Goal: Use online tool/utility: Utilize a website feature to perform a specific function

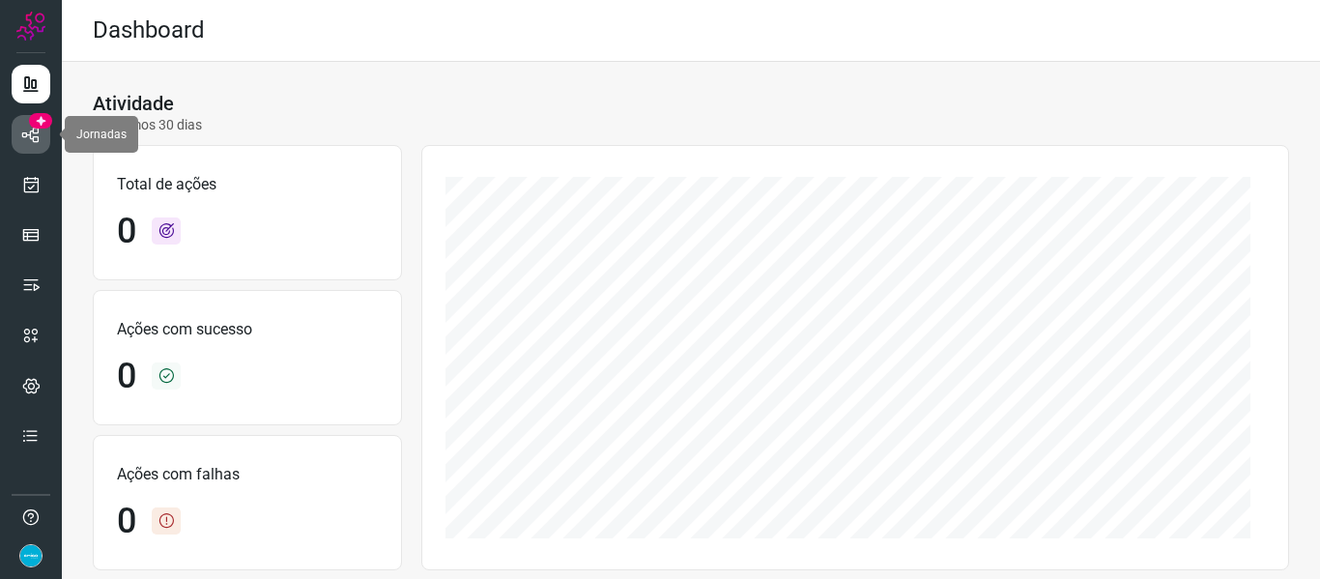
click at [41, 131] on link at bounding box center [31, 134] width 39 height 39
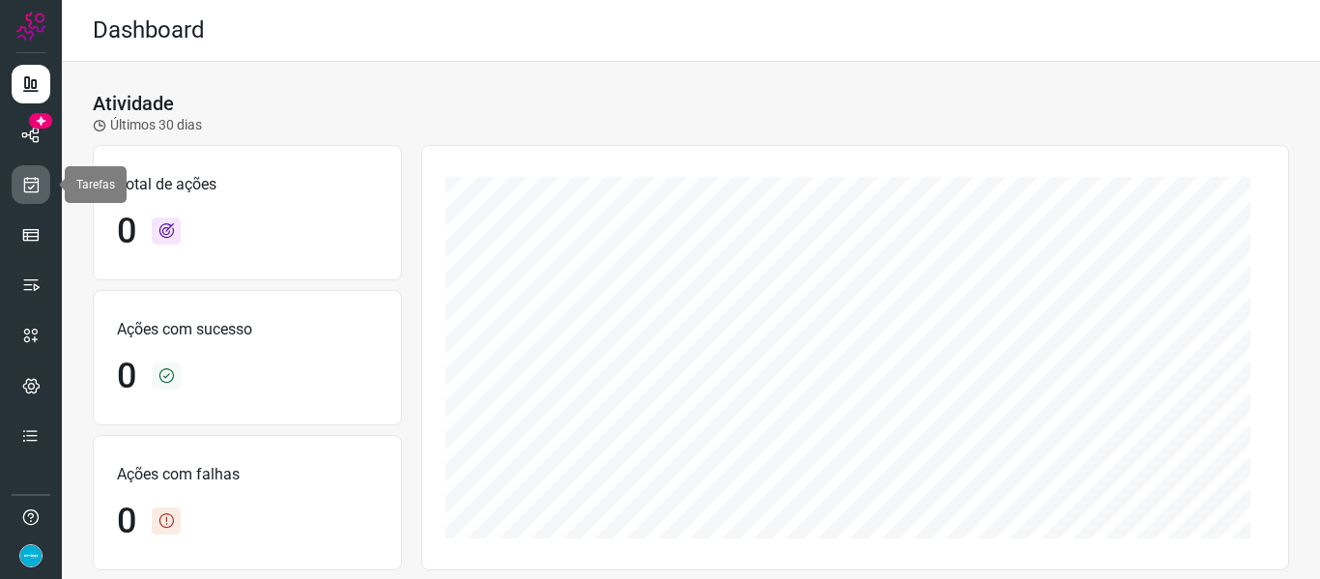
click at [36, 183] on icon at bounding box center [31, 184] width 20 height 19
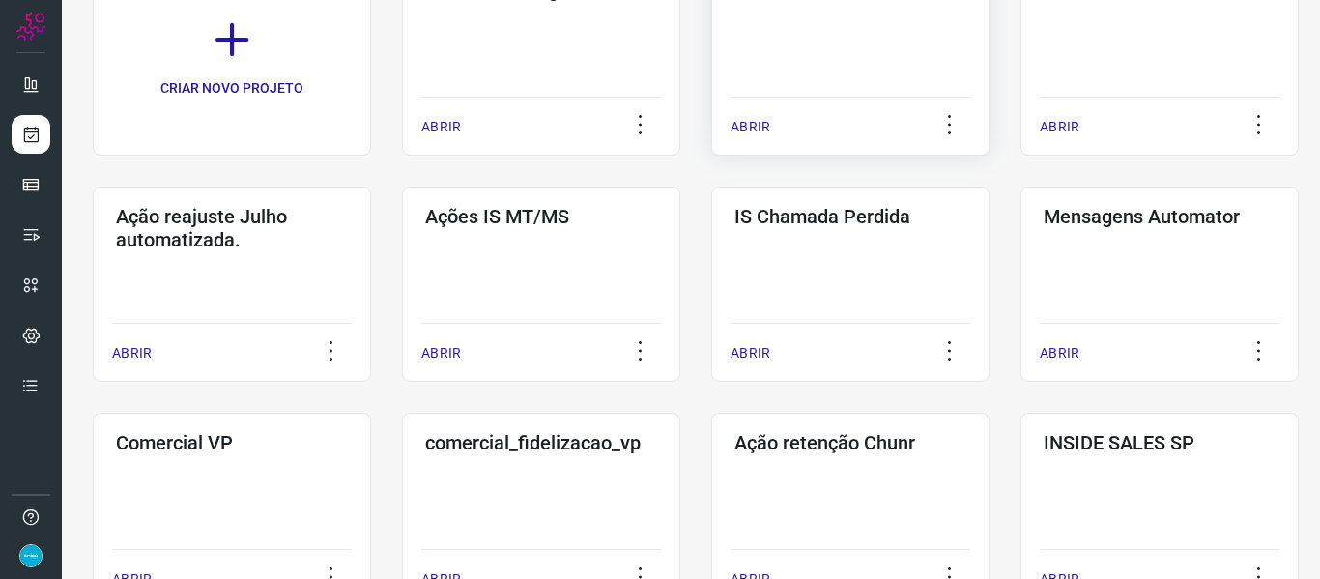
scroll to position [677, 0]
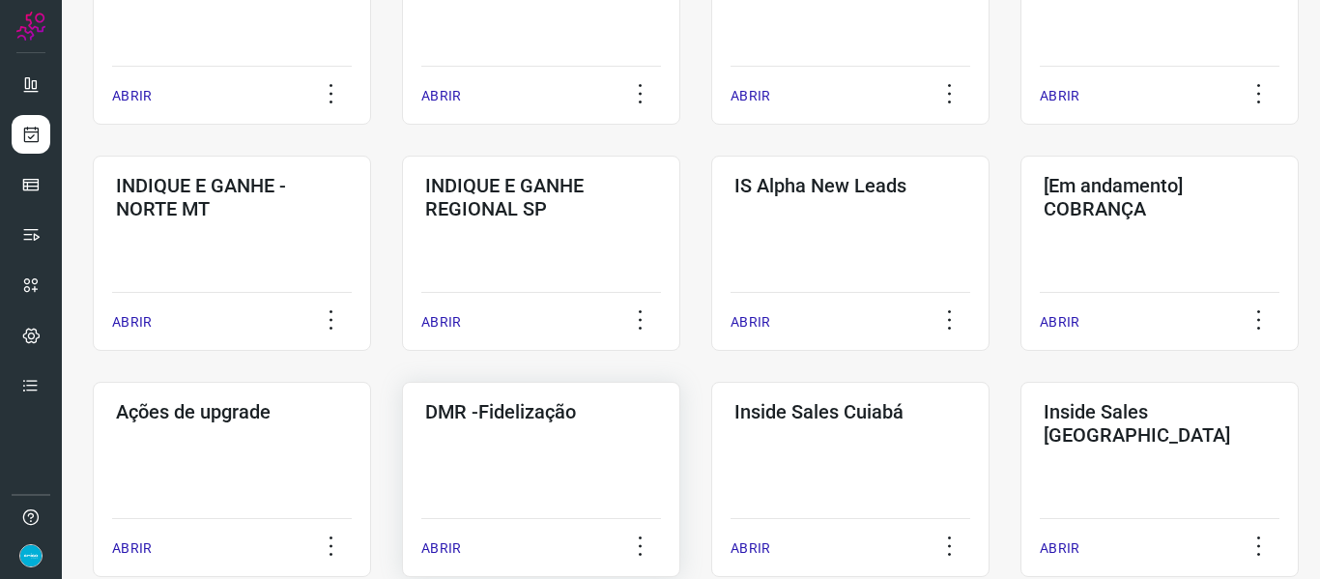
click at [443, 545] on p "ABRIR" at bounding box center [441, 548] width 40 height 20
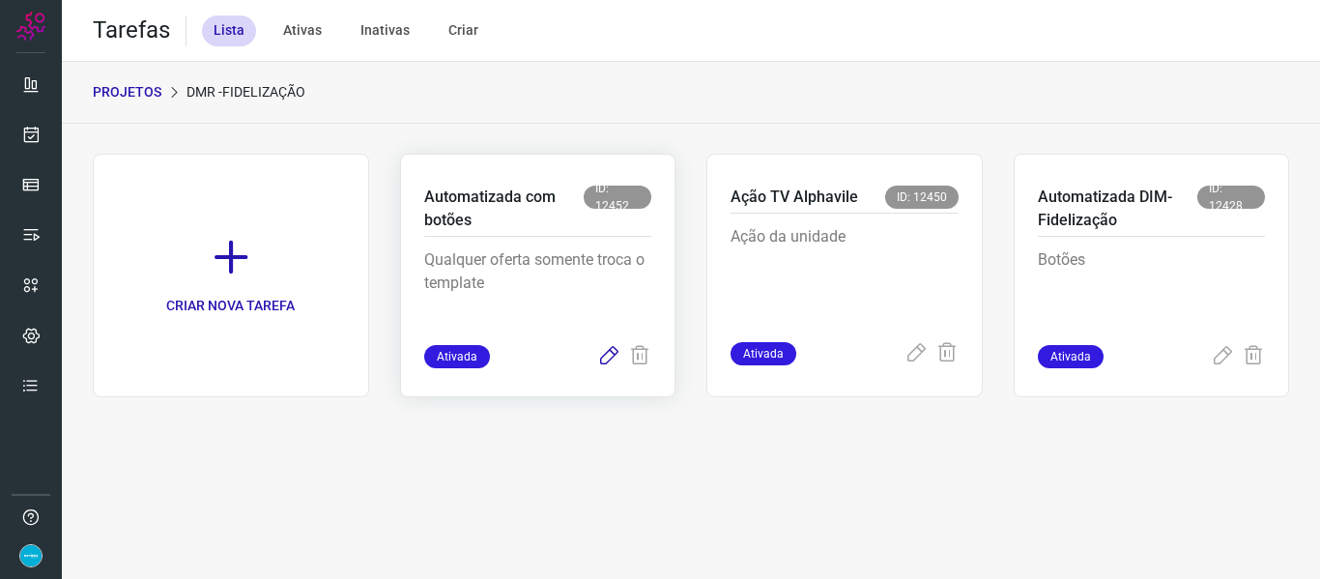
click at [604, 360] on icon at bounding box center [608, 356] width 23 height 23
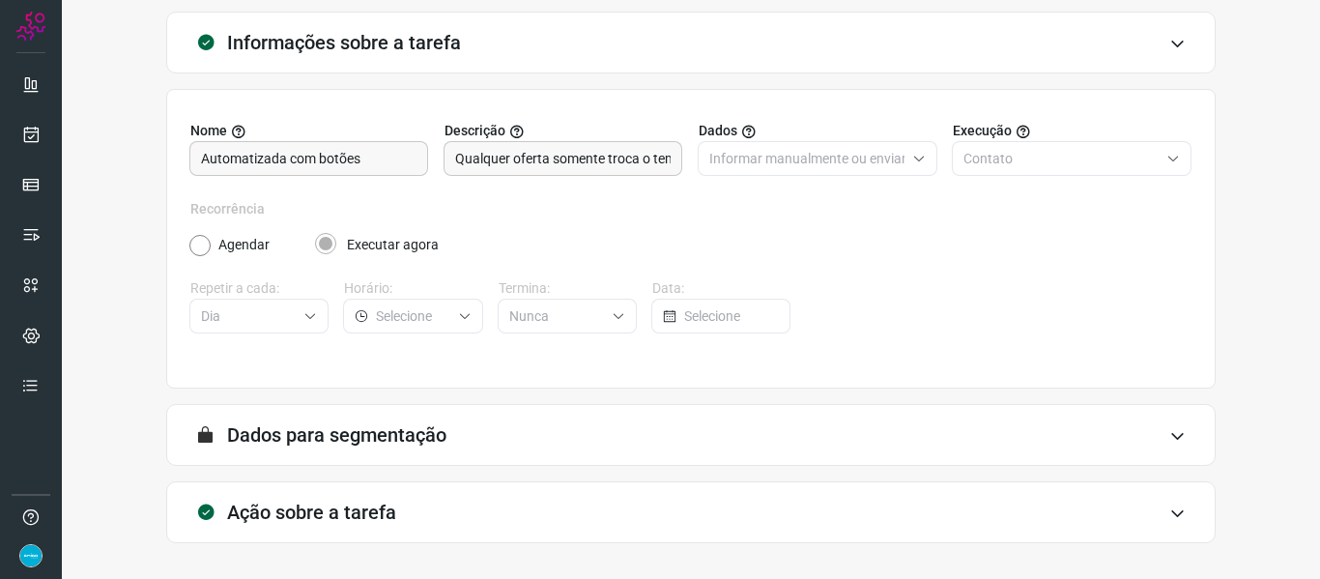
scroll to position [176, 0]
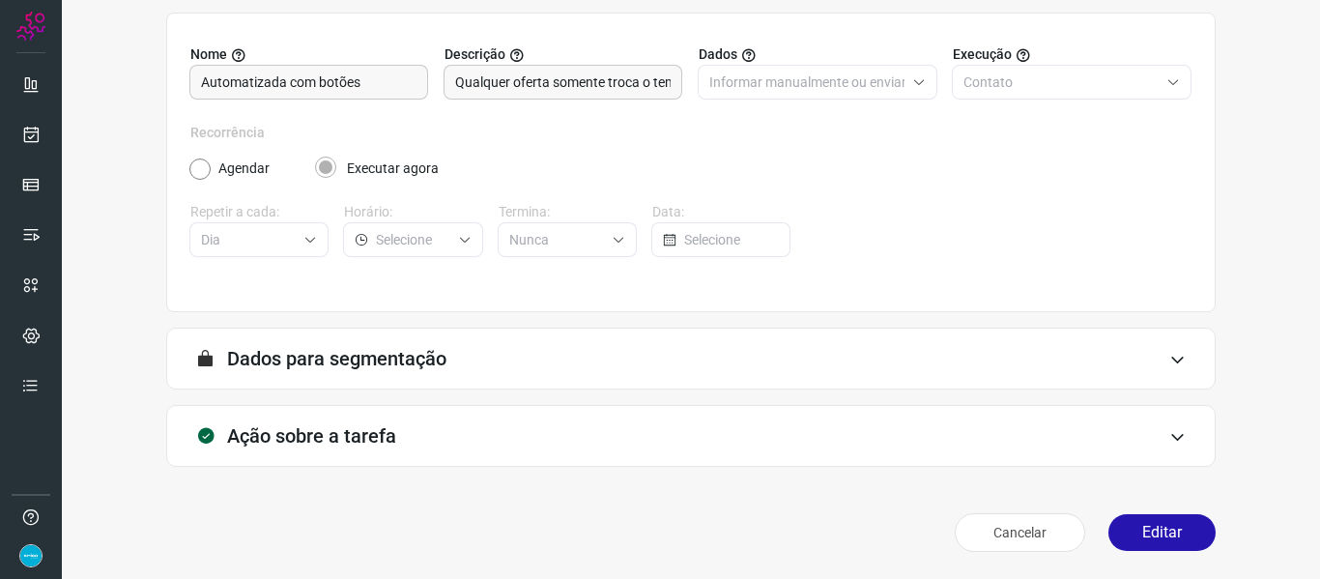
click at [1178, 524] on button "Editar" at bounding box center [1162, 532] width 107 height 37
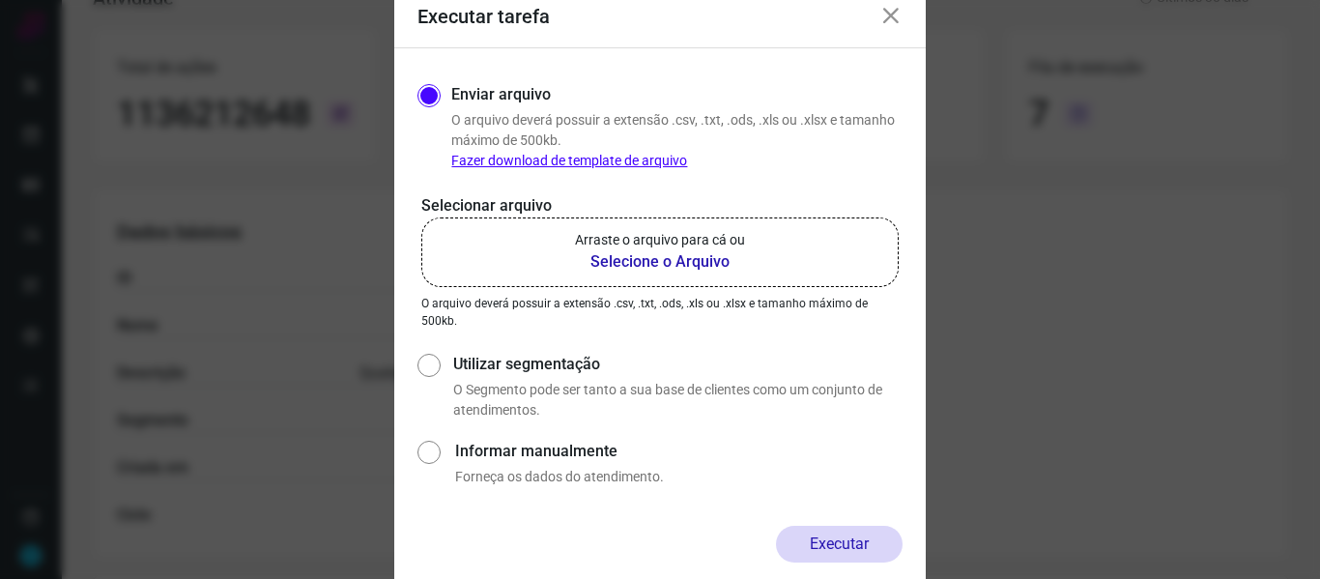
click at [670, 265] on b "Selecione o Arquivo" at bounding box center [660, 261] width 170 height 23
click at [0, 0] on input "Arraste o arquivo para cá ou Selecione o Arquivo" at bounding box center [0, 0] width 0 height 0
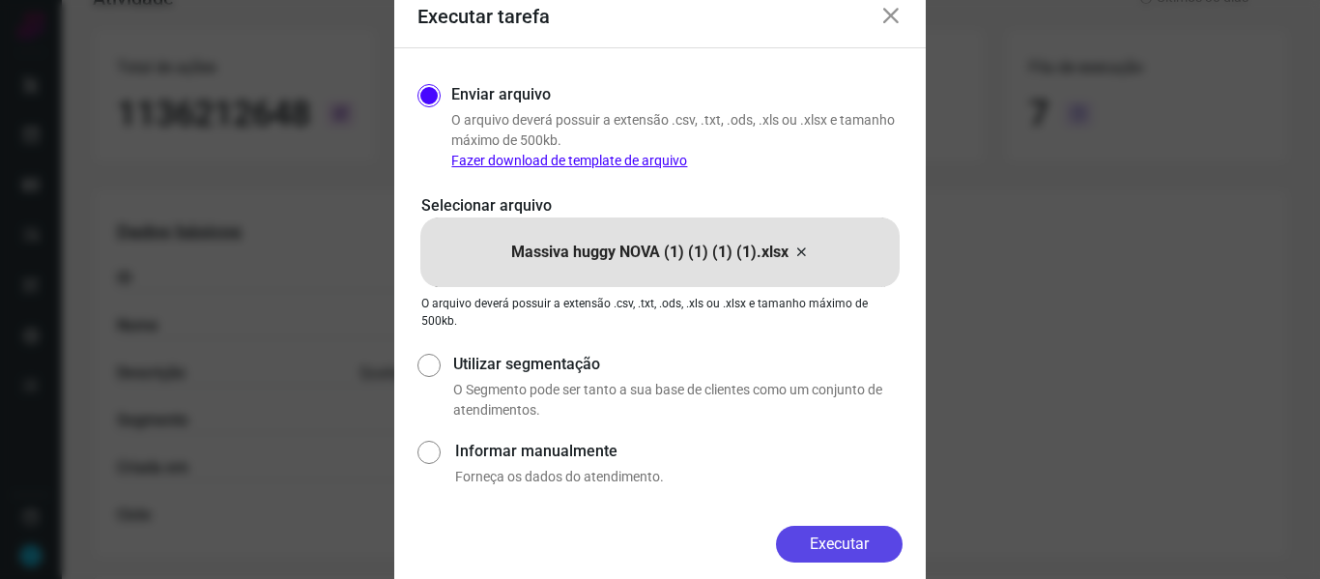
click at [862, 548] on button "Executar" at bounding box center [839, 544] width 127 height 37
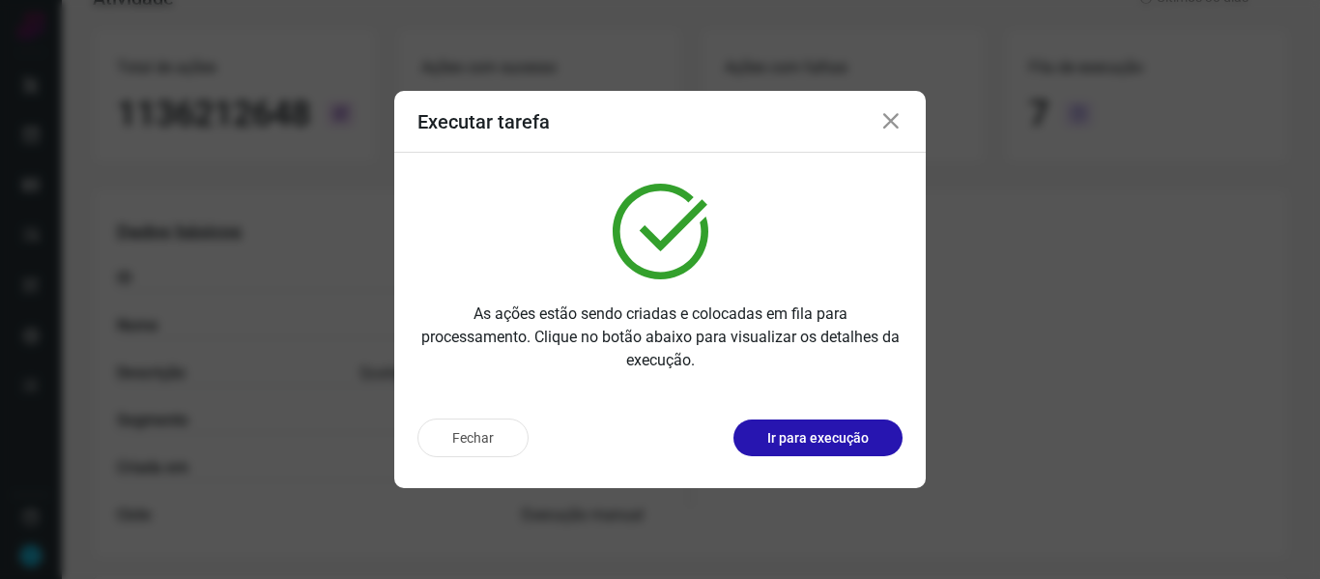
click at [897, 121] on icon at bounding box center [891, 121] width 23 height 23
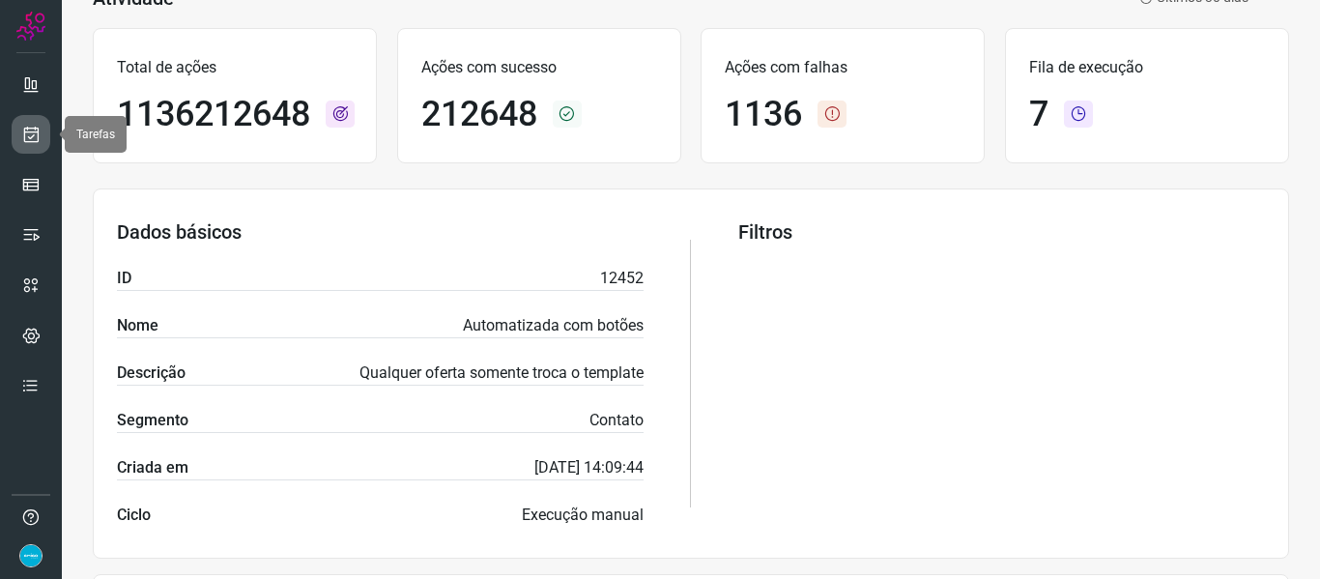
click at [27, 133] on icon at bounding box center [31, 134] width 20 height 19
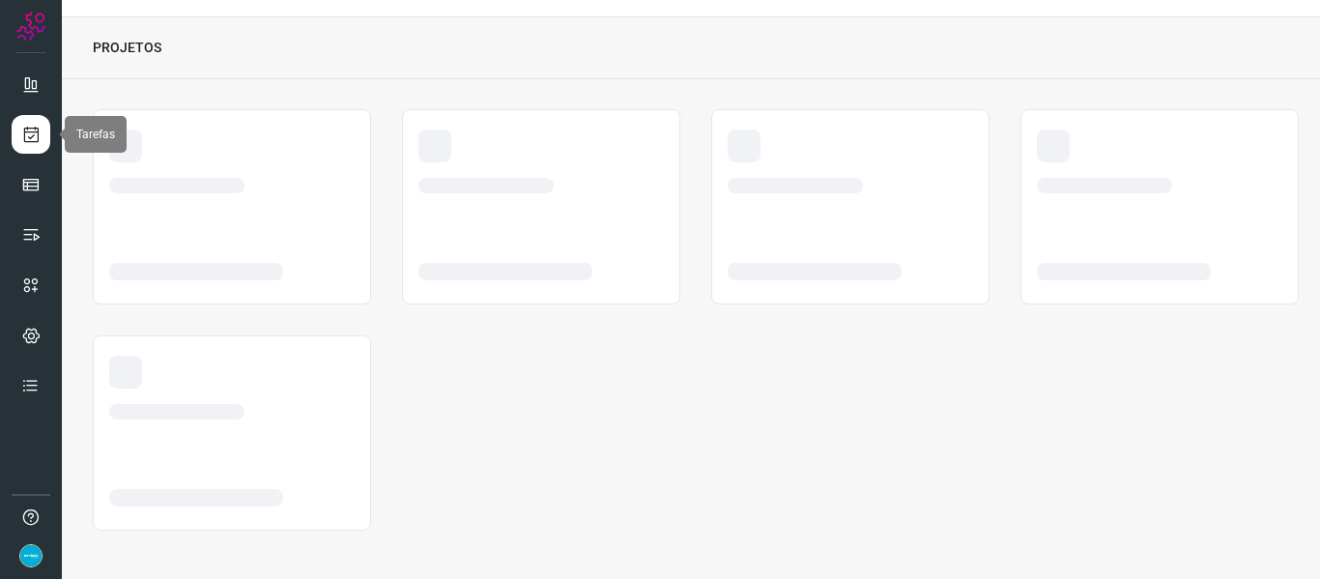
scroll to position [44, 0]
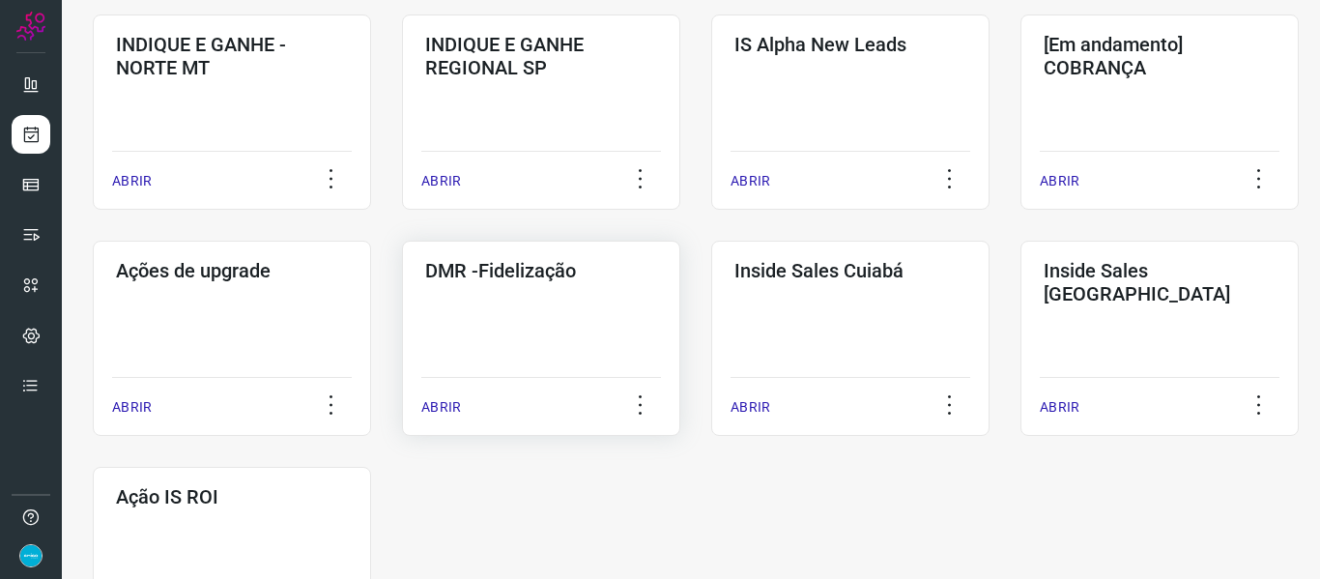
click at [424, 399] on p "ABRIR" at bounding box center [441, 407] width 40 height 20
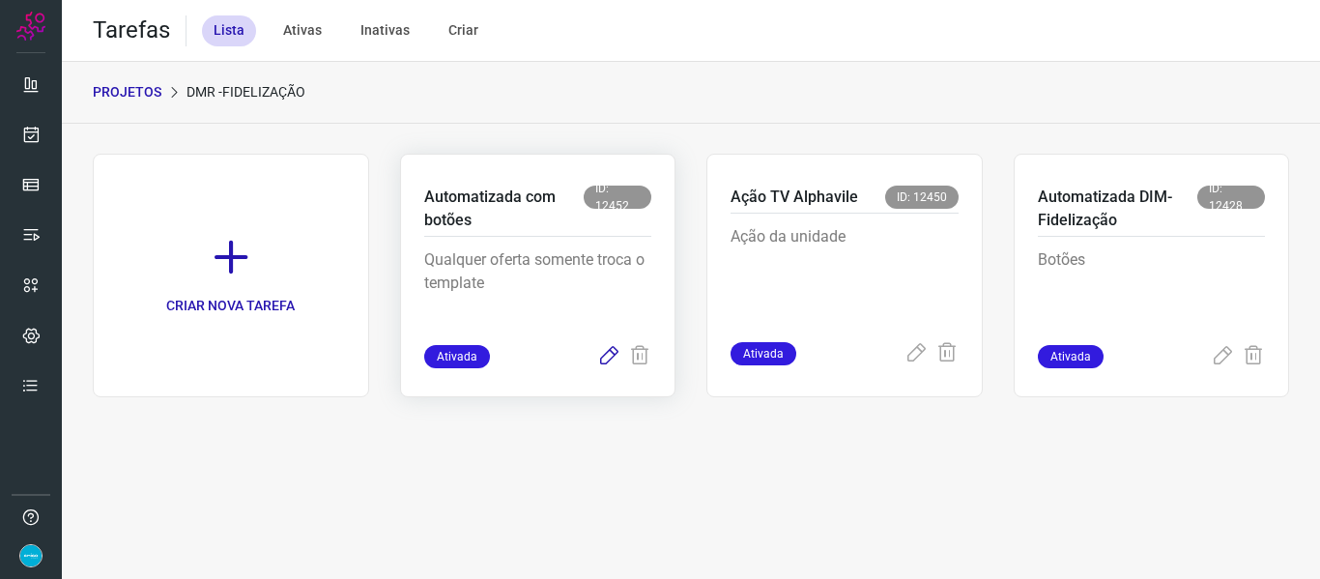
click at [609, 352] on icon at bounding box center [608, 356] width 23 height 23
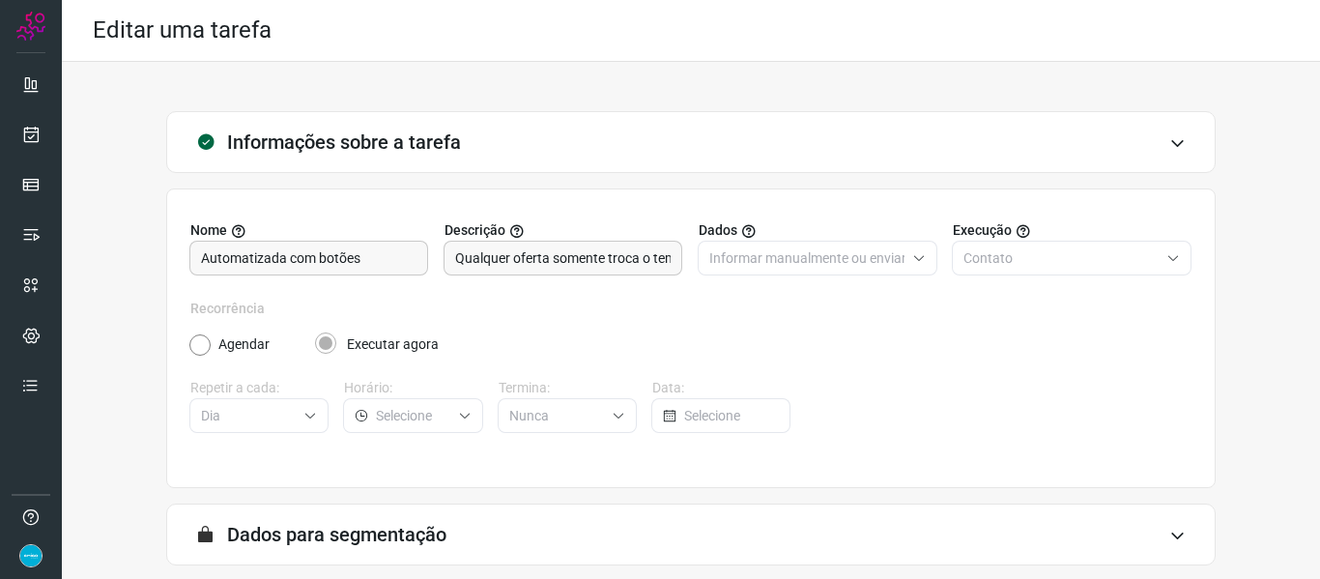
scroll to position [176, 0]
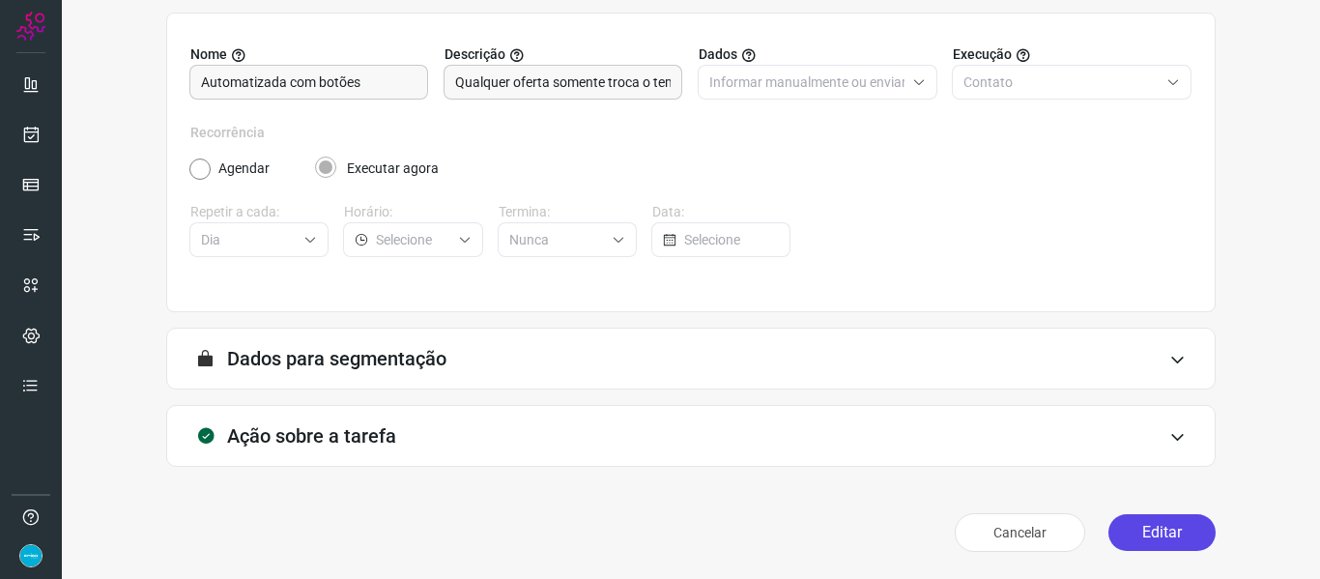
click at [1149, 520] on button "Editar" at bounding box center [1162, 532] width 107 height 37
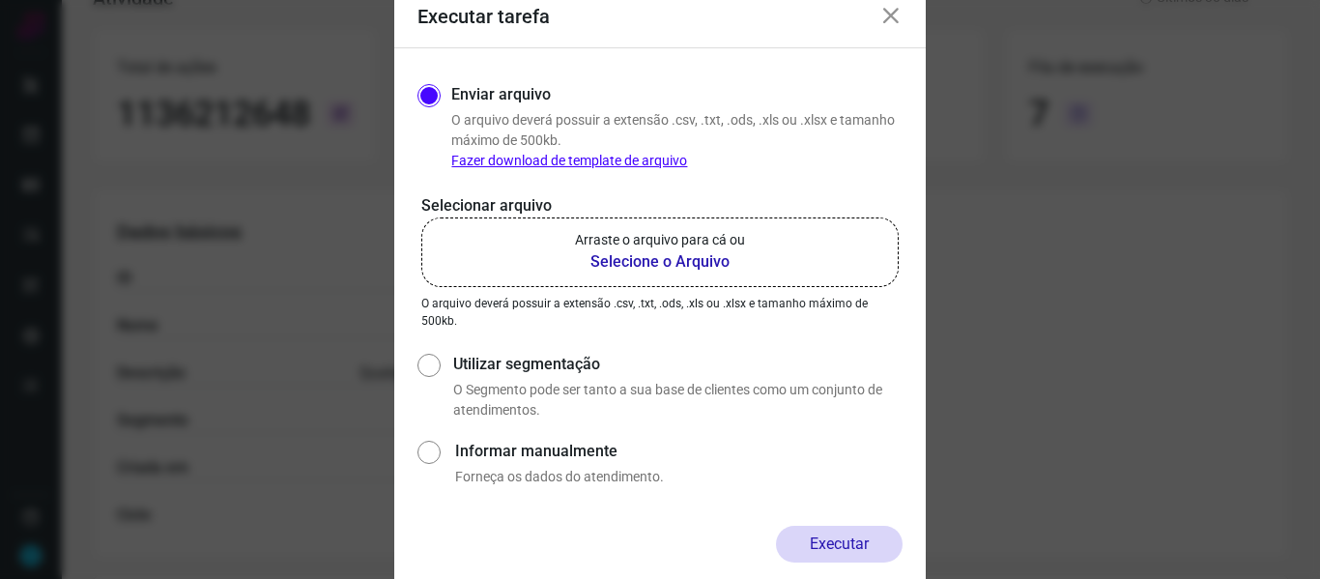
click at [632, 257] on b "Selecione o Arquivo" at bounding box center [660, 261] width 170 height 23
click at [0, 0] on input "Arraste o arquivo para cá ou Selecione o Arquivo" at bounding box center [0, 0] width 0 height 0
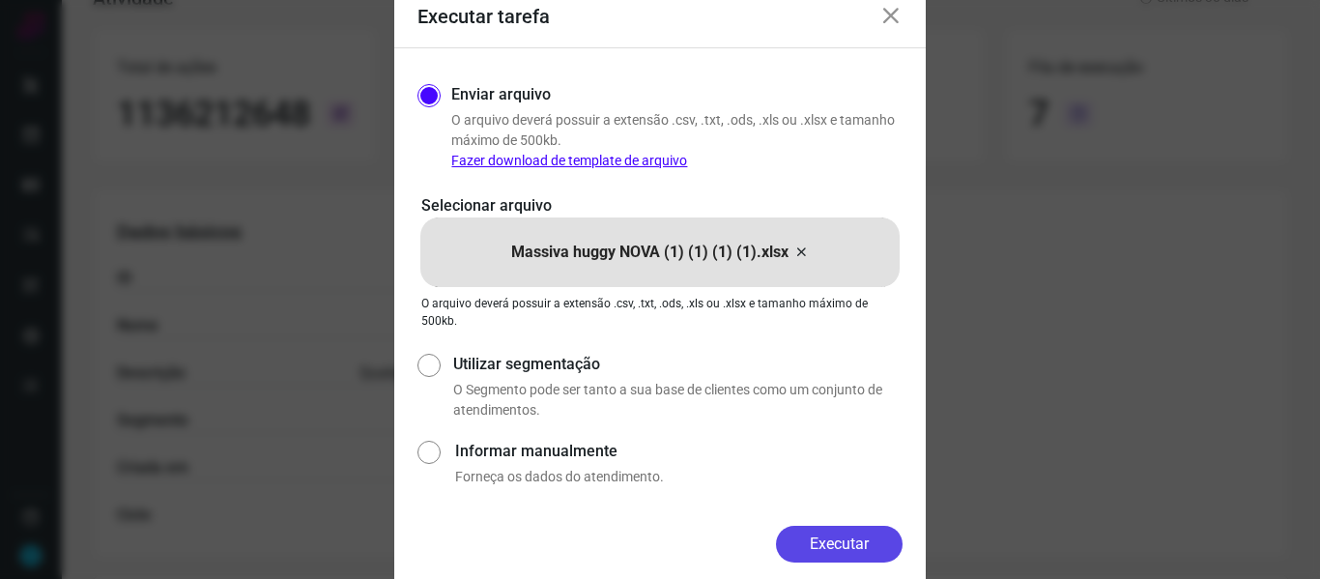
click at [837, 540] on button "Executar" at bounding box center [839, 544] width 127 height 37
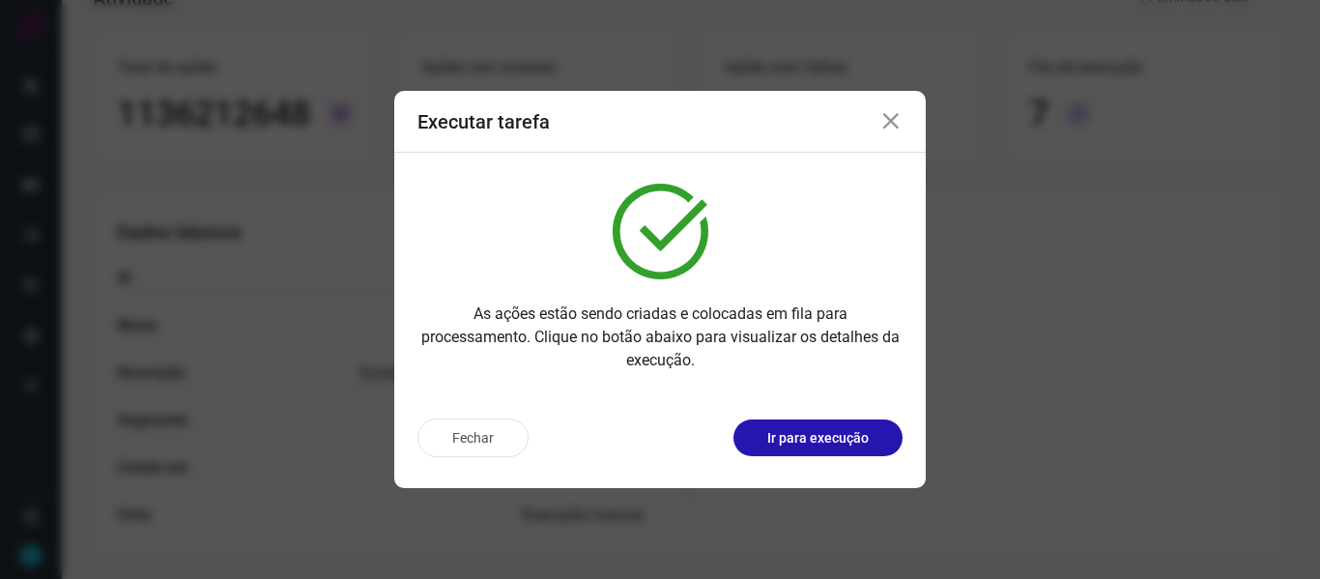
click at [891, 121] on icon at bounding box center [891, 121] width 23 height 23
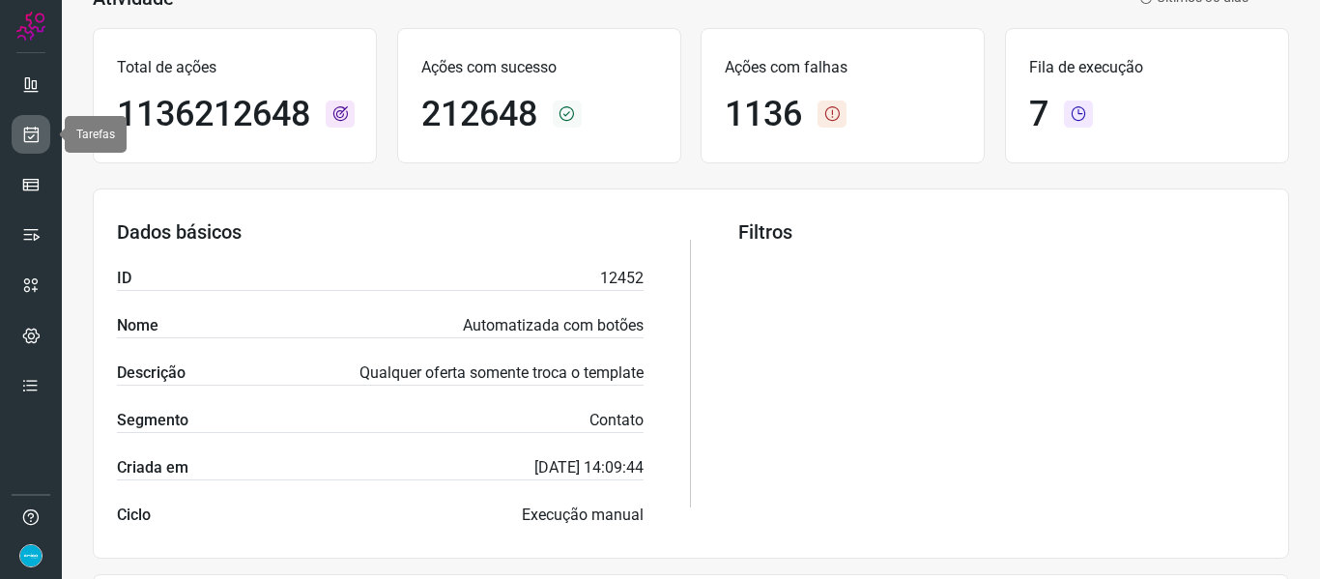
click at [34, 137] on icon at bounding box center [31, 134] width 20 height 19
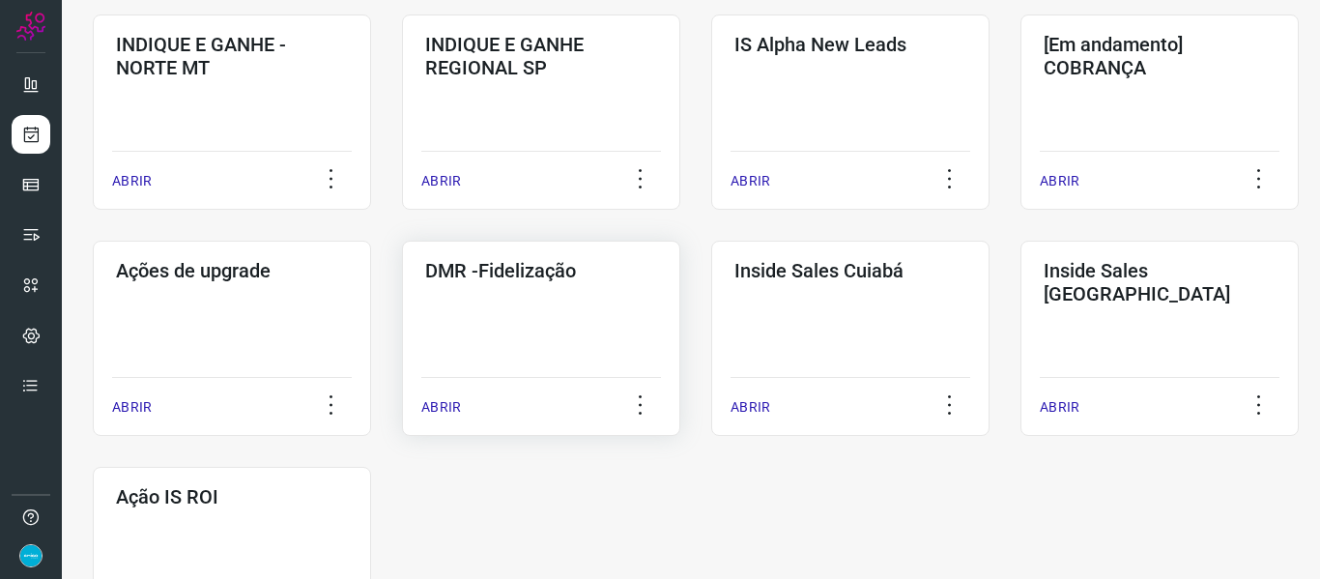
click at [444, 410] on p "ABRIR" at bounding box center [441, 407] width 40 height 20
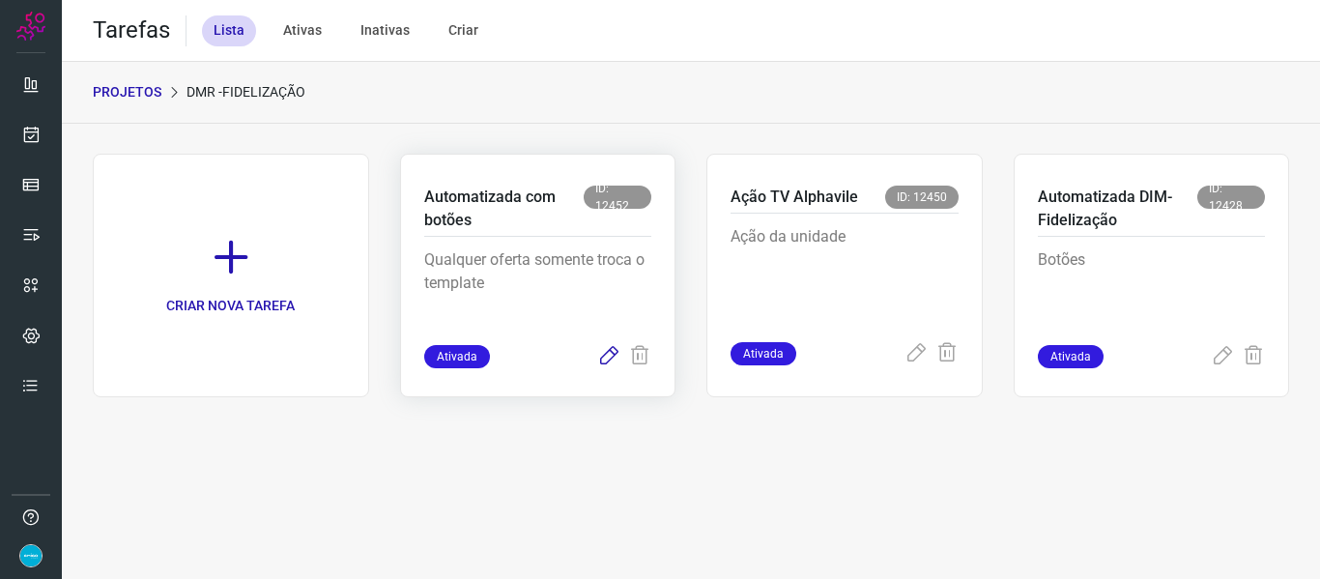
click at [609, 349] on icon at bounding box center [608, 356] width 23 height 23
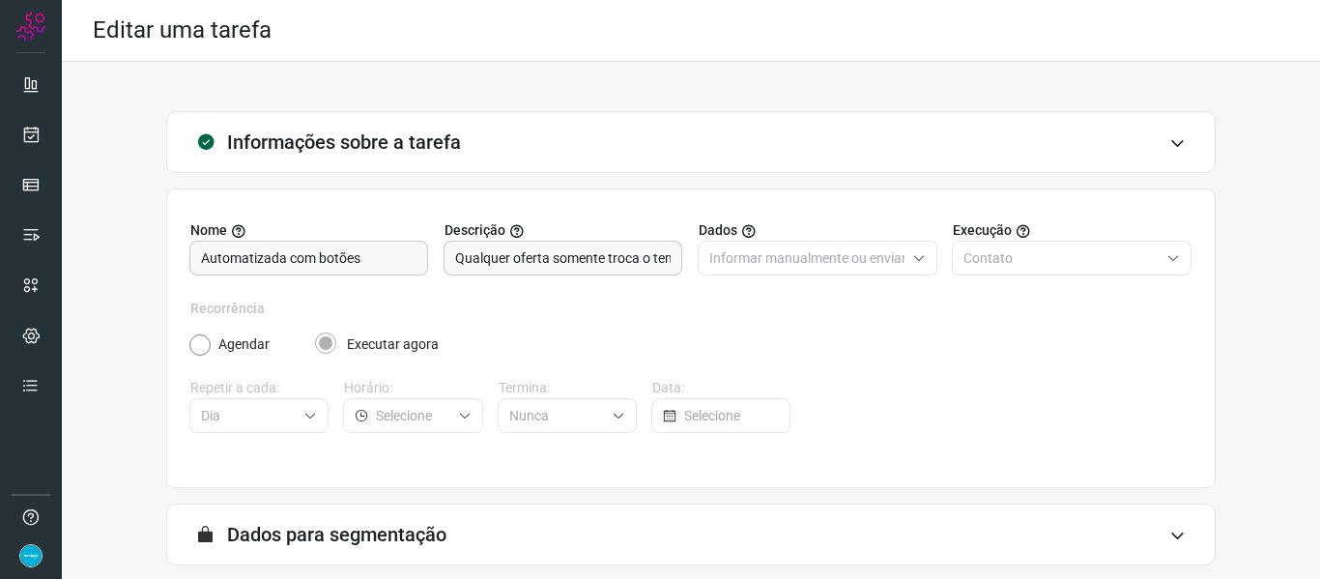
scroll to position [176, 0]
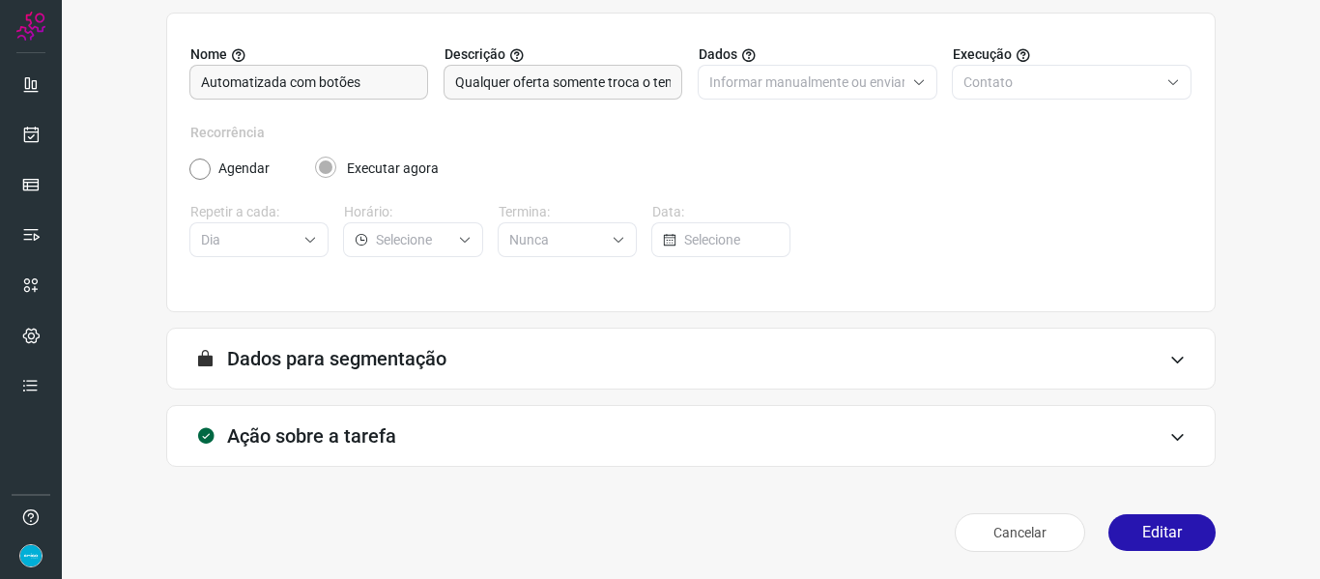
click at [1163, 528] on button "Editar" at bounding box center [1162, 532] width 107 height 37
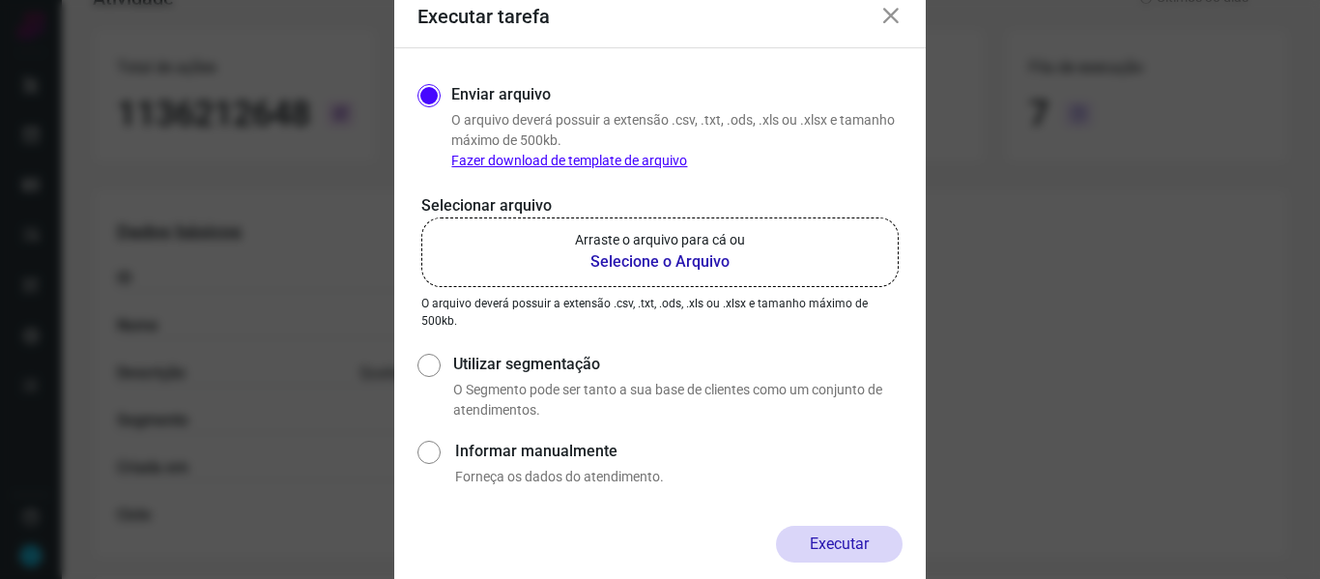
click at [680, 258] on b "Selecione o Arquivo" at bounding box center [660, 261] width 170 height 23
click at [0, 0] on input "Arraste o arquivo para cá ou Selecione o Arquivo" at bounding box center [0, 0] width 0 height 0
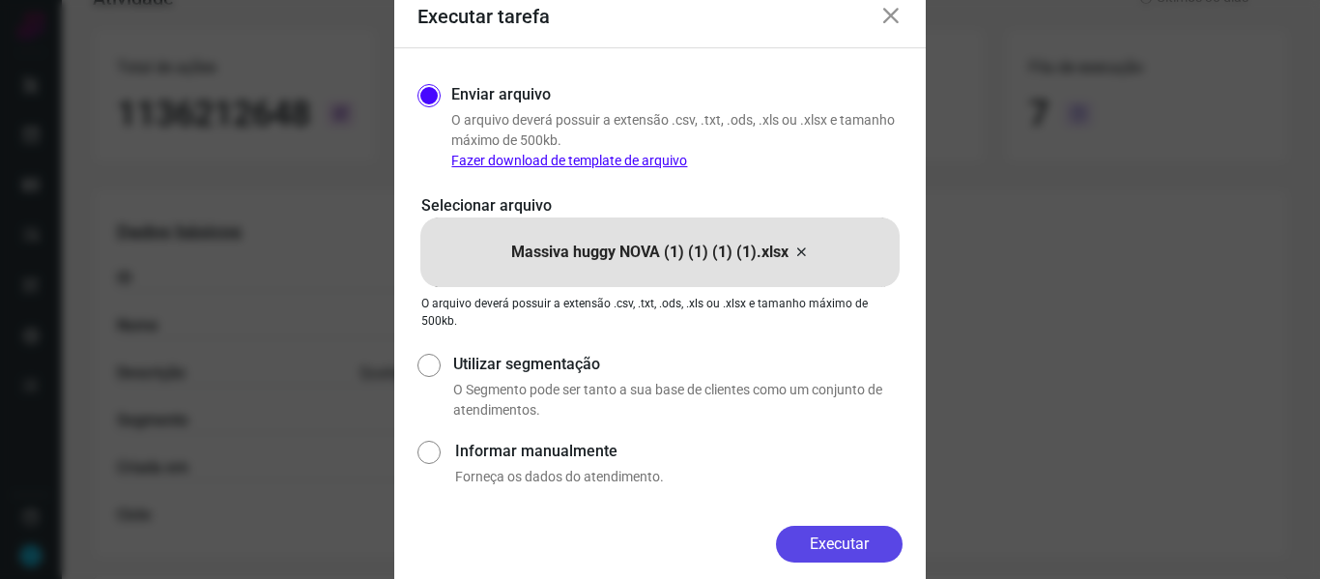
click at [839, 545] on button "Executar" at bounding box center [839, 544] width 127 height 37
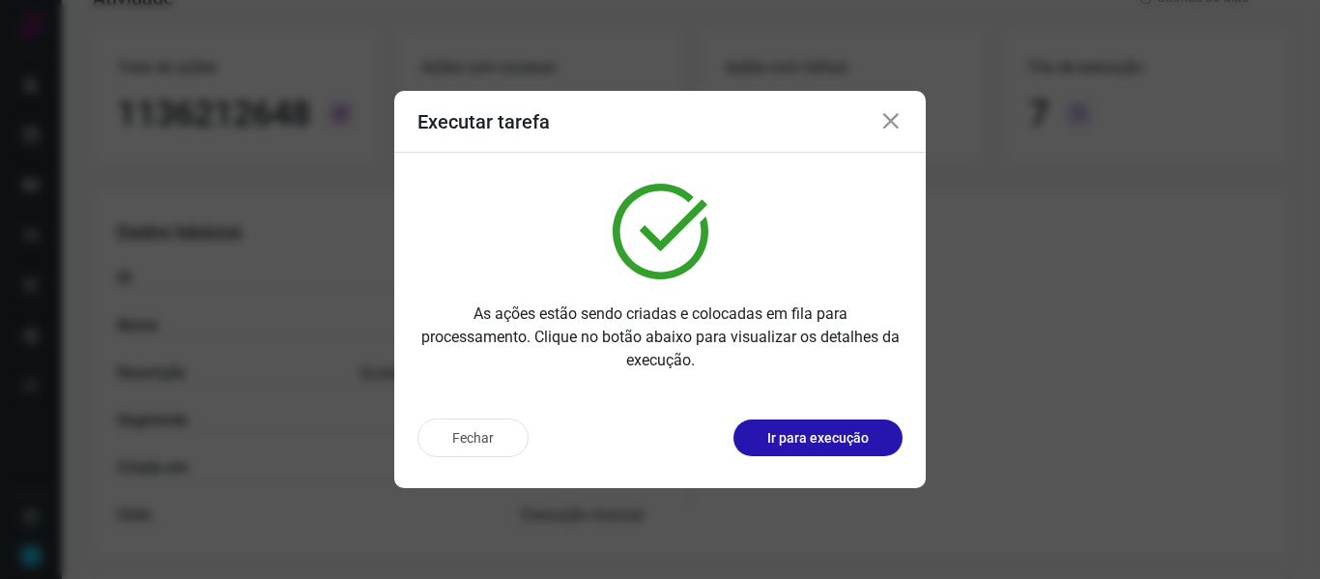
click at [885, 126] on icon at bounding box center [891, 121] width 23 height 23
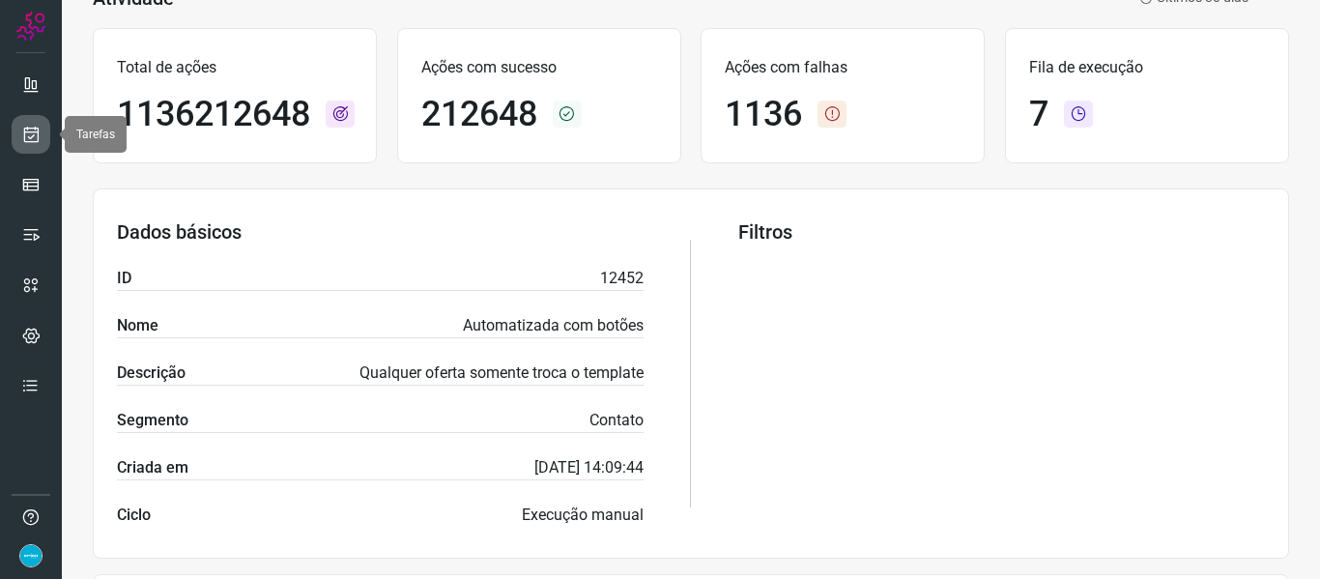
click at [35, 144] on link at bounding box center [31, 134] width 39 height 39
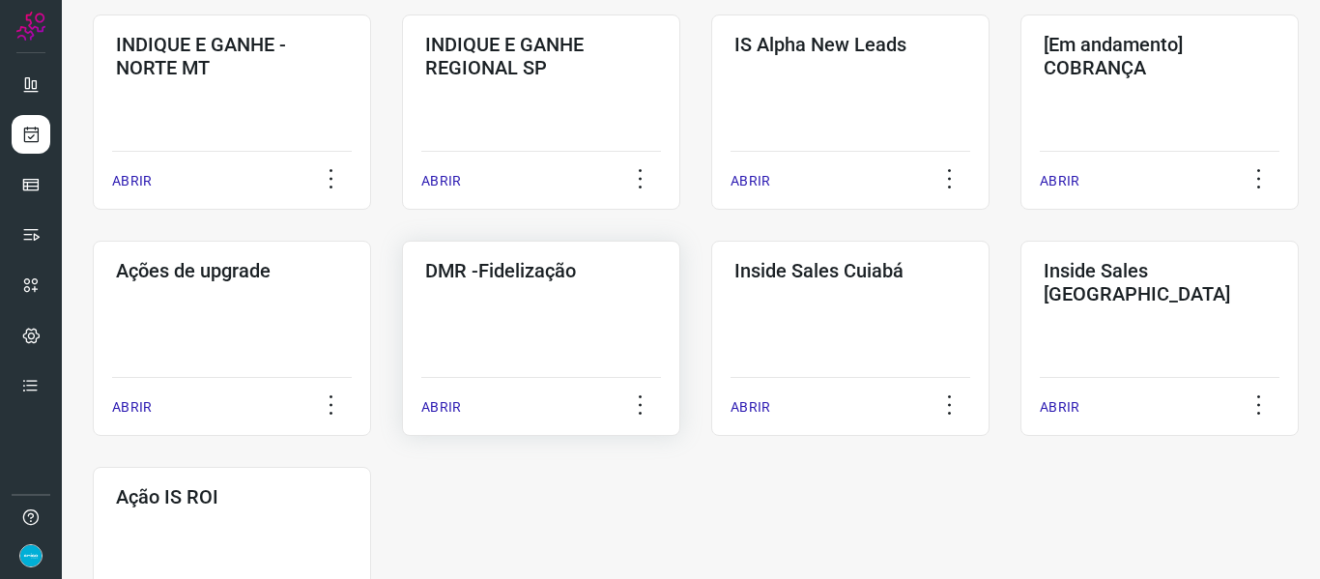
click at [444, 407] on p "ABRIR" at bounding box center [441, 407] width 40 height 20
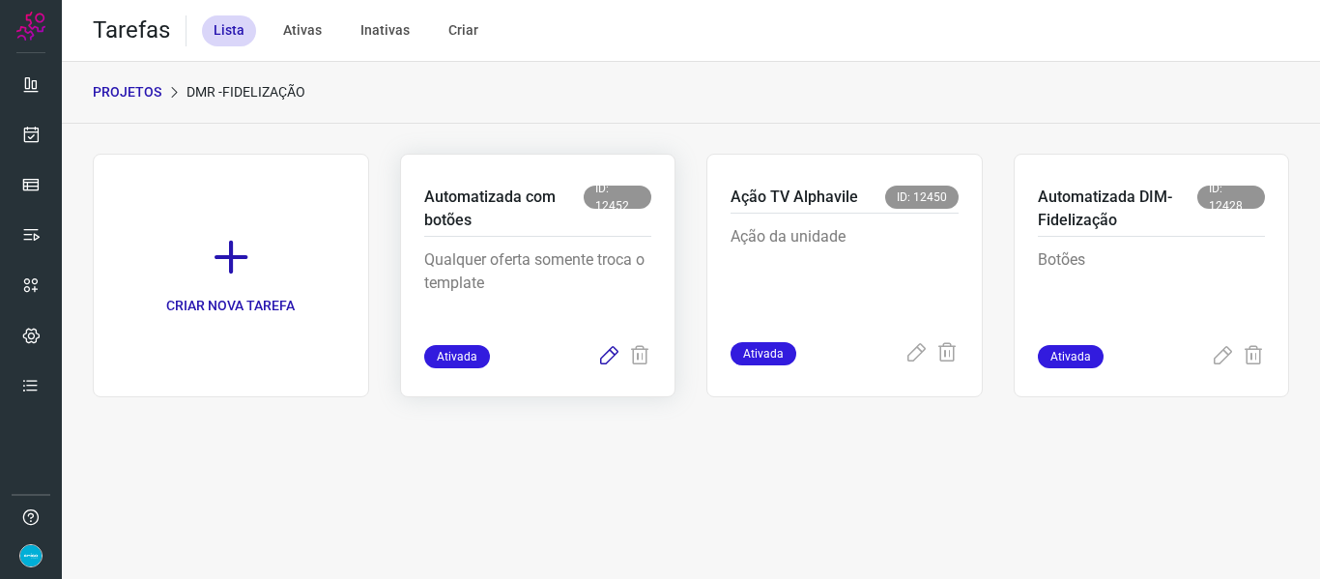
click at [605, 356] on icon at bounding box center [608, 356] width 23 height 23
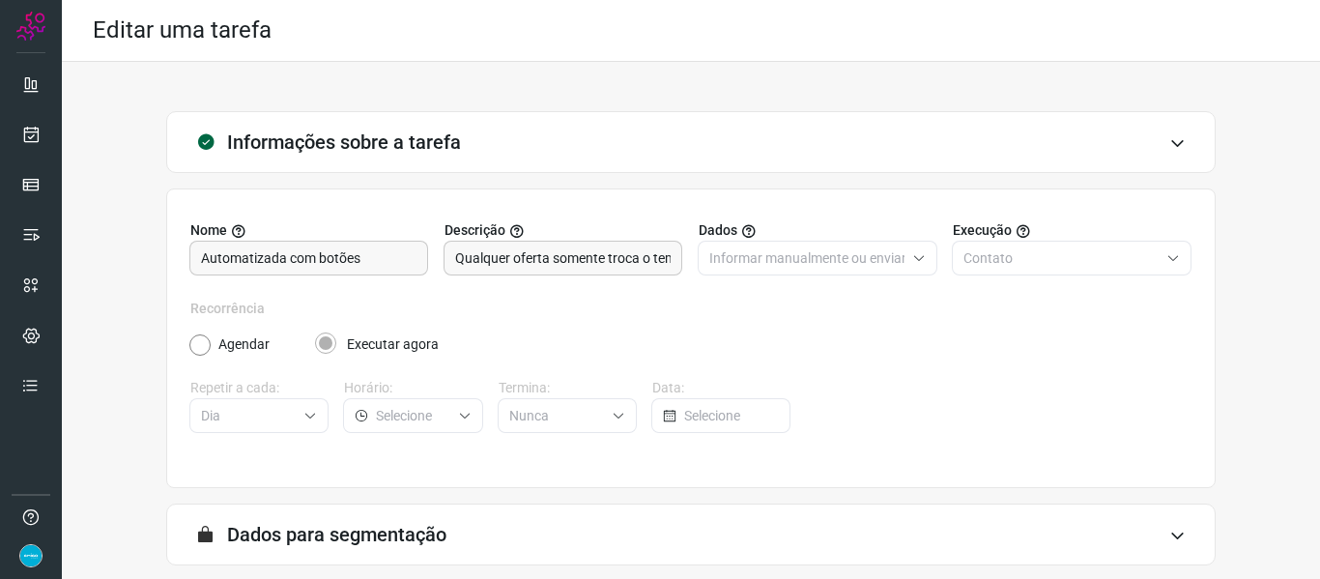
click at [1224, 329] on div "Informações sobre a tarefa Nome Automatizada com botões Descrição Qualquer ofer…" at bounding box center [691, 423] width 1197 height 624
click at [1241, 353] on div "Informações sobre a tarefa Nome Automatizada com botões Descrição Qualquer ofer…" at bounding box center [691, 423] width 1197 height 624
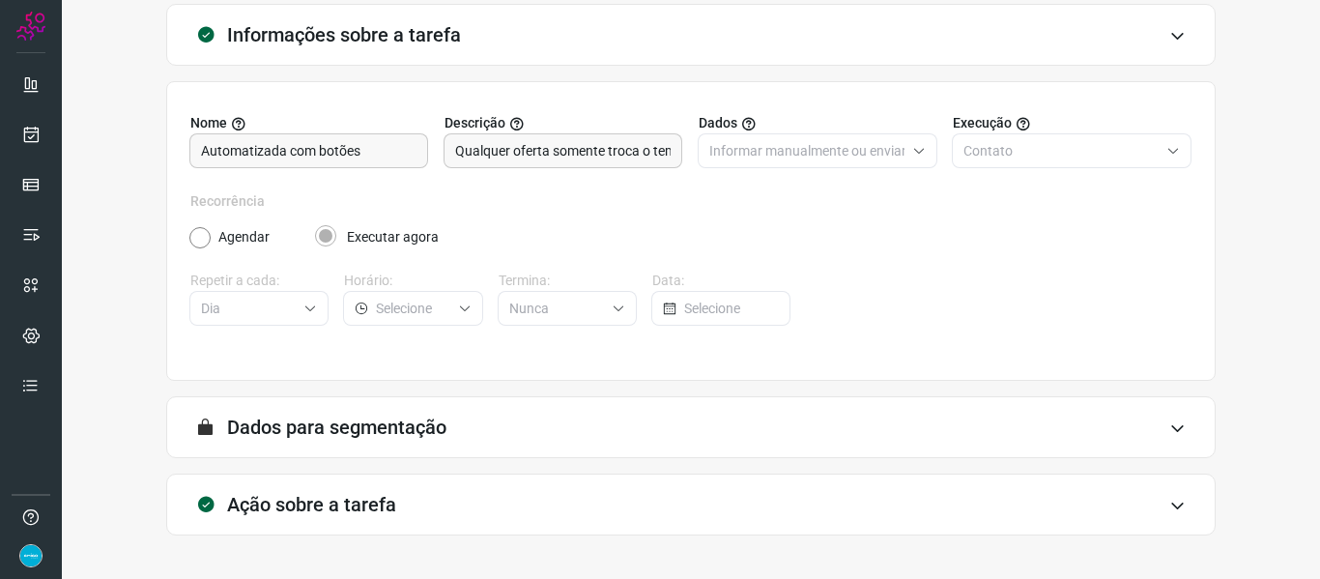
scroll to position [176, 0]
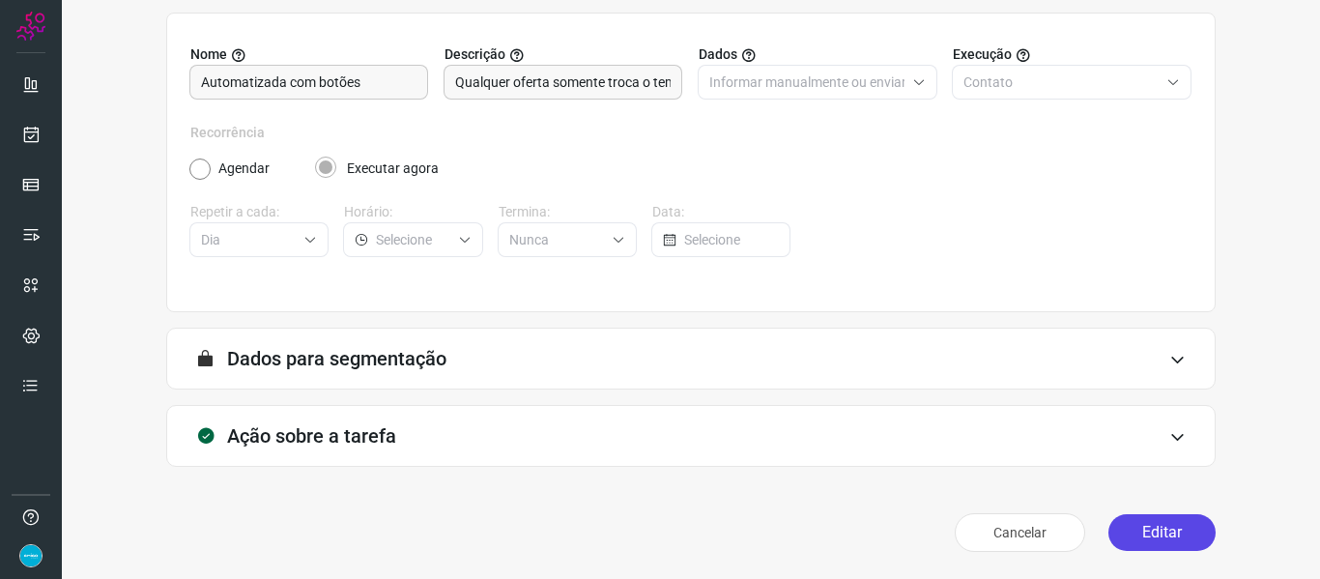
click at [1157, 527] on button "Editar" at bounding box center [1162, 532] width 107 height 37
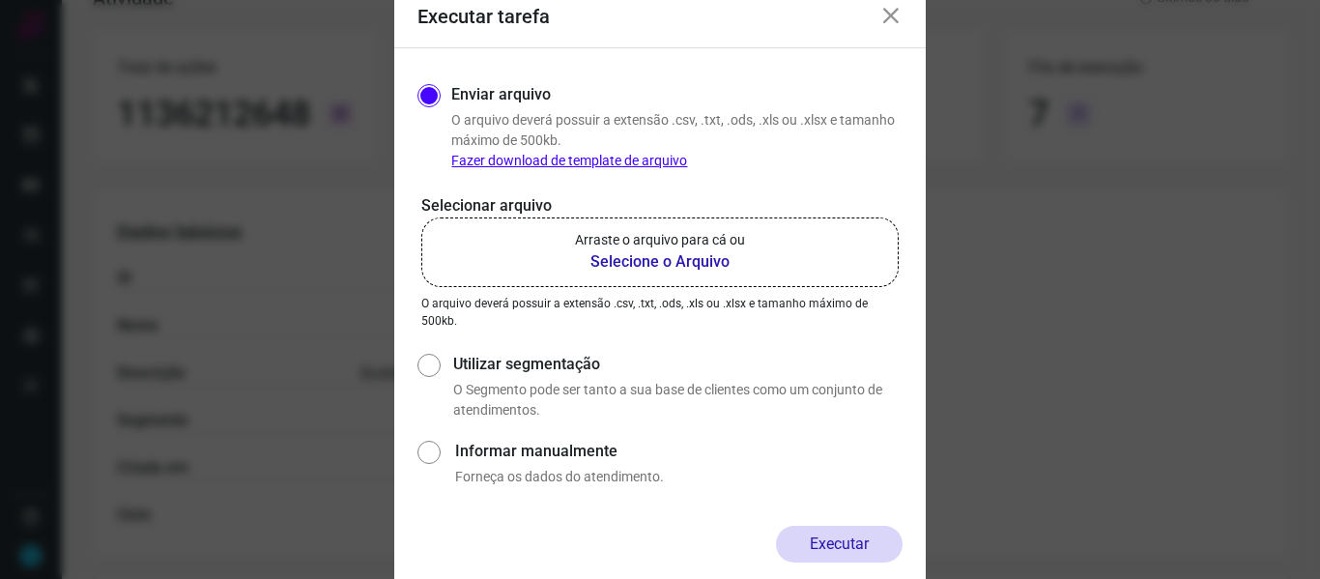
click at [652, 258] on b "Selecione o Arquivo" at bounding box center [660, 261] width 170 height 23
click at [0, 0] on input "Arraste o arquivo para cá ou Selecione o Arquivo" at bounding box center [0, 0] width 0 height 0
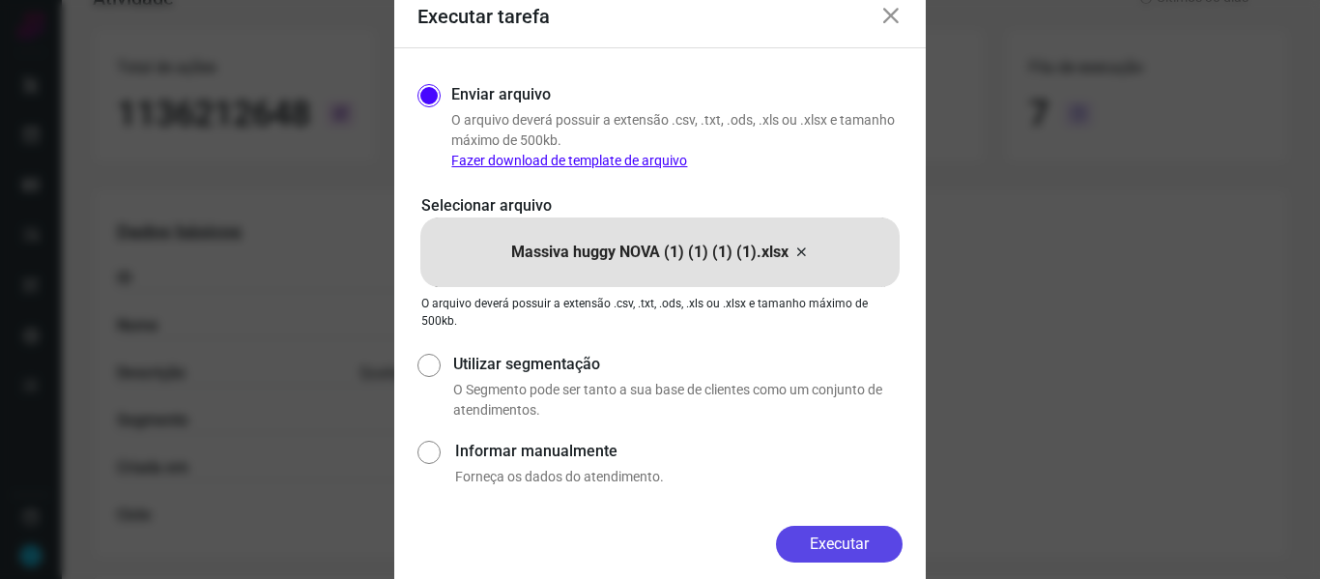
click at [855, 538] on button "Executar" at bounding box center [839, 544] width 127 height 37
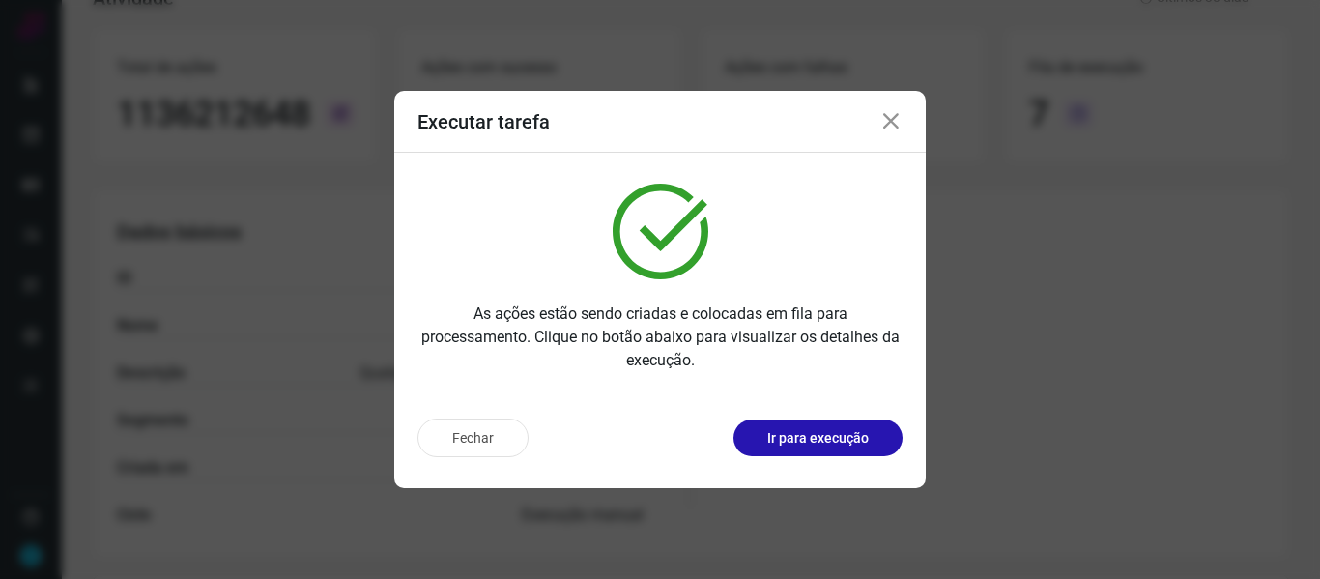
click at [886, 123] on icon at bounding box center [891, 121] width 23 height 23
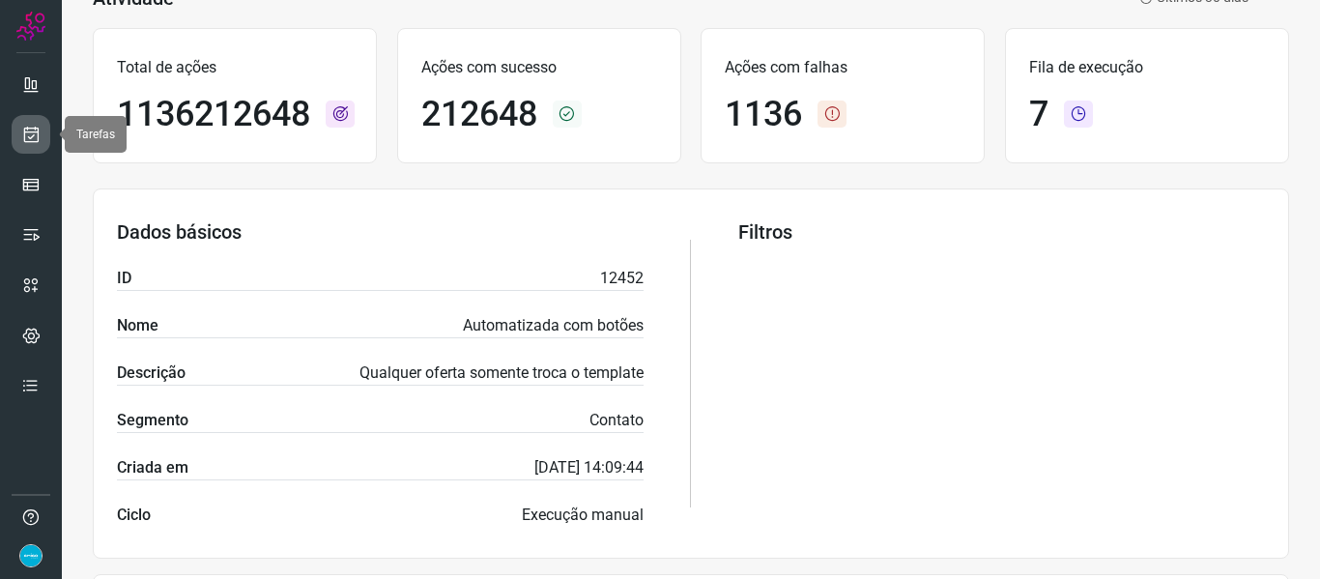
click at [23, 127] on icon at bounding box center [31, 134] width 20 height 19
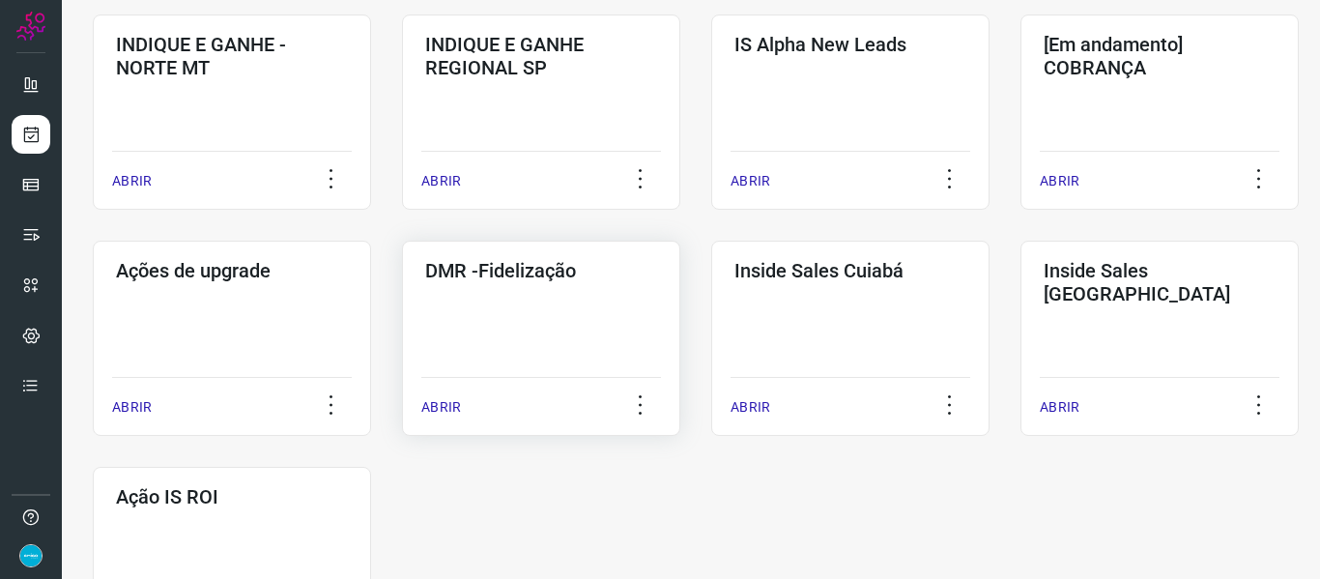
click at [426, 398] on p "ABRIR" at bounding box center [441, 407] width 40 height 20
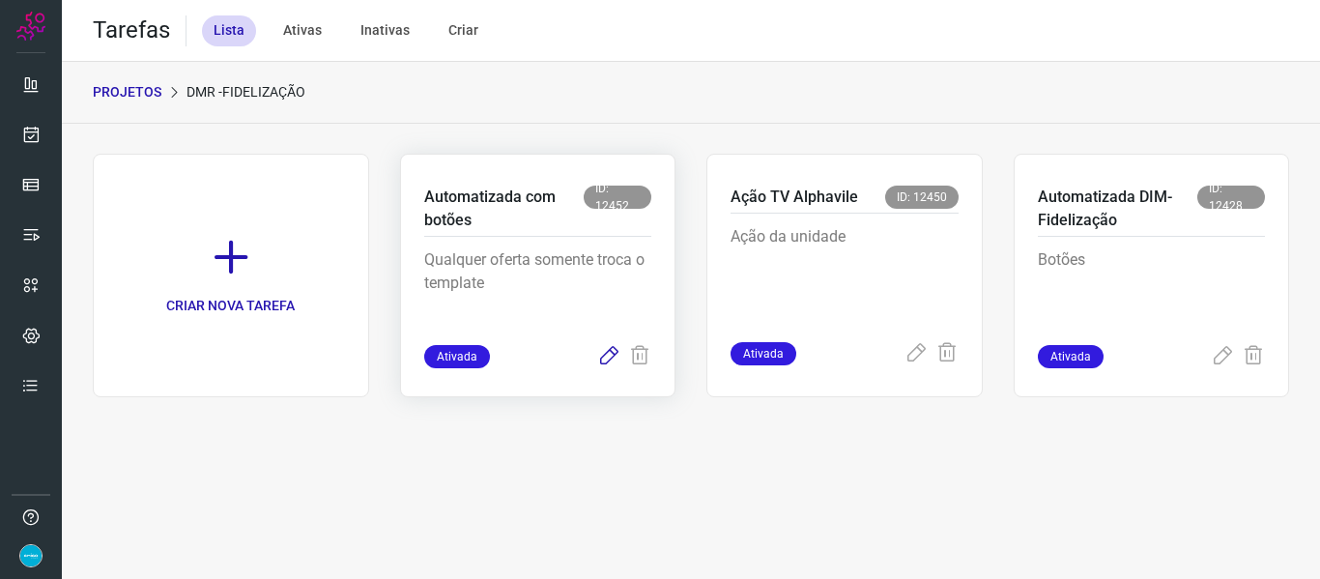
click at [599, 355] on icon at bounding box center [608, 356] width 23 height 23
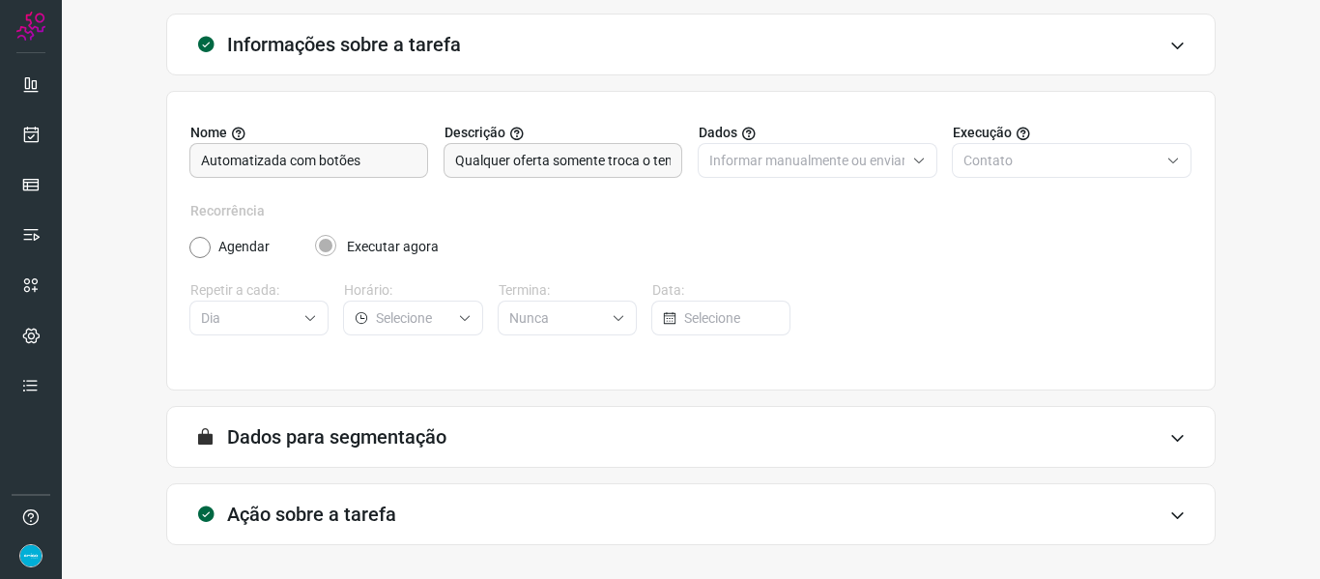
scroll to position [176, 0]
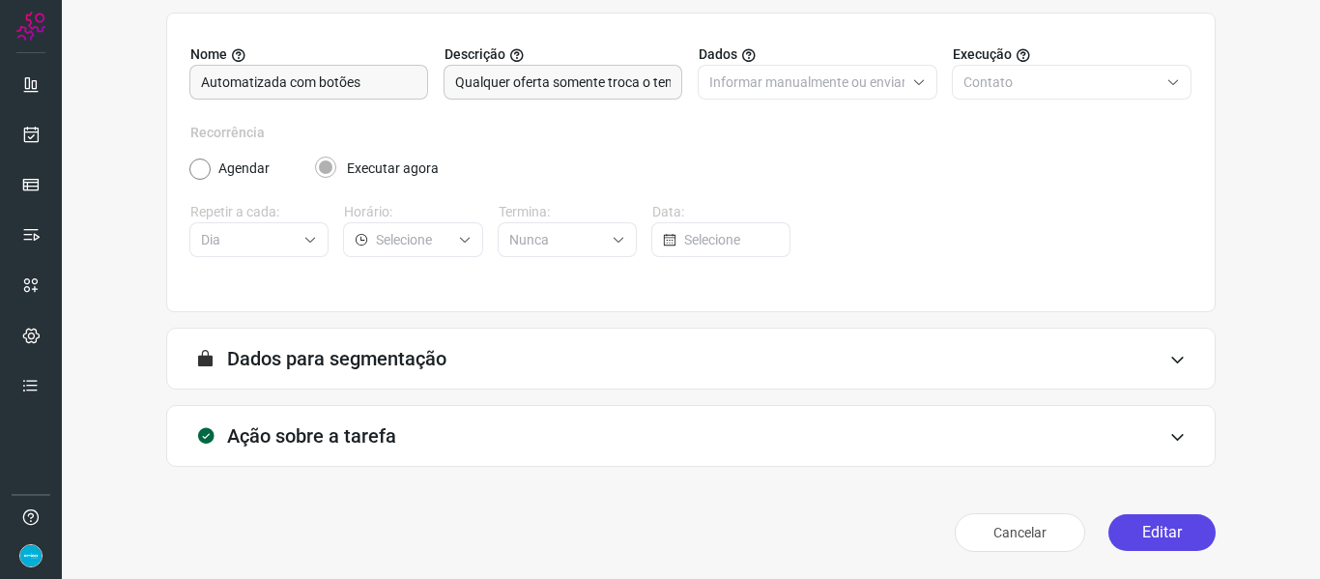
click at [1175, 545] on button "Editar" at bounding box center [1162, 532] width 107 height 37
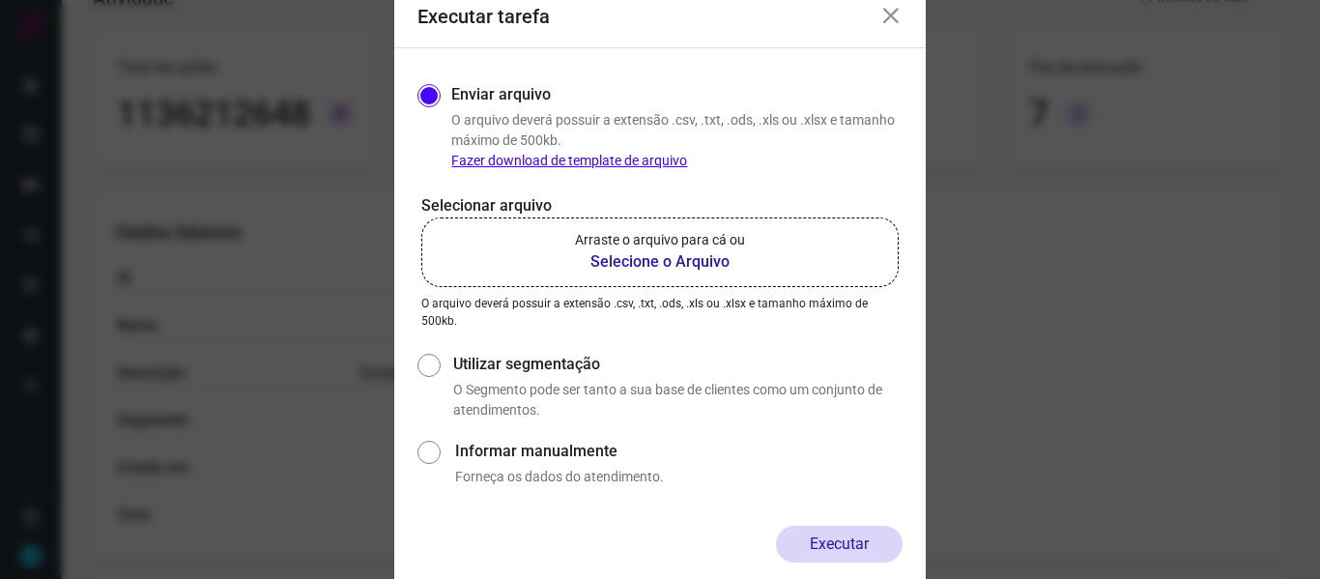
click at [656, 263] on b "Selecione o Arquivo" at bounding box center [660, 261] width 170 height 23
click at [0, 0] on input "Arraste o arquivo para cá ou Selecione o Arquivo" at bounding box center [0, 0] width 0 height 0
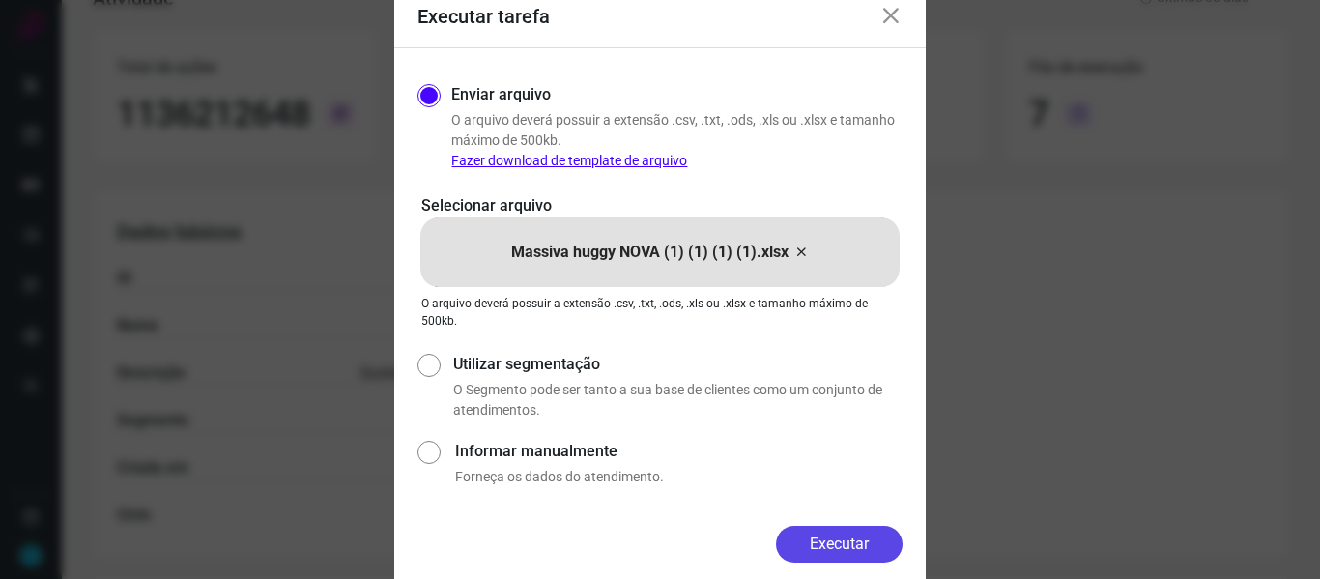
click at [841, 540] on button "Executar" at bounding box center [839, 544] width 127 height 37
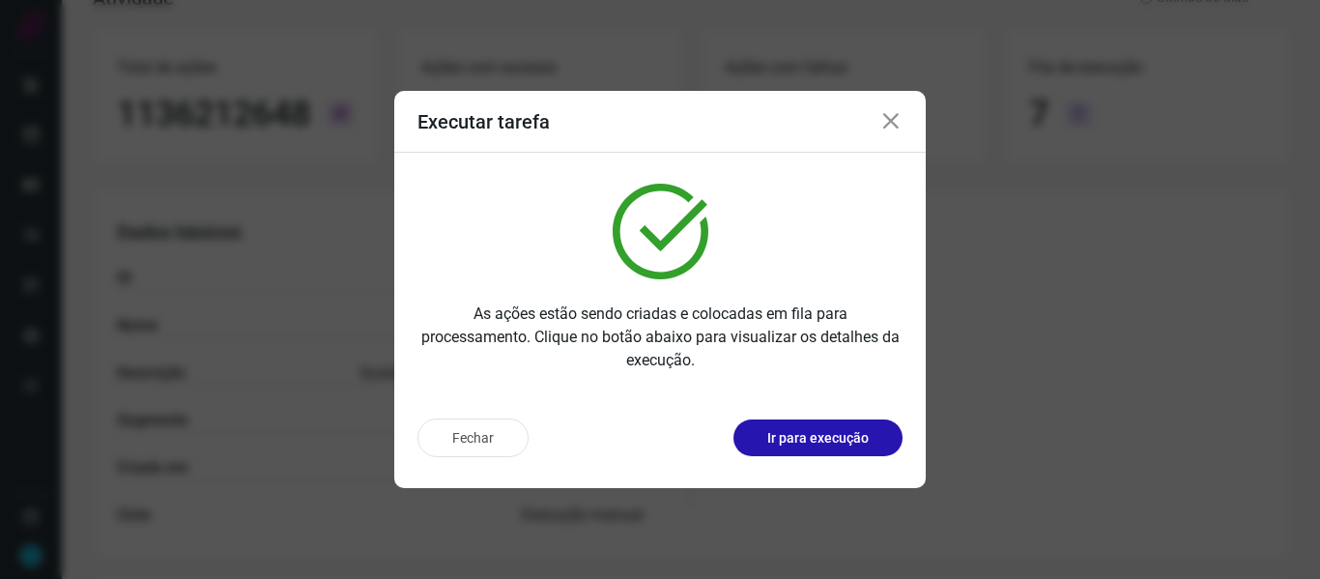
click at [891, 124] on icon at bounding box center [891, 121] width 23 height 23
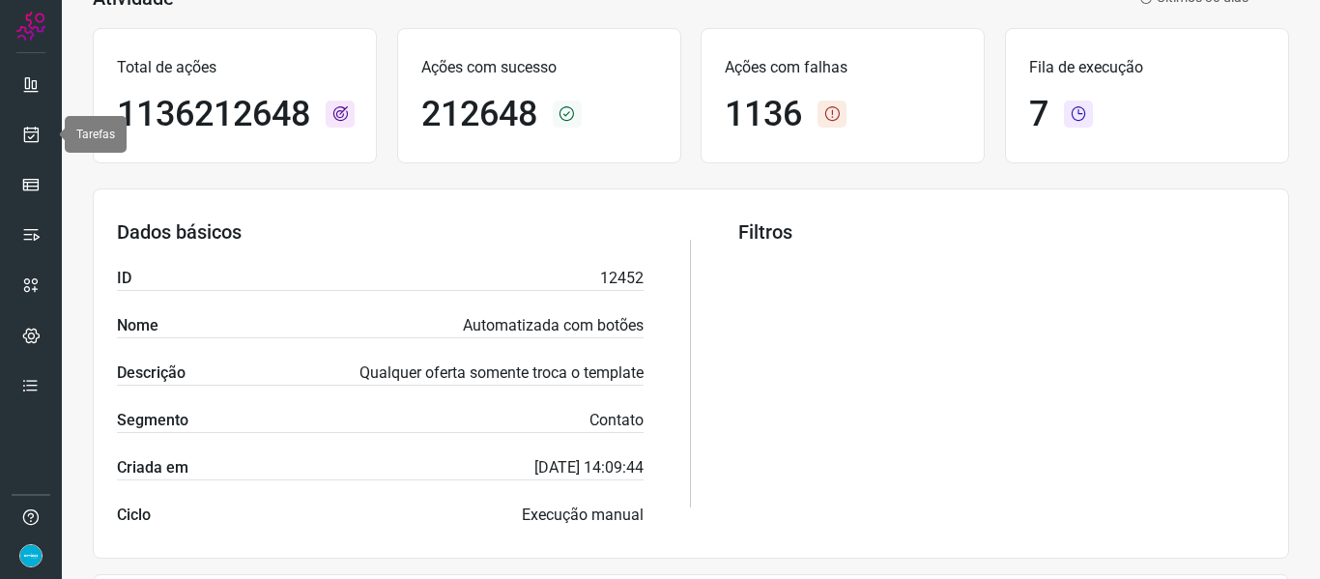
drag, startPoint x: 34, startPoint y: 140, endPoint x: 60, endPoint y: 131, distance: 27.5
click at [34, 140] on icon at bounding box center [31, 134] width 20 height 19
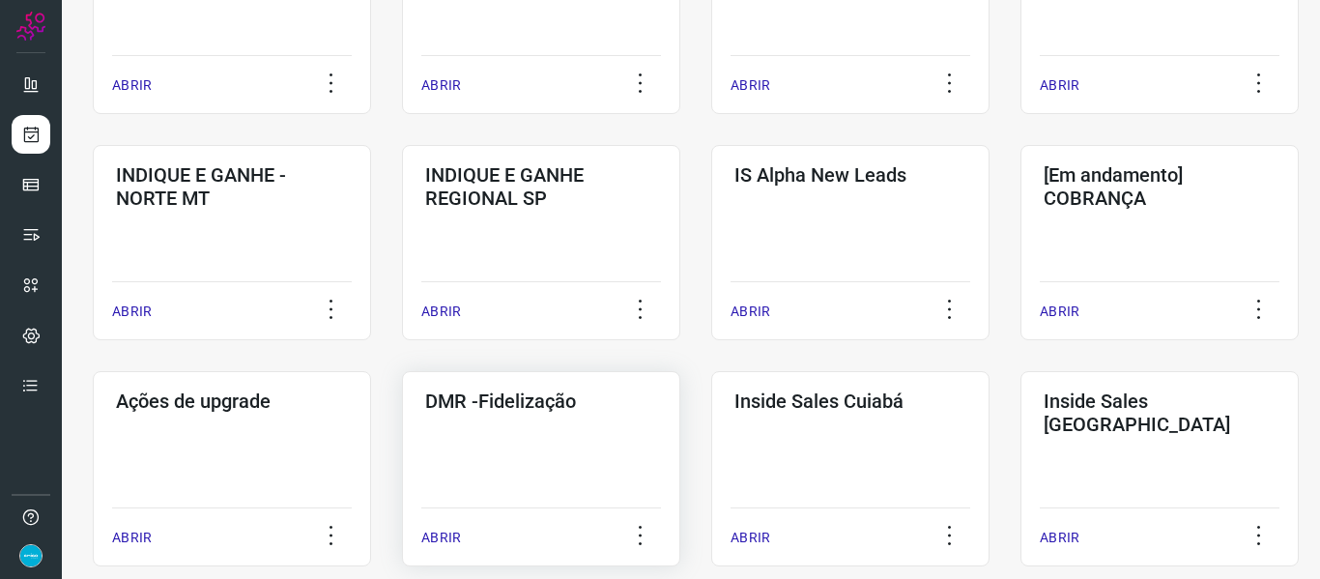
scroll to position [721, 0]
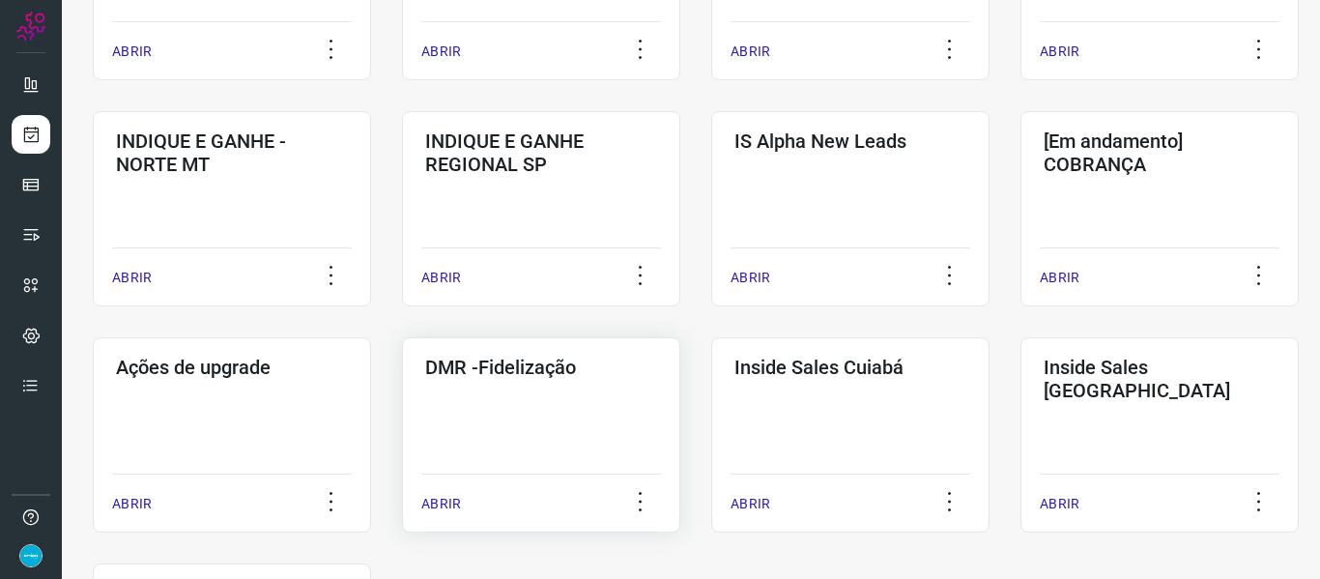
click at [441, 492] on div "ABRIR" at bounding box center [541, 498] width 240 height 48
click at [459, 491] on div "ABRIR" at bounding box center [541, 498] width 240 height 48
click at [451, 504] on p "ABRIR" at bounding box center [441, 504] width 40 height 20
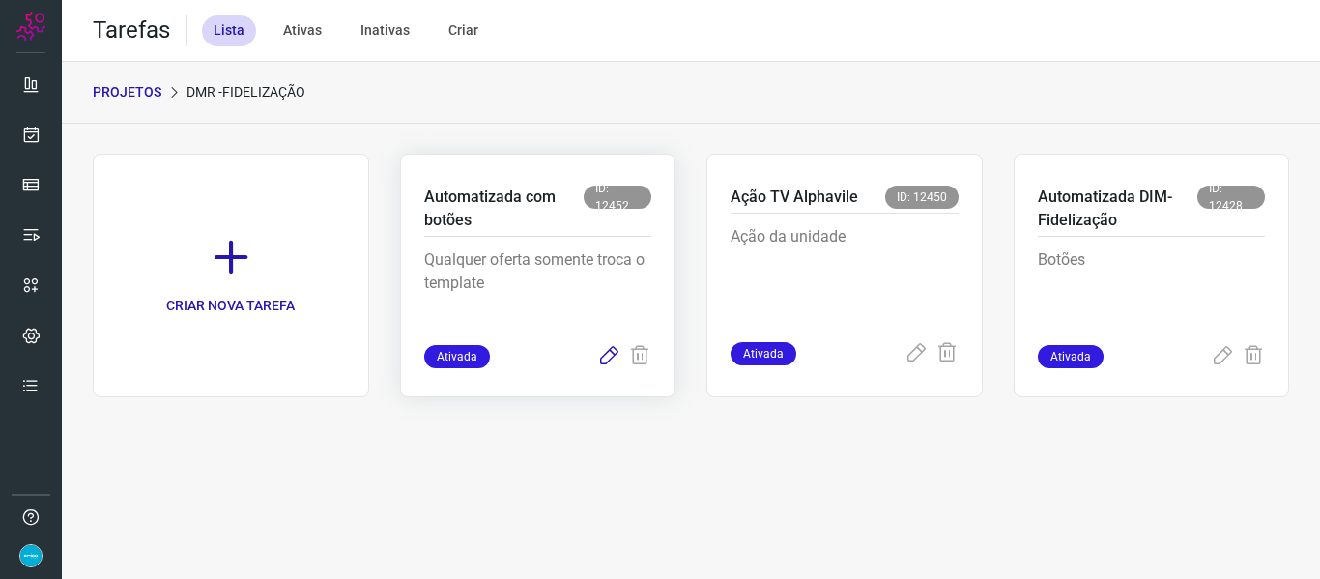
click at [603, 357] on icon at bounding box center [608, 356] width 23 height 23
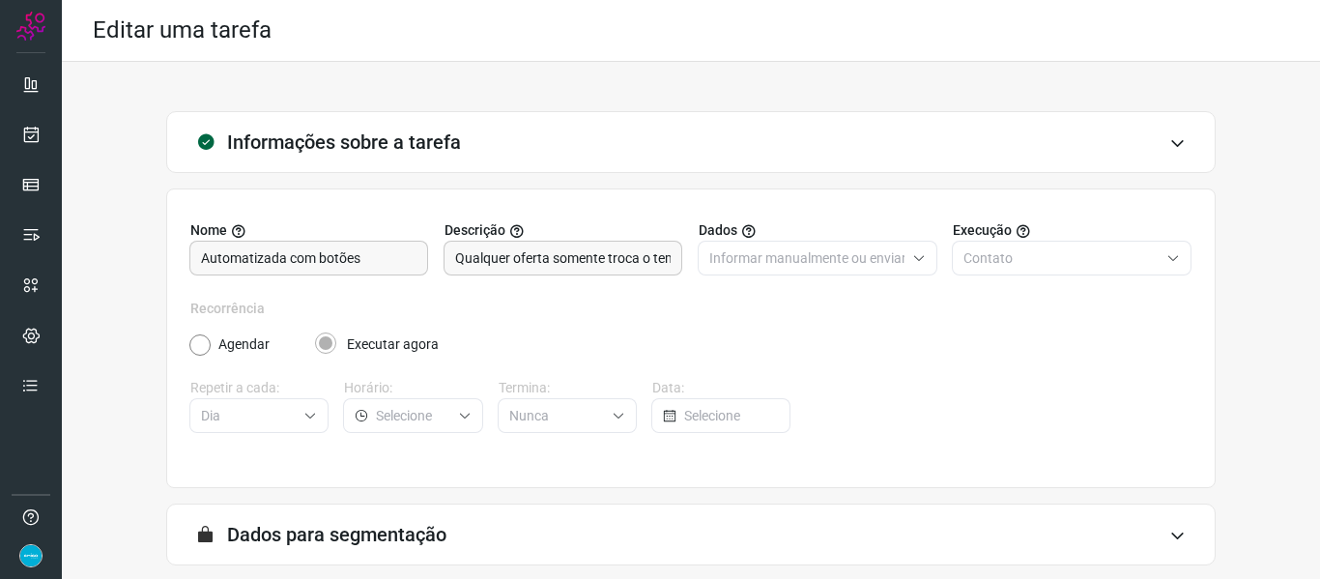
scroll to position [176, 0]
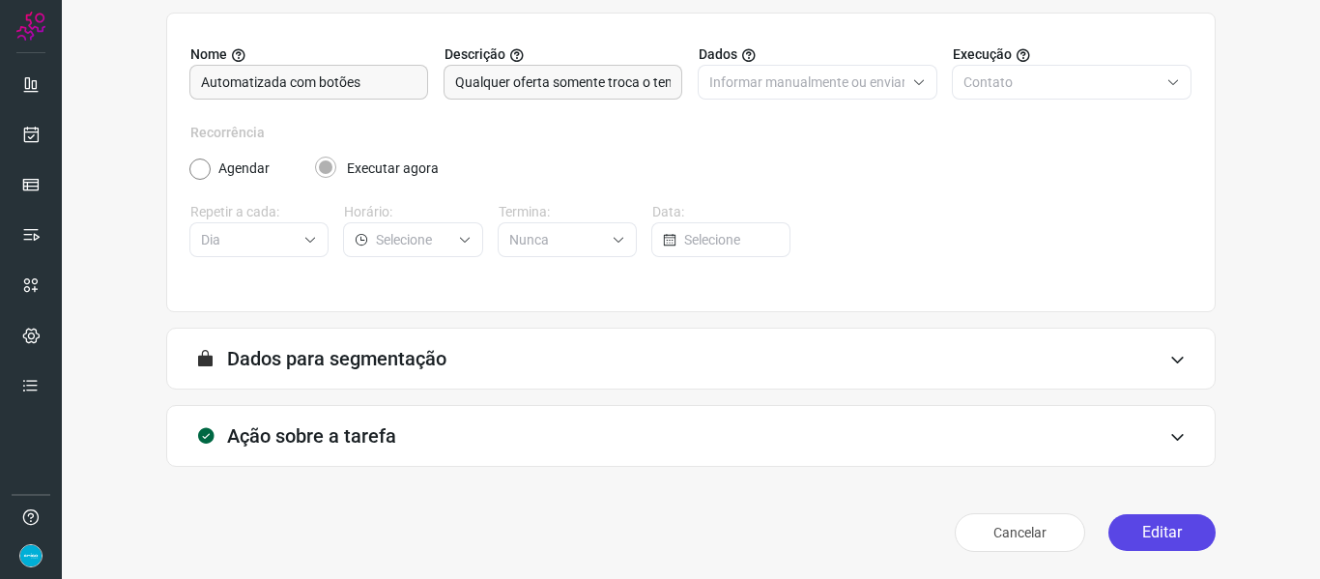
click at [1167, 534] on button "Editar" at bounding box center [1162, 532] width 107 height 37
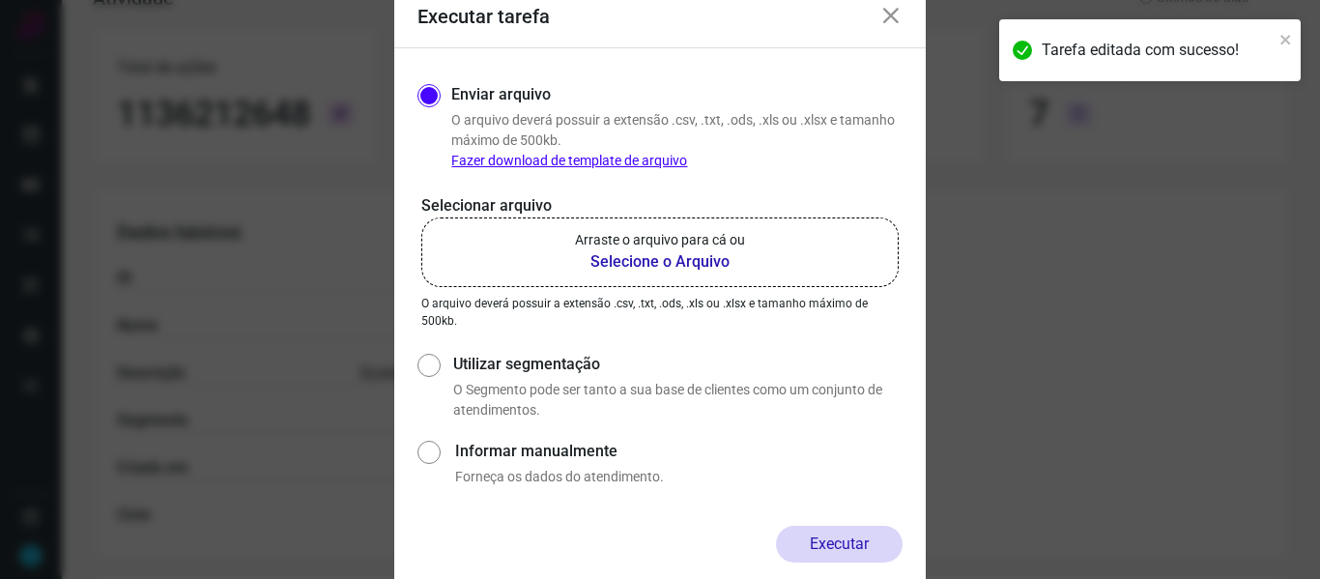
click at [663, 266] on b "Selecione o Arquivo" at bounding box center [660, 261] width 170 height 23
click at [0, 0] on input "Arraste o arquivo para cá ou Selecione o Arquivo" at bounding box center [0, 0] width 0 height 0
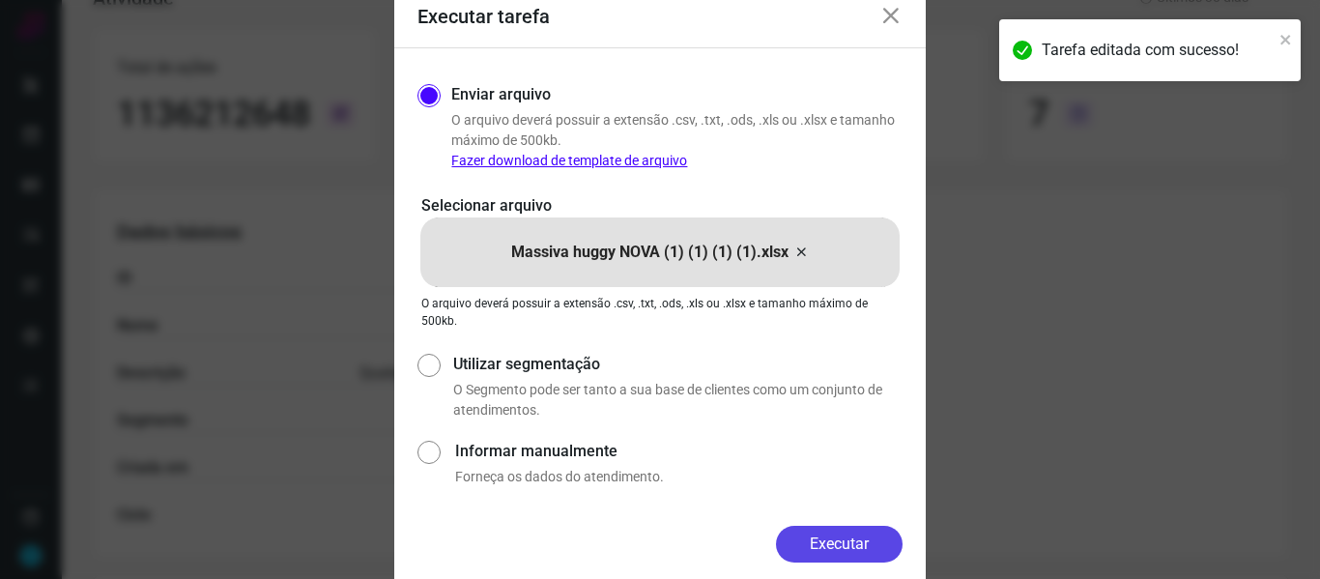
click at [848, 540] on button "Executar" at bounding box center [839, 544] width 127 height 37
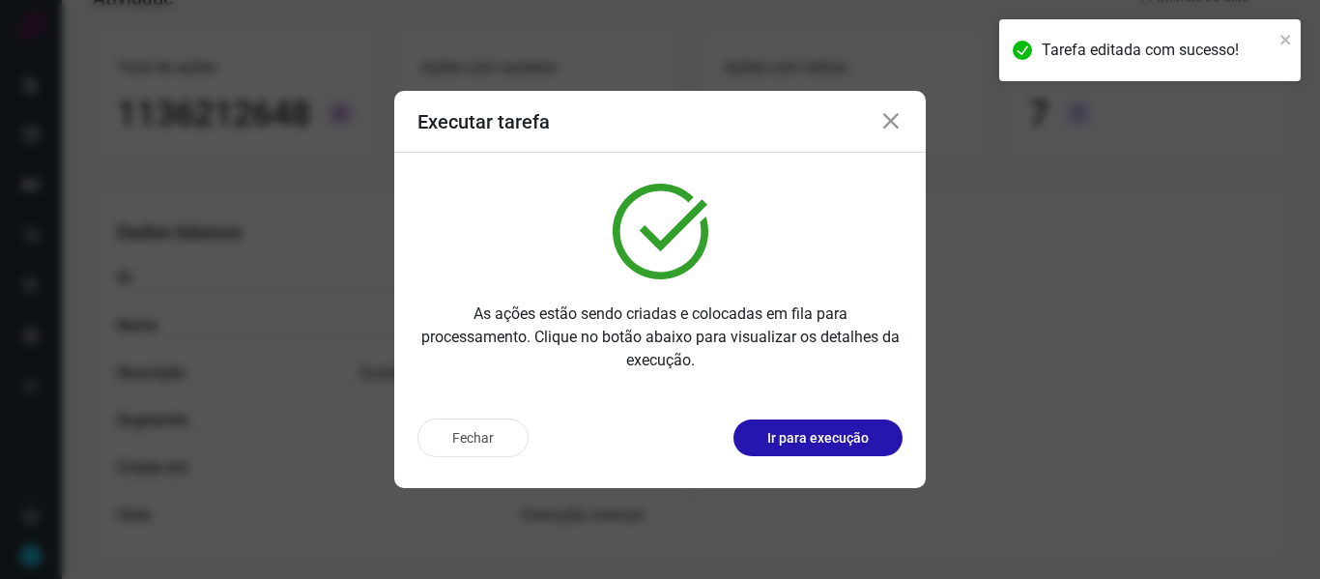
click at [897, 117] on icon at bounding box center [891, 121] width 23 height 23
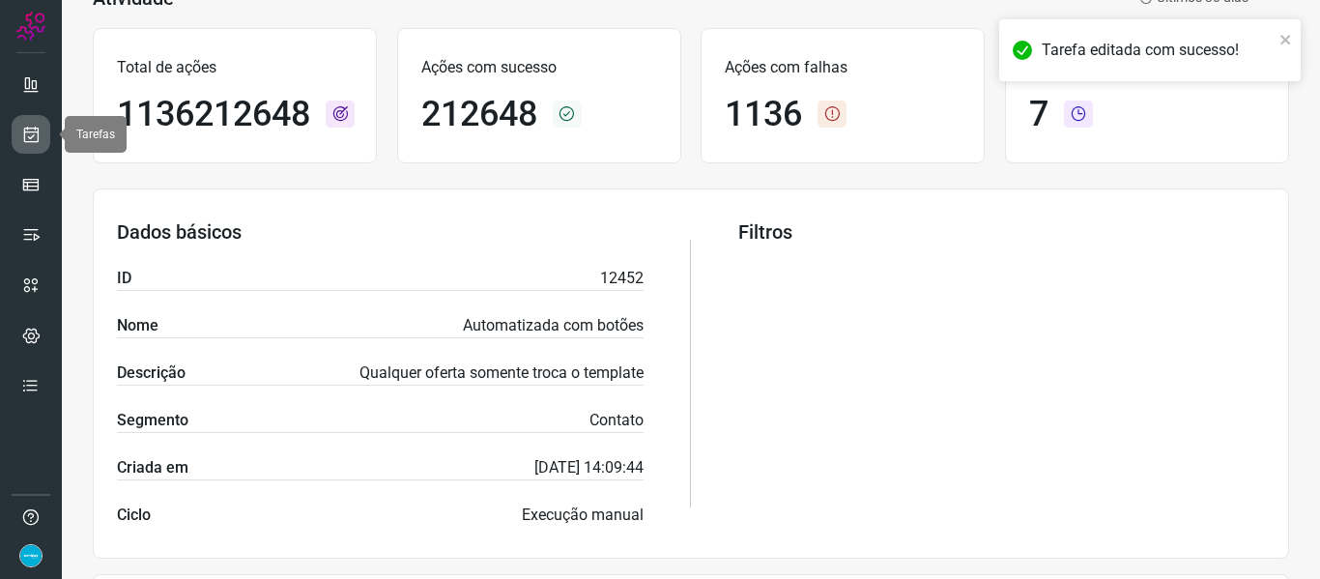
click at [32, 130] on icon at bounding box center [31, 134] width 20 height 19
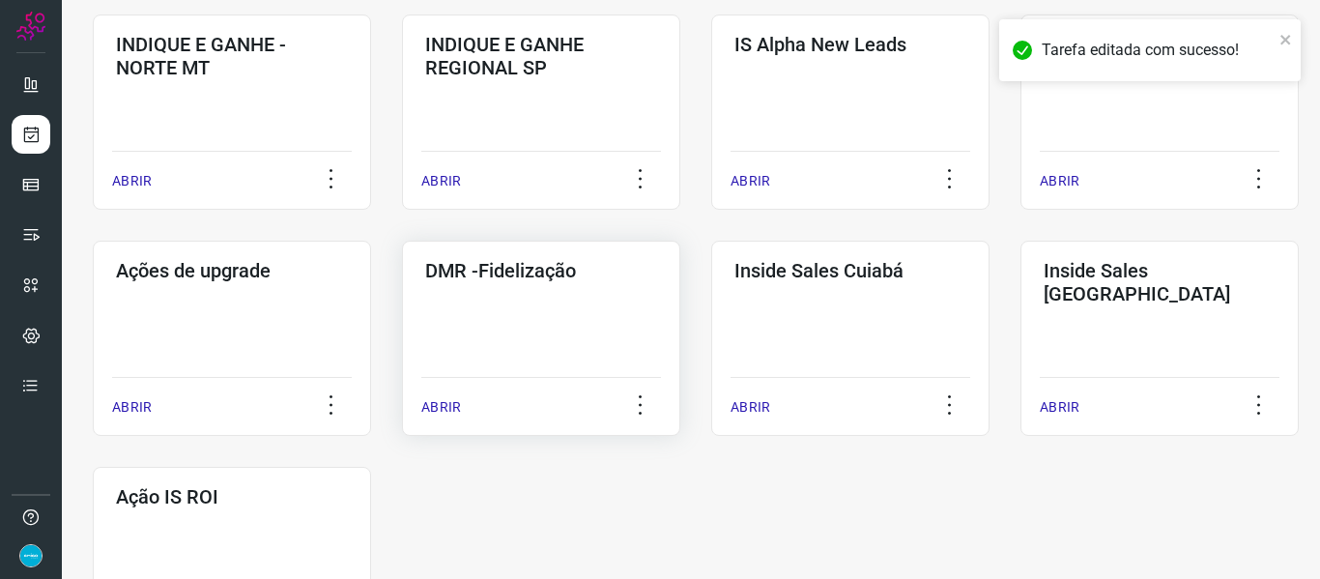
click at [439, 408] on p "ABRIR" at bounding box center [441, 407] width 40 height 20
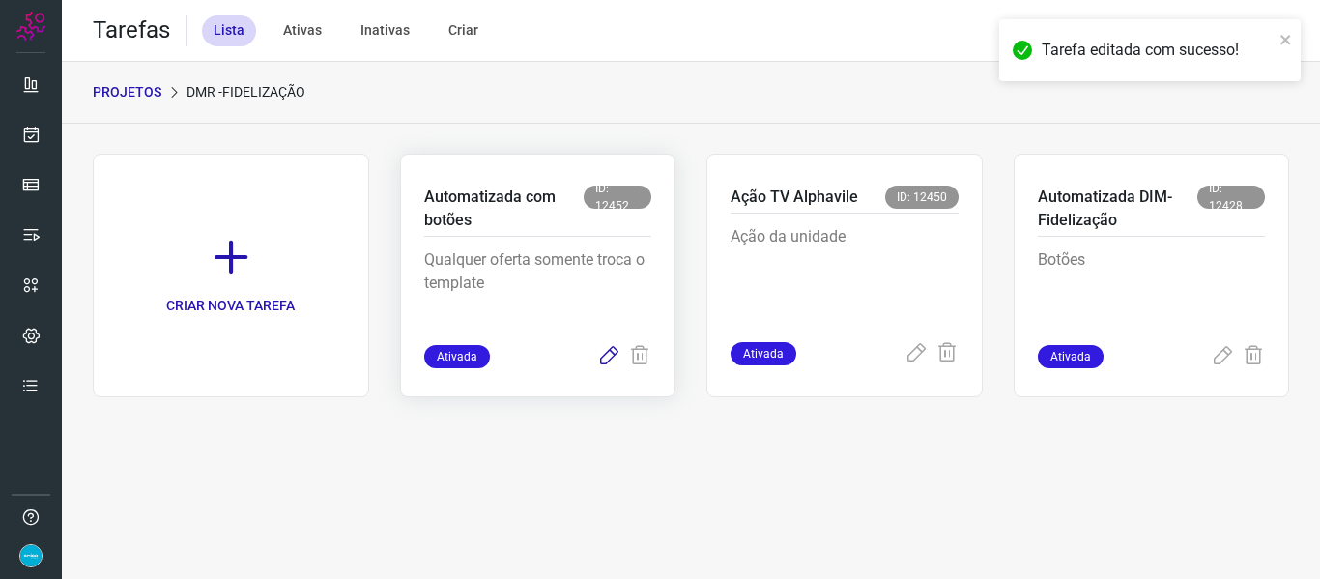
click at [604, 353] on icon at bounding box center [608, 356] width 23 height 23
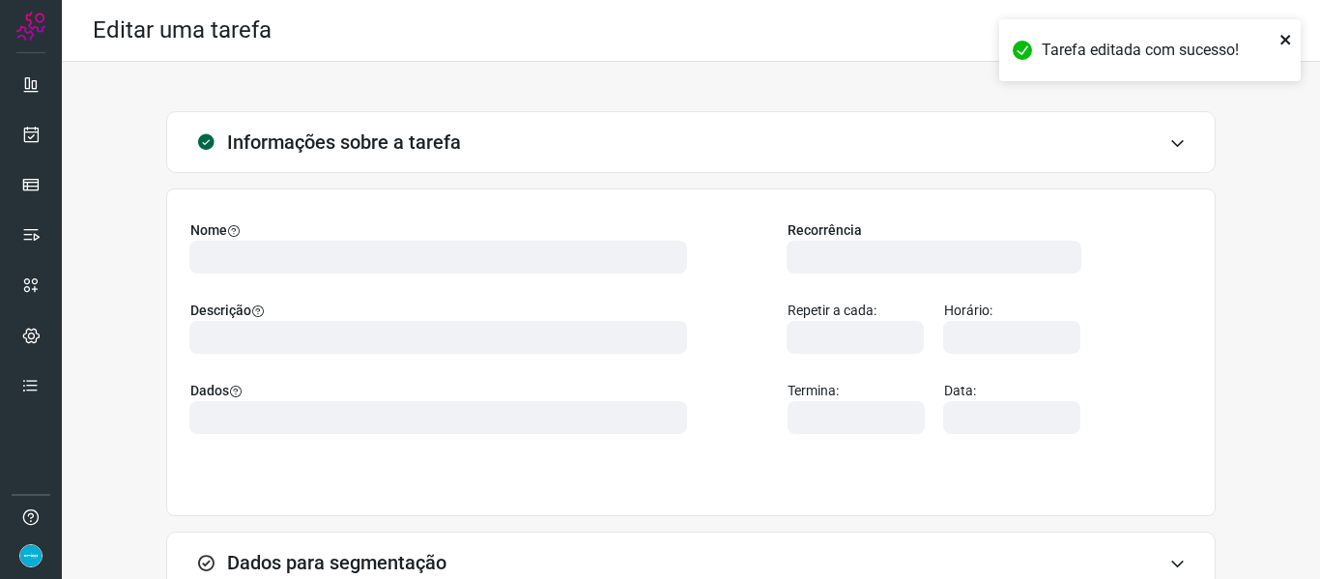
click at [1287, 38] on icon "close" at bounding box center [1286, 40] width 10 height 10
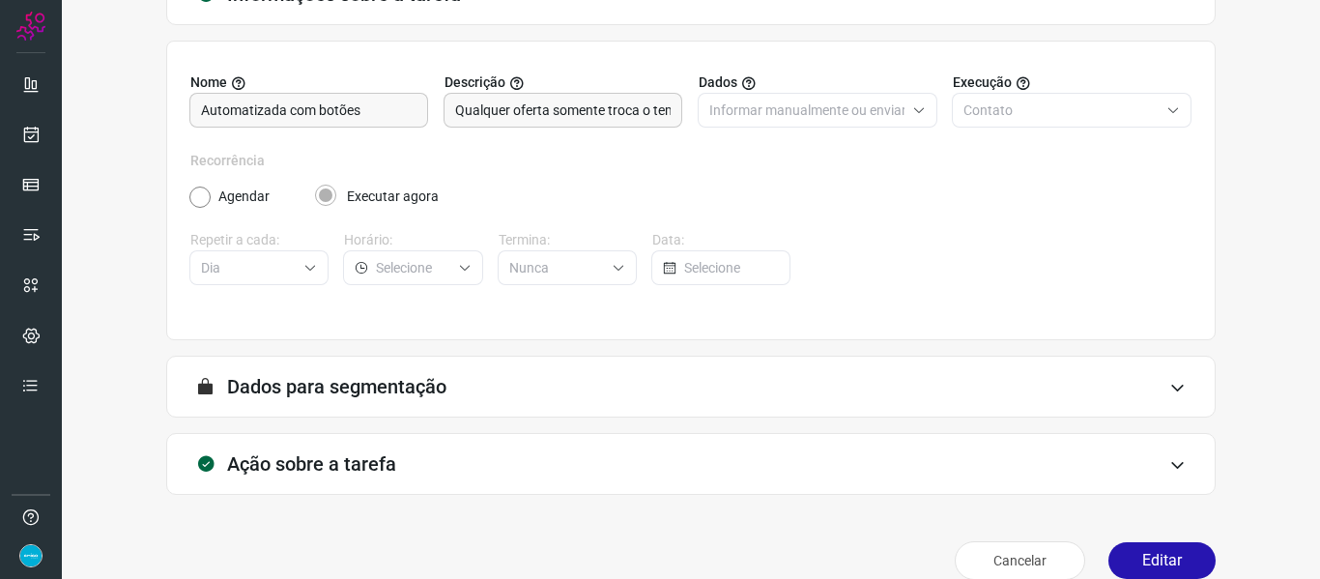
scroll to position [176, 0]
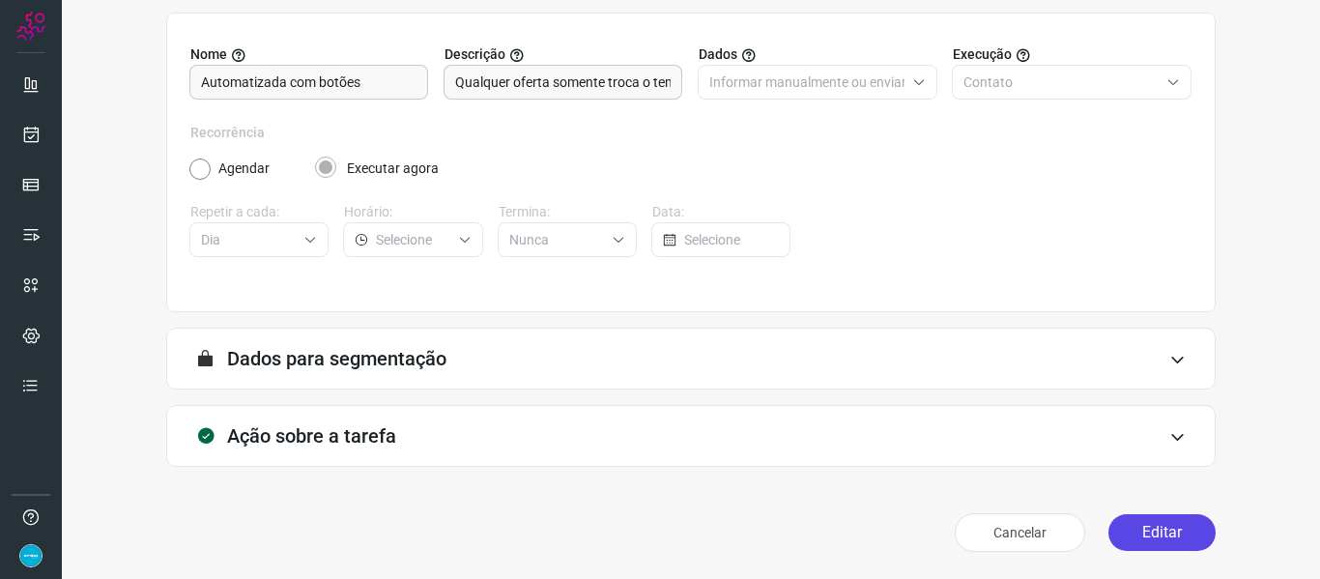
click at [1181, 536] on button "Editar" at bounding box center [1162, 532] width 107 height 37
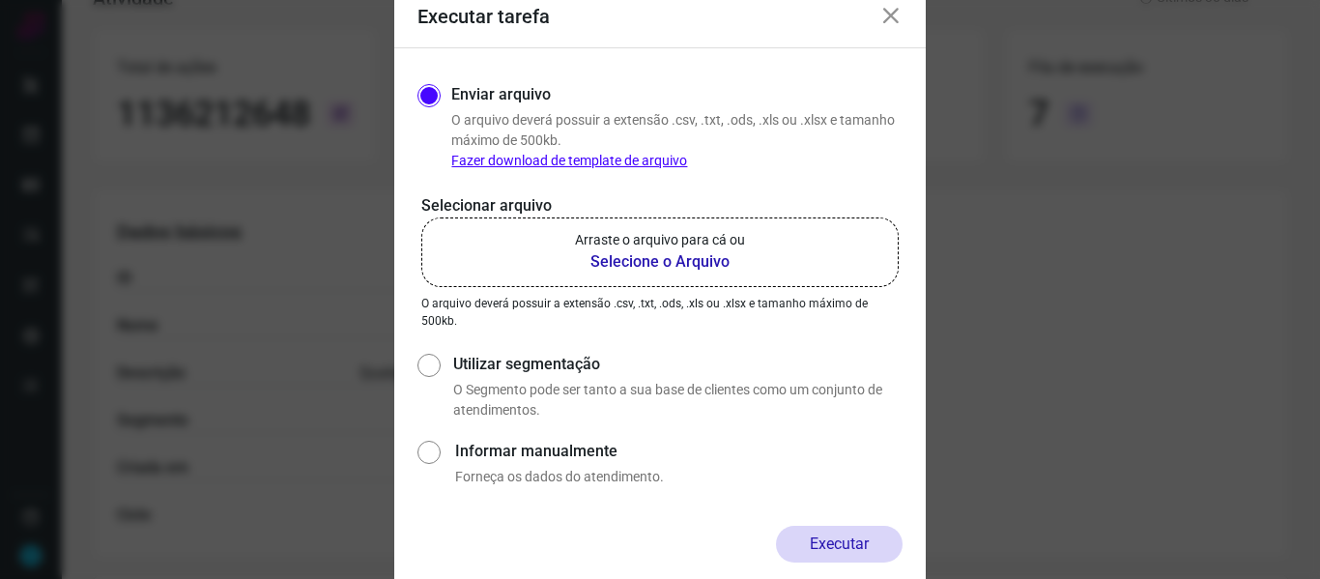
click at [707, 265] on b "Selecione o Arquivo" at bounding box center [660, 261] width 170 height 23
click at [0, 0] on input "Arraste o arquivo para cá ou Selecione o Arquivo" at bounding box center [0, 0] width 0 height 0
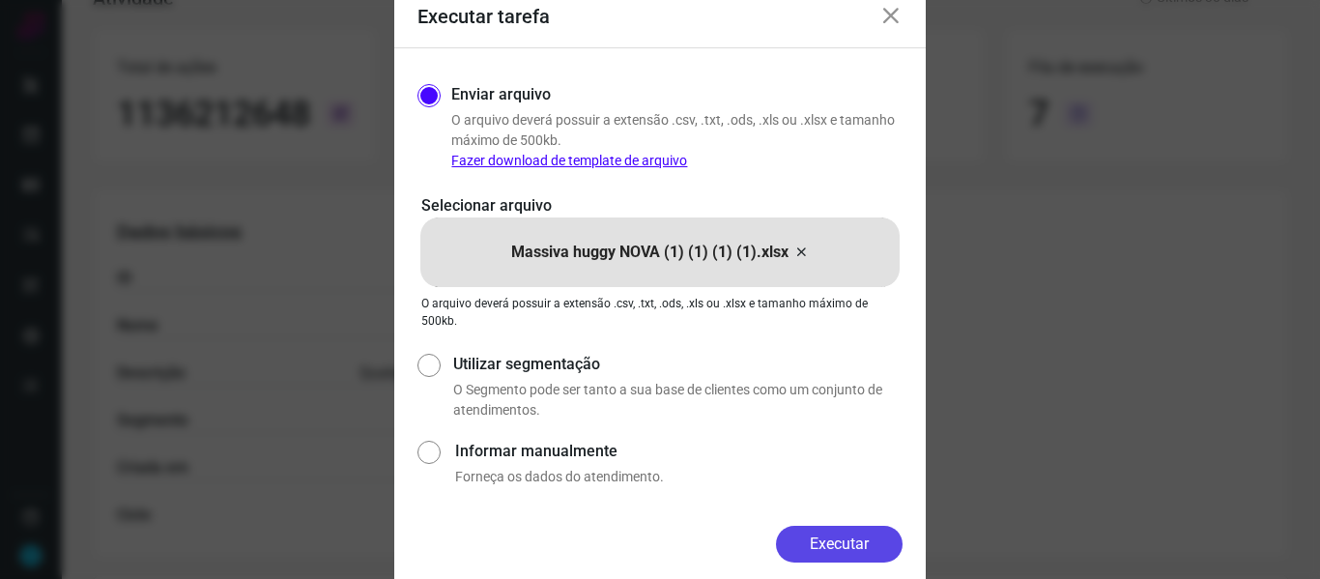
click at [843, 549] on button "Executar" at bounding box center [839, 544] width 127 height 37
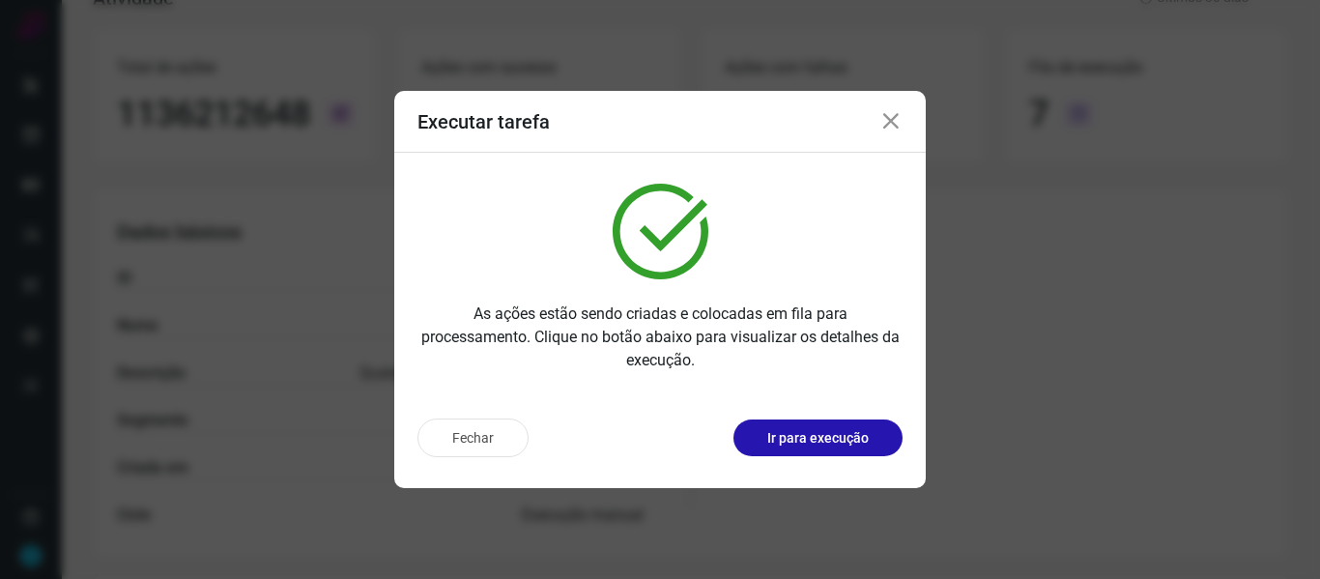
click at [894, 121] on icon at bounding box center [891, 121] width 23 height 23
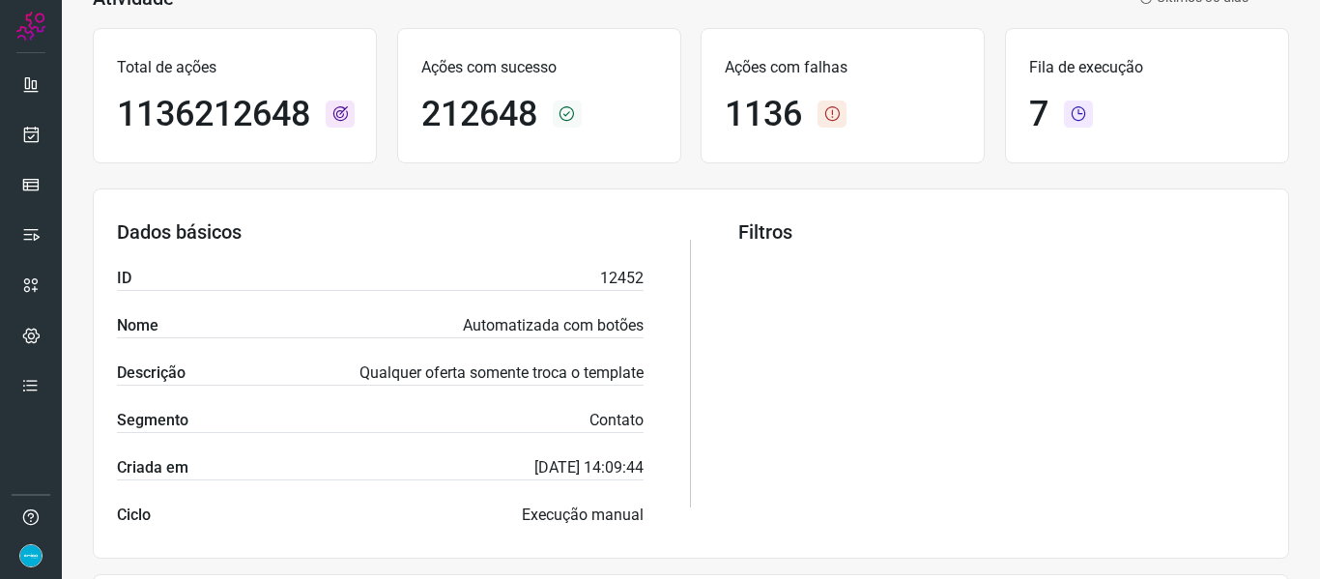
click at [50, 130] on div at bounding box center [31, 289] width 62 height 579
click at [42, 129] on link at bounding box center [31, 134] width 39 height 39
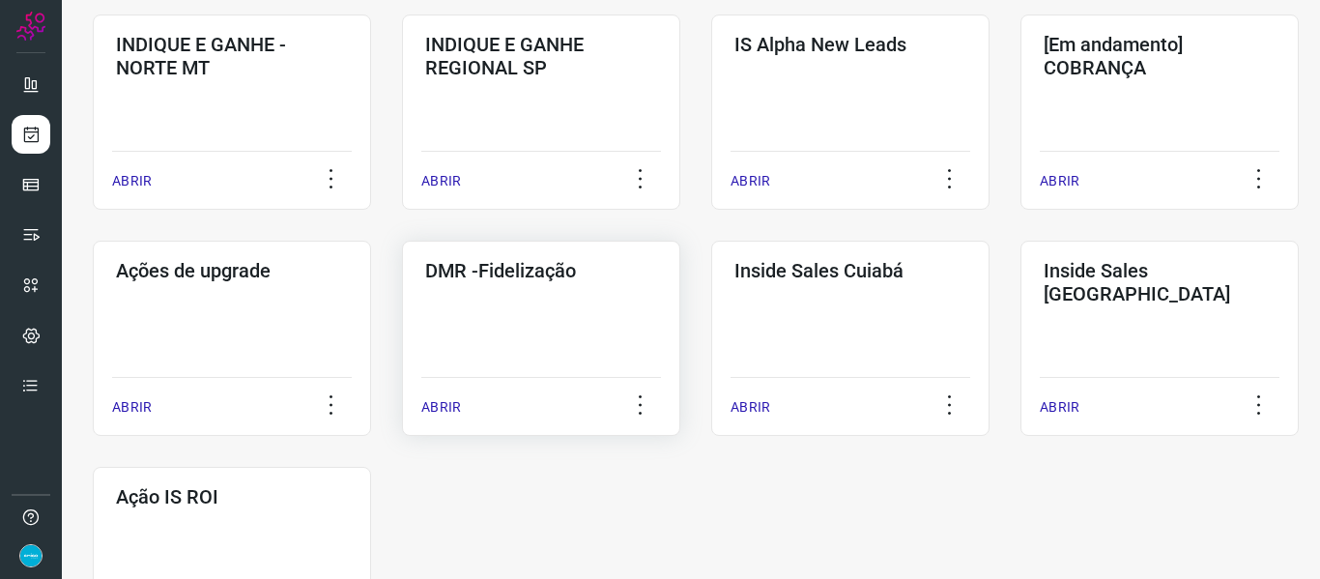
click at [448, 406] on p "ABRIR" at bounding box center [441, 407] width 40 height 20
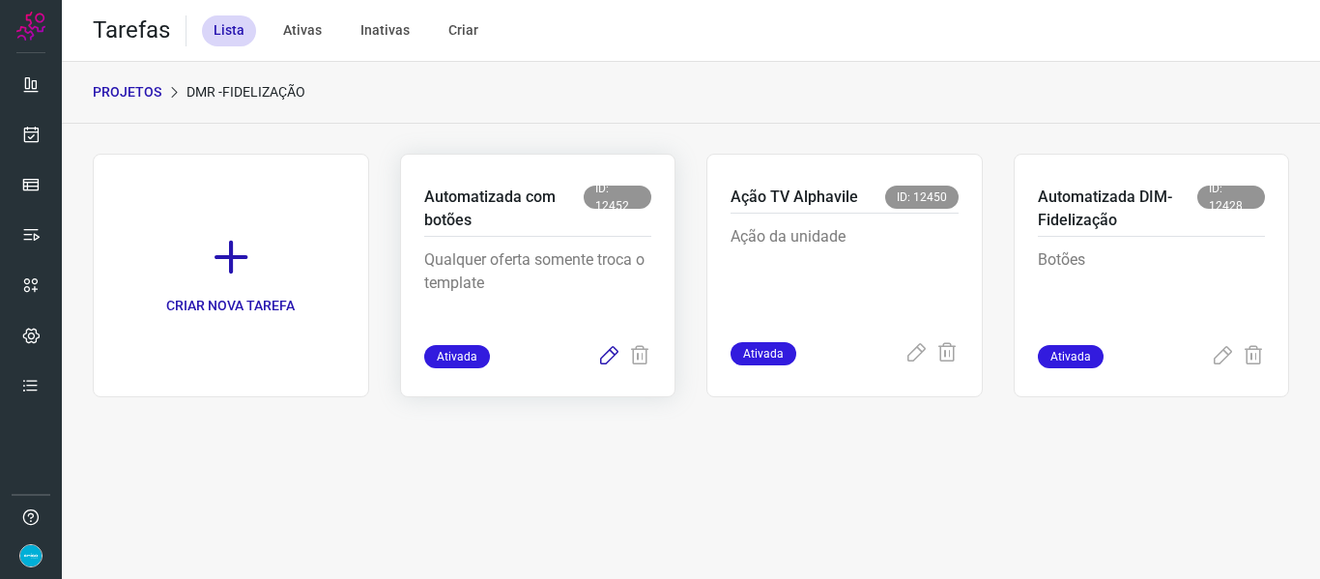
click at [610, 359] on icon at bounding box center [608, 356] width 23 height 23
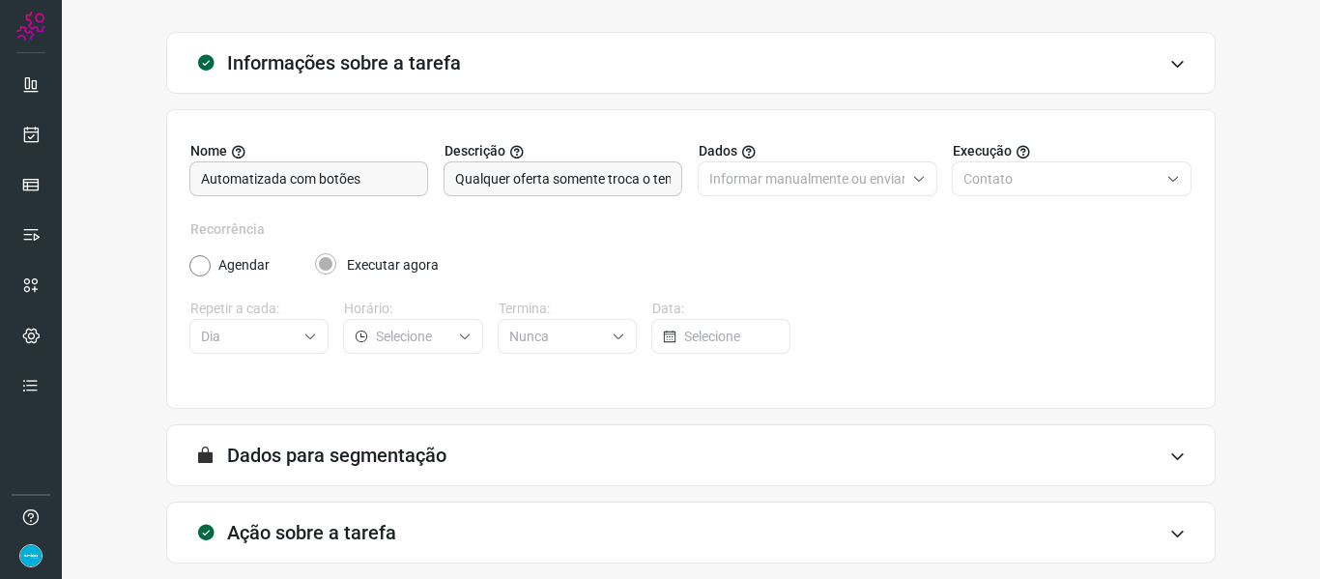
scroll to position [176, 0]
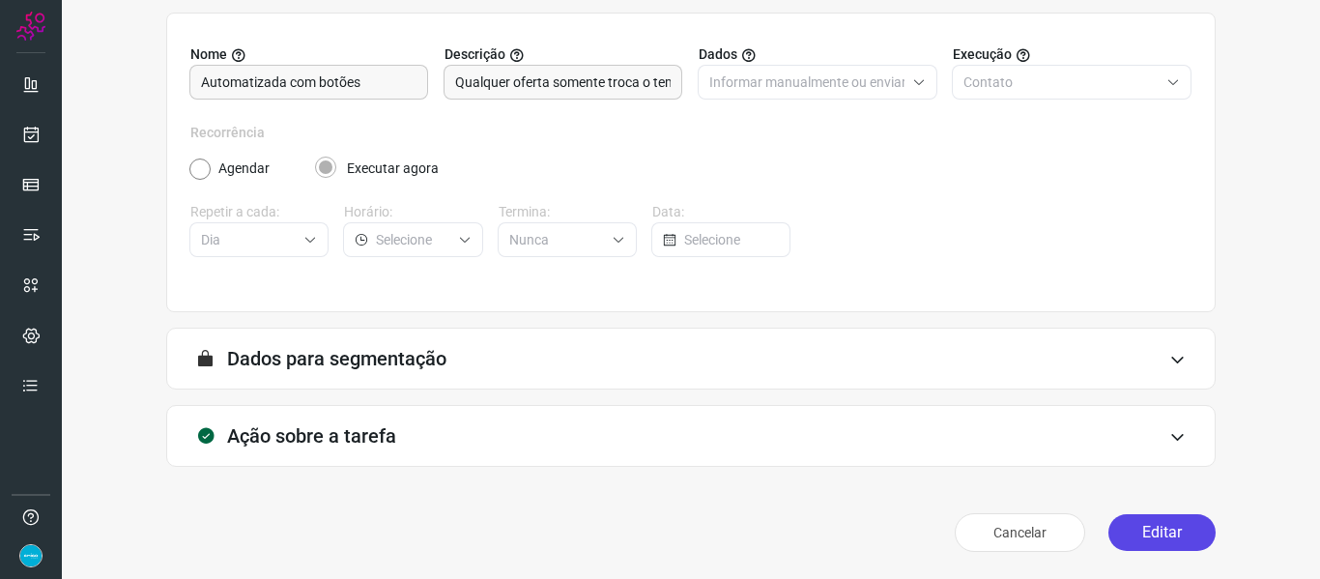
click at [1172, 529] on button "Editar" at bounding box center [1162, 532] width 107 height 37
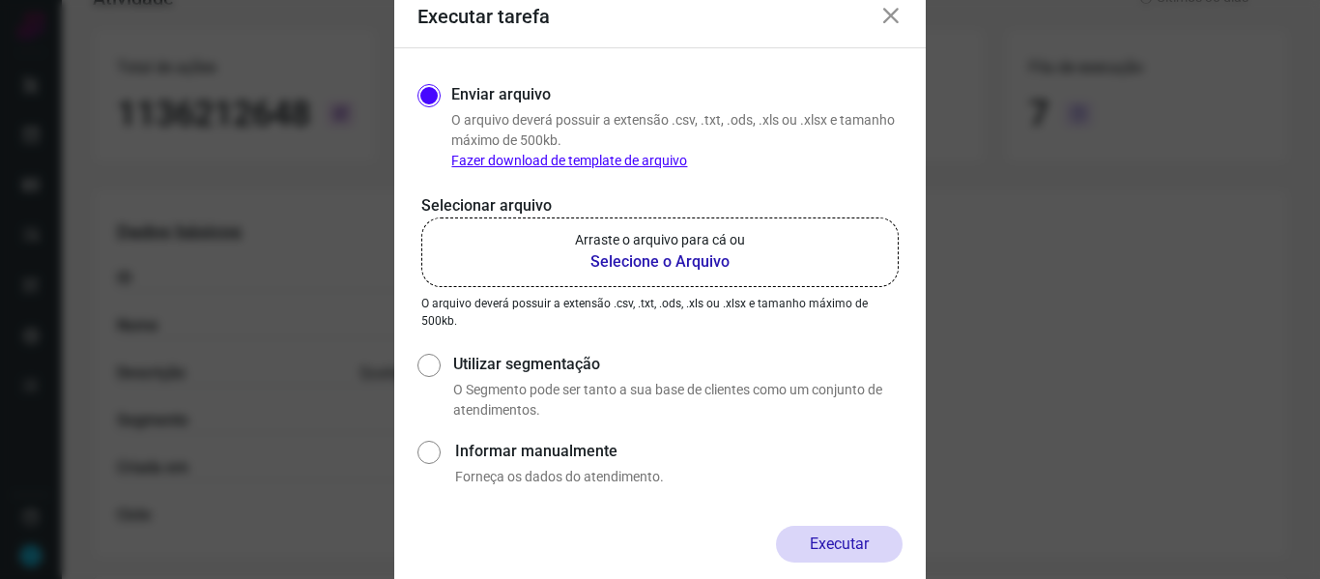
click at [653, 255] on b "Selecione o Arquivo" at bounding box center [660, 261] width 170 height 23
click at [0, 0] on input "Arraste o arquivo para cá ou Selecione o Arquivo" at bounding box center [0, 0] width 0 height 0
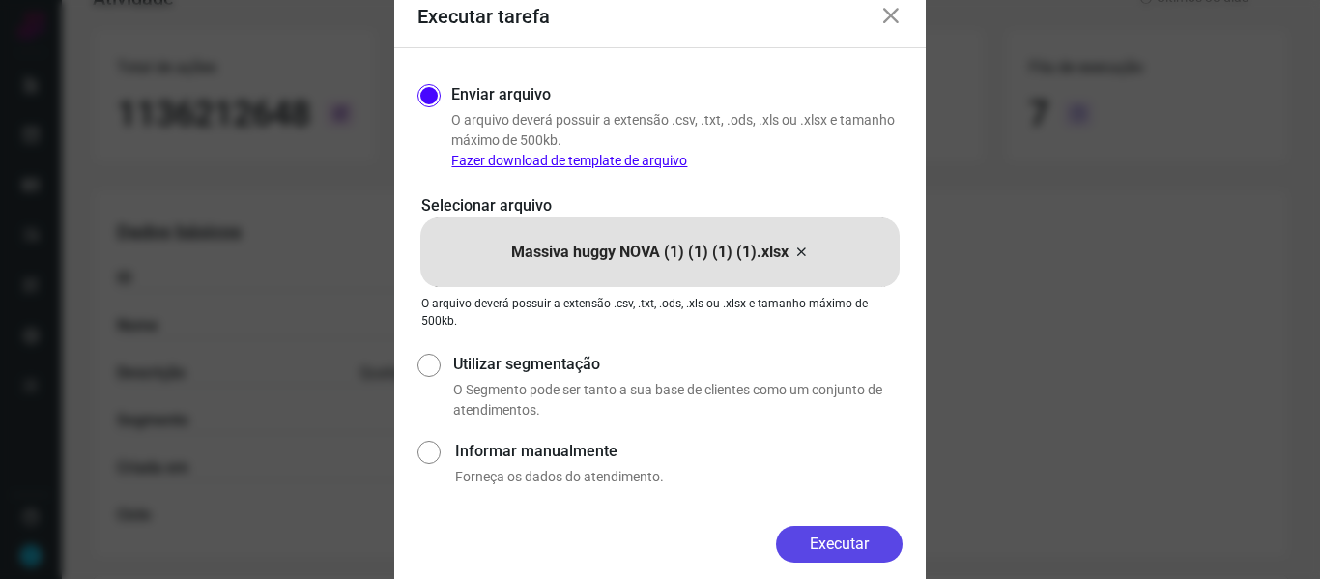
click at [830, 544] on button "Executar" at bounding box center [839, 544] width 127 height 37
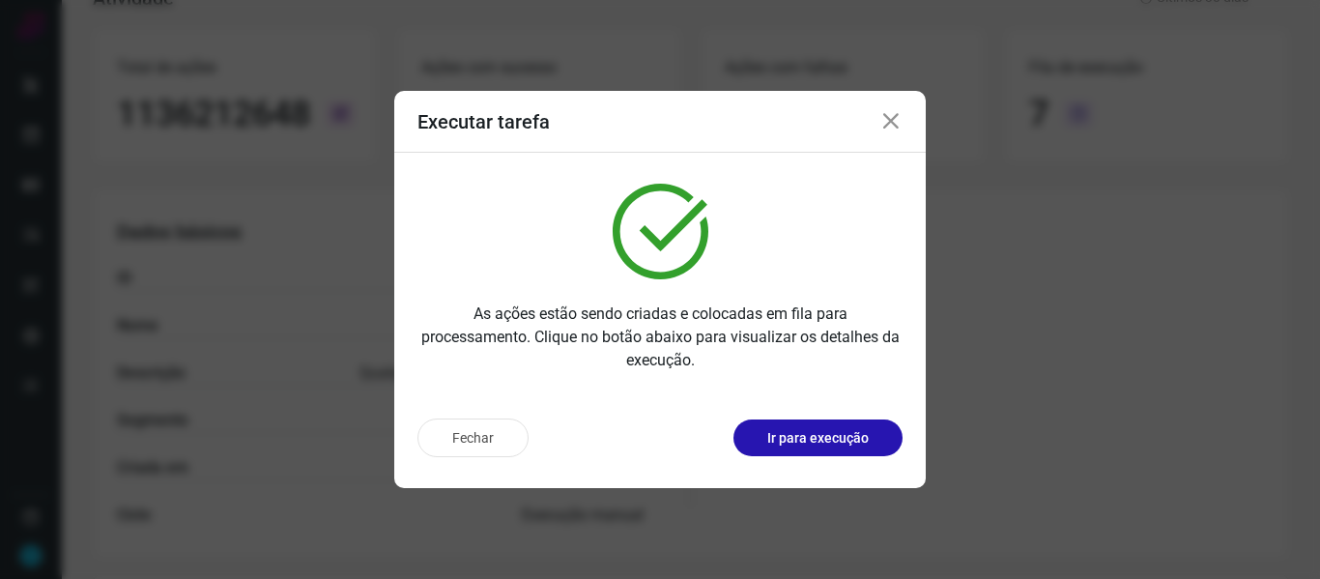
click at [885, 125] on icon at bounding box center [891, 121] width 23 height 23
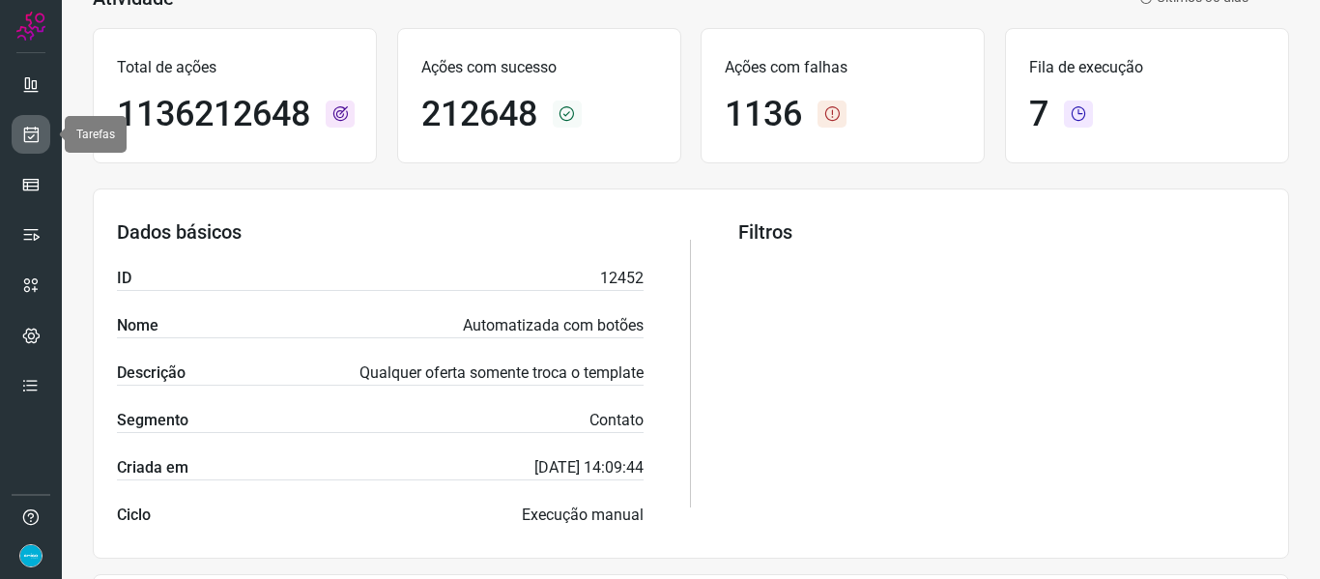
click at [43, 132] on link at bounding box center [31, 134] width 39 height 39
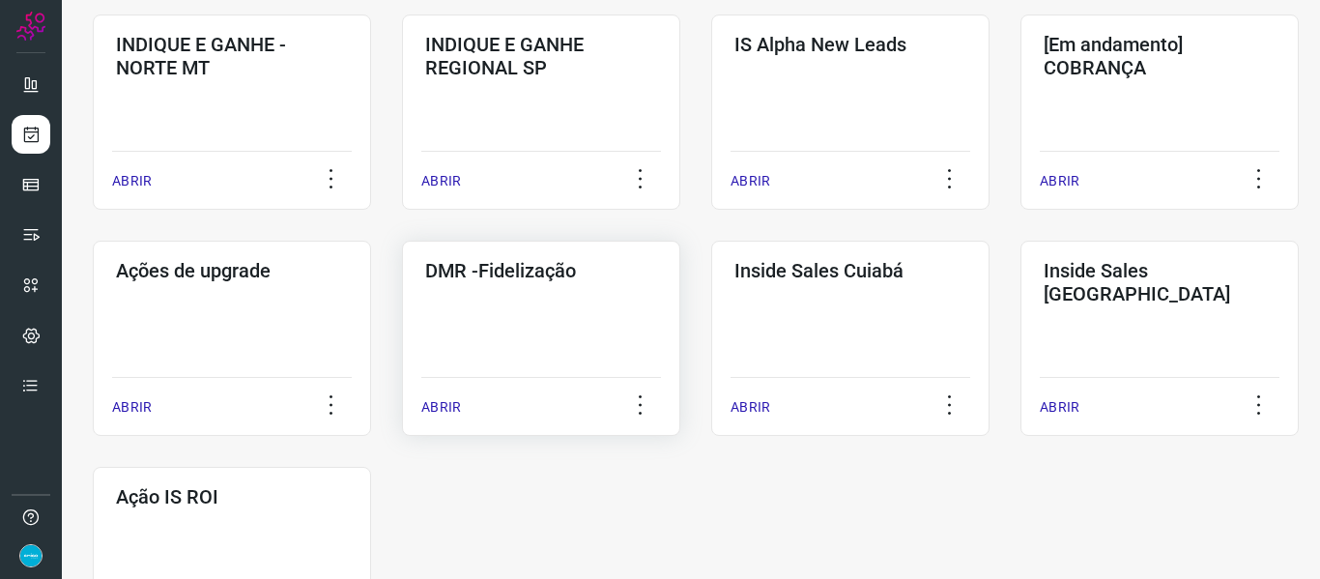
click at [433, 410] on p "ABRIR" at bounding box center [441, 407] width 40 height 20
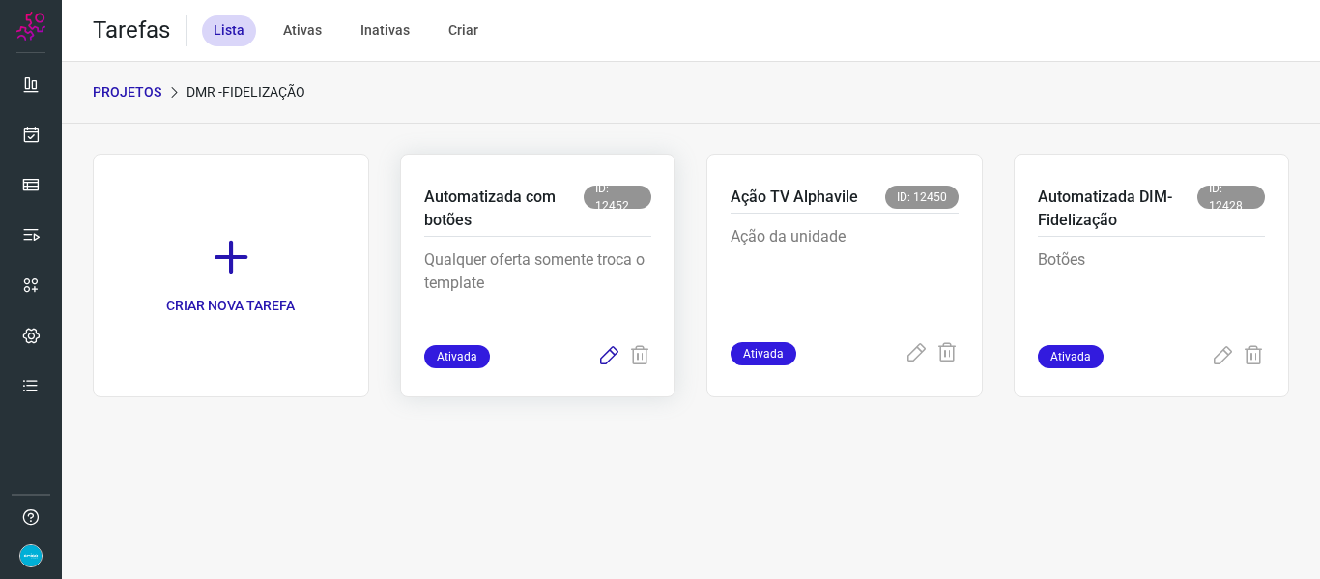
click at [603, 362] on icon at bounding box center [608, 356] width 23 height 23
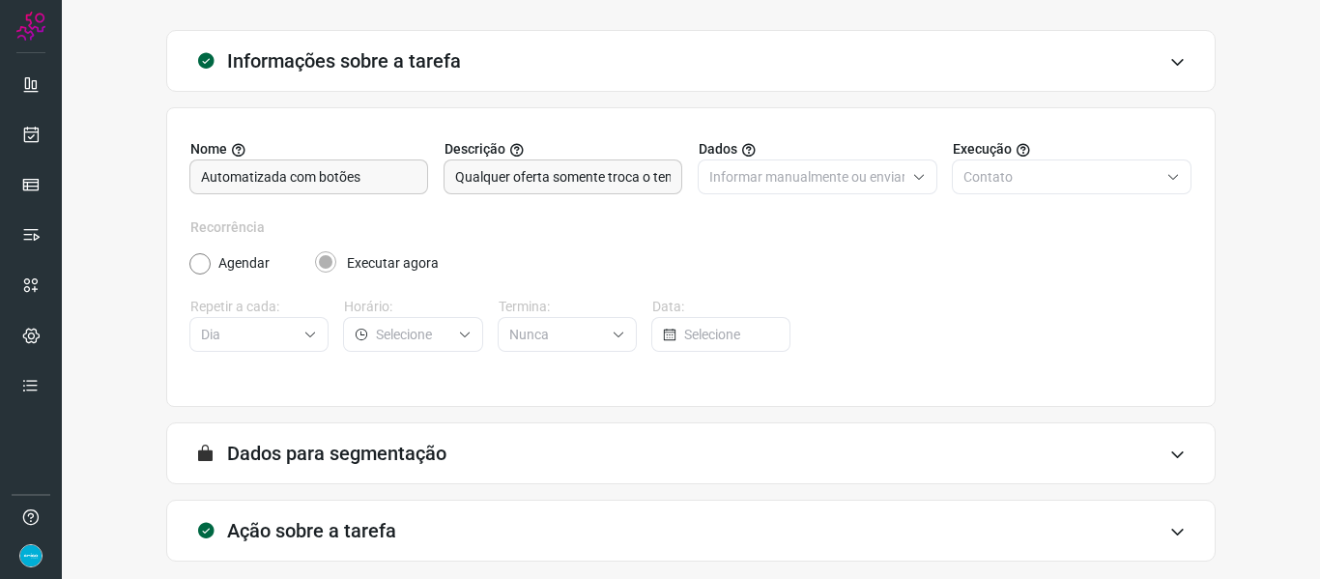
scroll to position [176, 0]
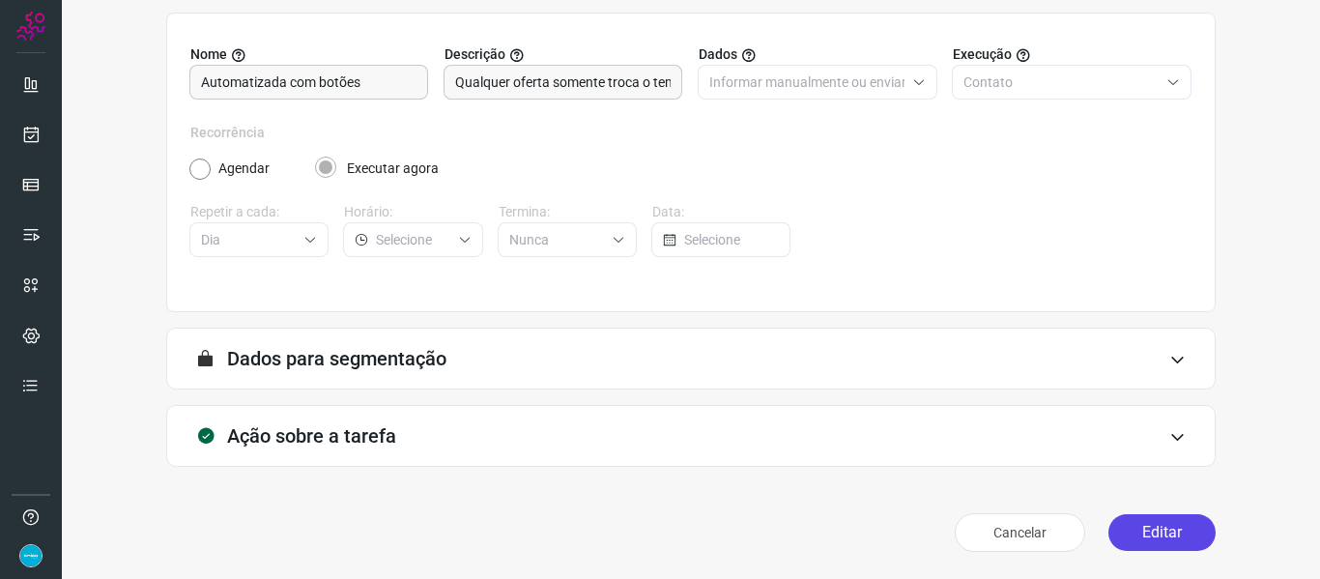
click at [1167, 537] on button "Editar" at bounding box center [1162, 532] width 107 height 37
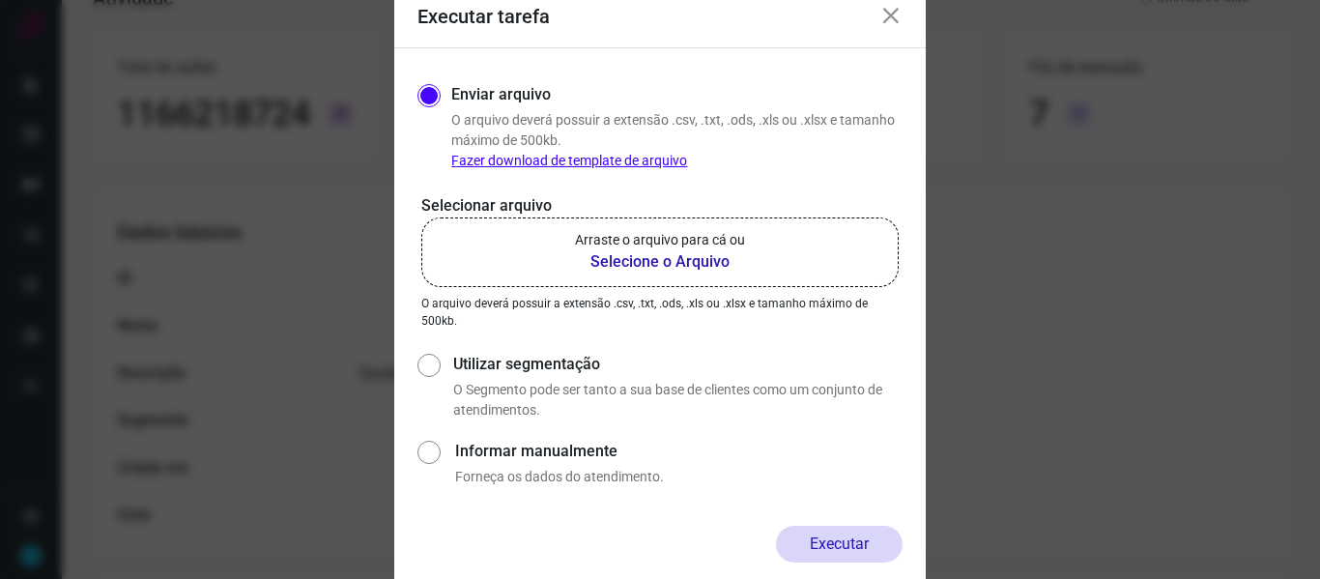
click at [688, 253] on b "Selecione o Arquivo" at bounding box center [660, 261] width 170 height 23
click at [0, 0] on input "Arraste o arquivo para cá ou Selecione o Arquivo" at bounding box center [0, 0] width 0 height 0
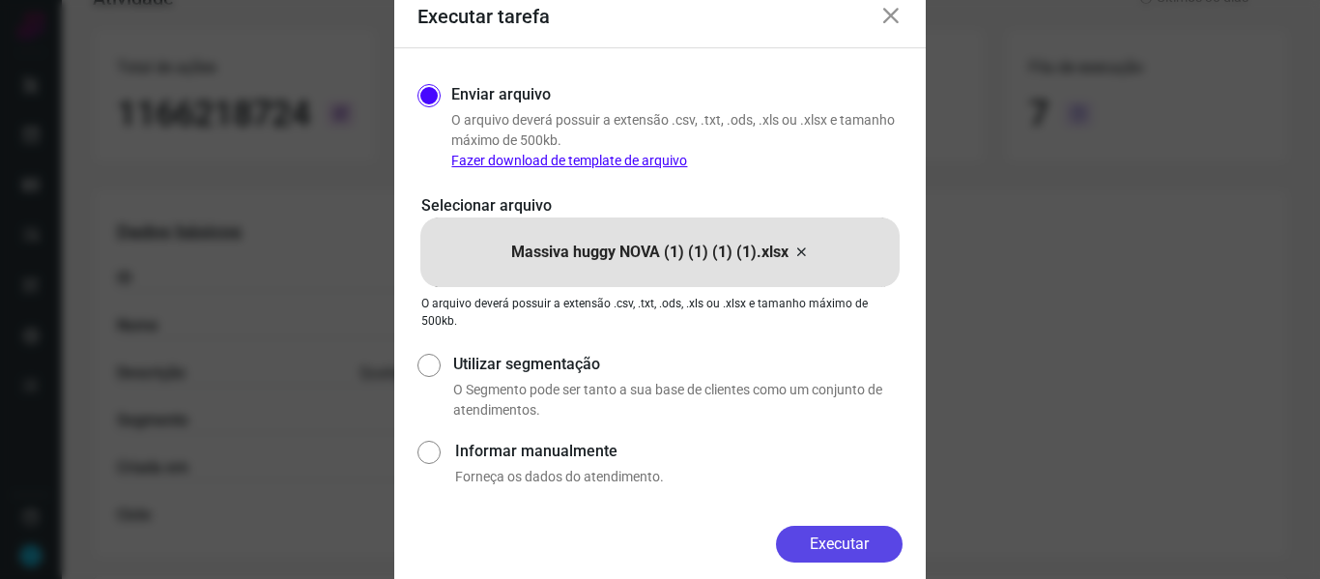
click at [856, 555] on button "Executar" at bounding box center [839, 544] width 127 height 37
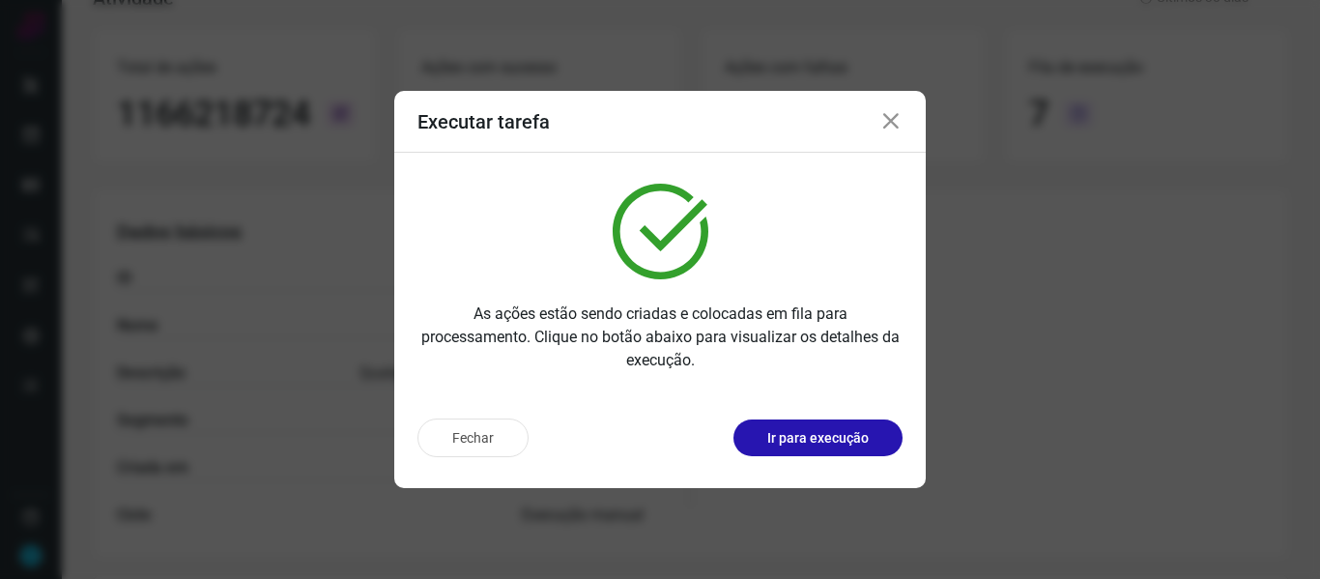
click at [889, 123] on icon at bounding box center [891, 121] width 23 height 23
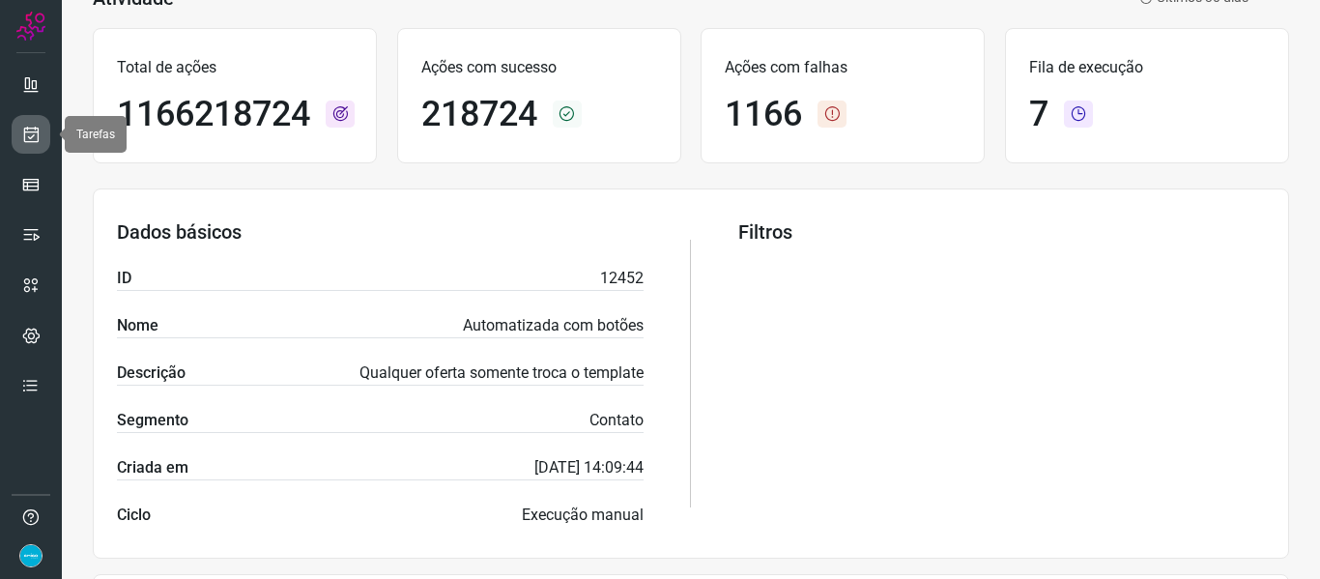
click at [33, 133] on icon at bounding box center [31, 134] width 20 height 19
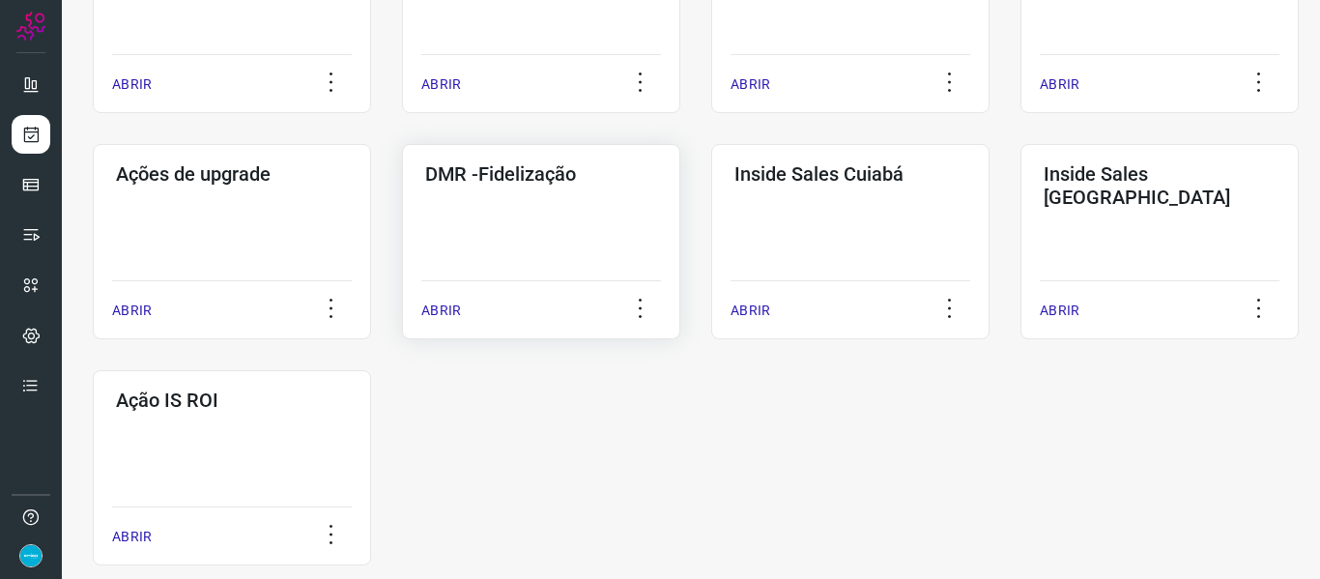
click at [440, 303] on p "ABRIR" at bounding box center [441, 311] width 40 height 20
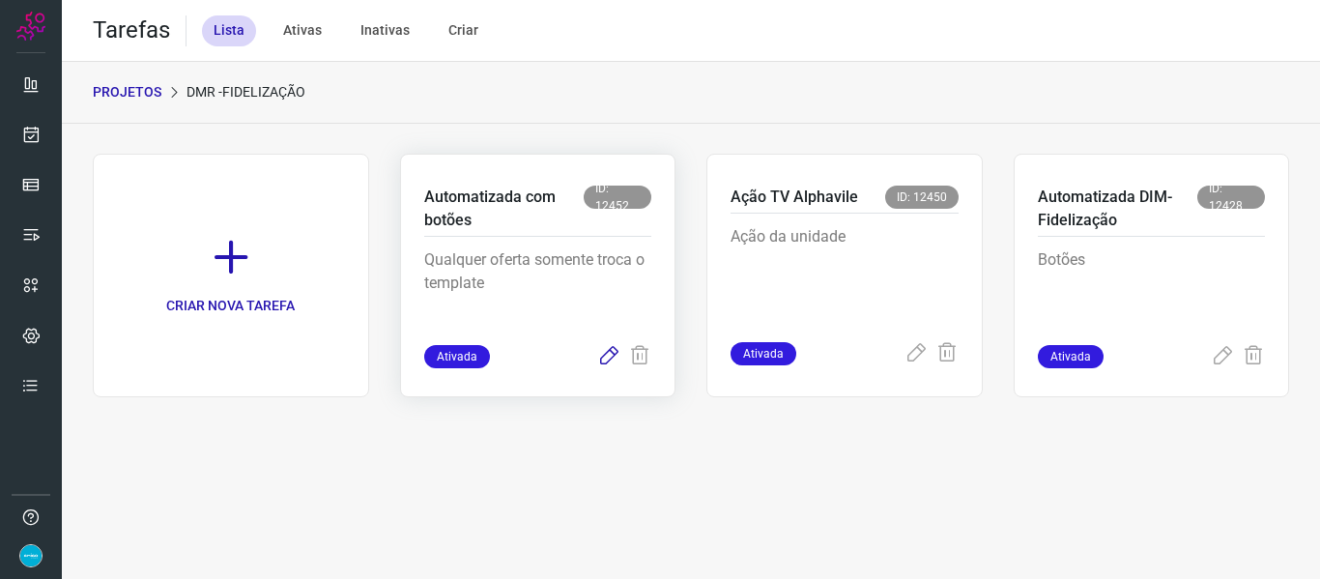
click at [612, 353] on icon at bounding box center [608, 356] width 23 height 23
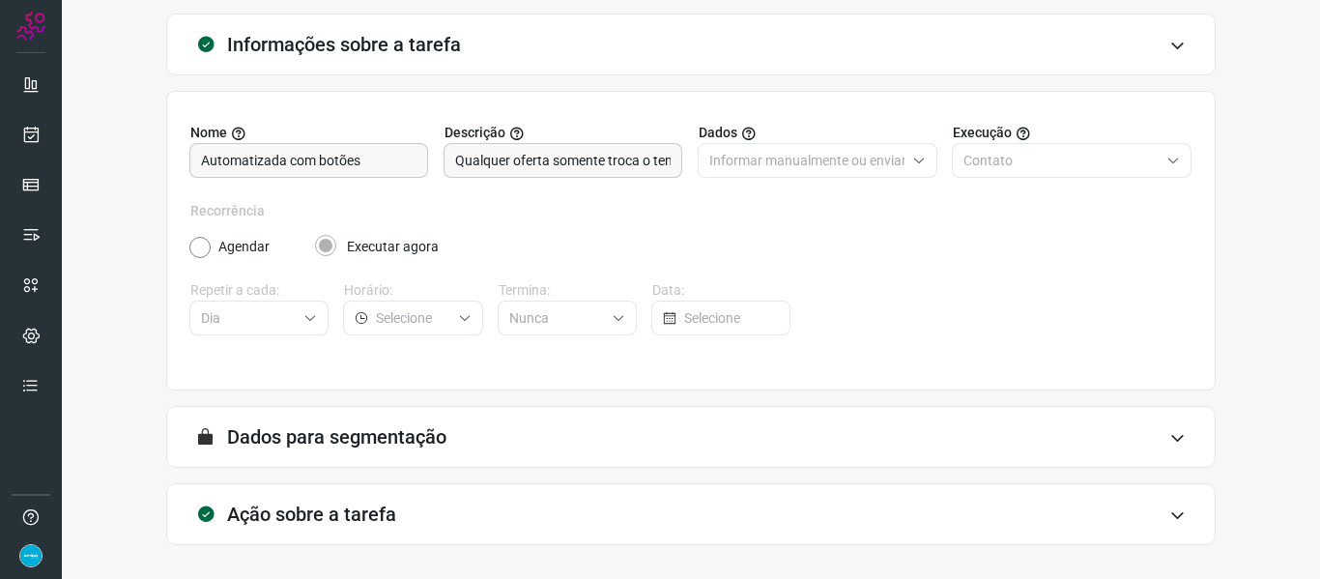
scroll to position [176, 0]
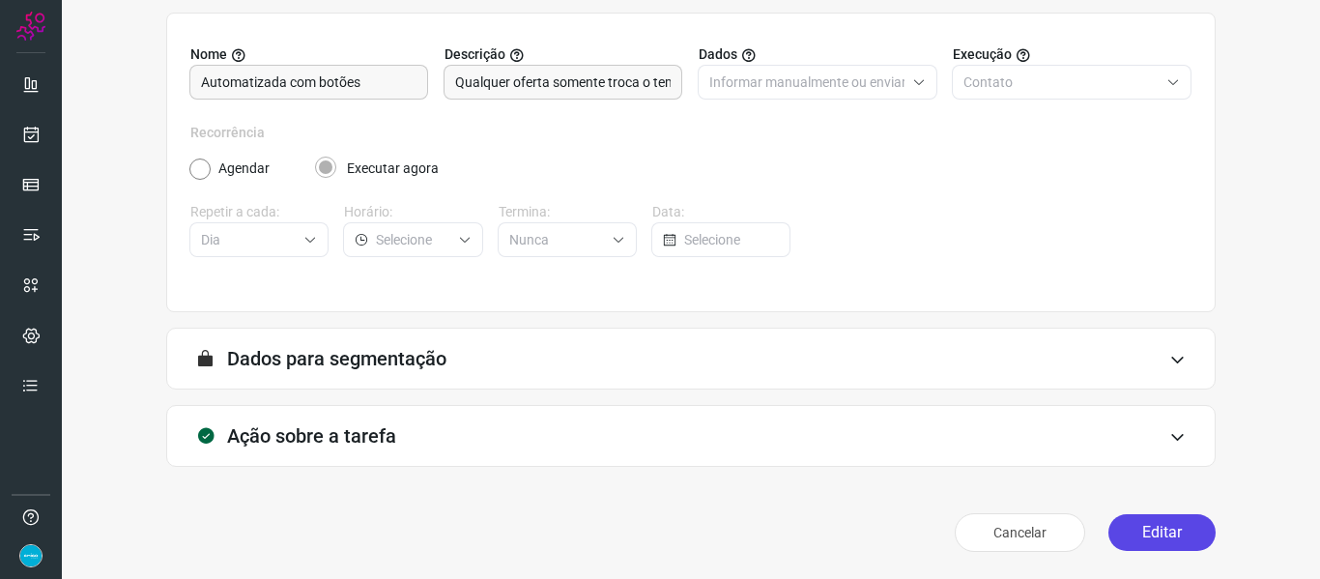
drag, startPoint x: 1166, startPoint y: 538, endPoint x: 1085, endPoint y: 461, distance: 111.4
click at [1167, 538] on button "Editar" at bounding box center [1162, 532] width 107 height 37
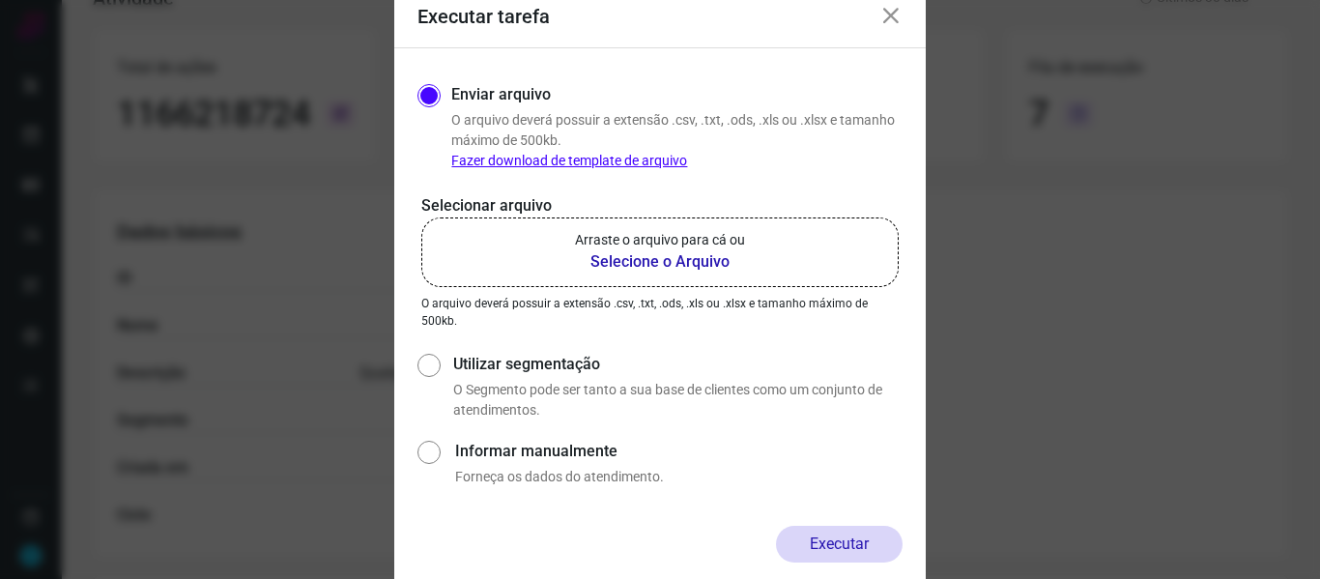
click at [673, 261] on b "Selecione o Arquivo" at bounding box center [660, 261] width 170 height 23
click at [0, 0] on input "Arraste o arquivo para cá ou Selecione o Arquivo" at bounding box center [0, 0] width 0 height 0
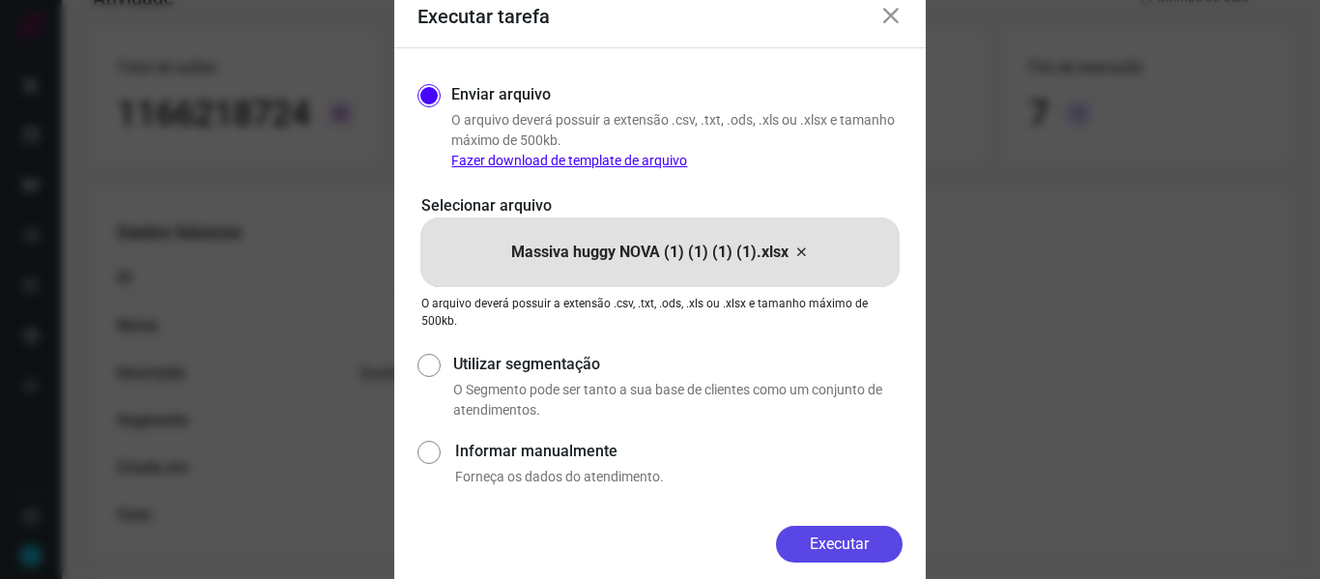
click at [861, 541] on button "Executar" at bounding box center [839, 544] width 127 height 37
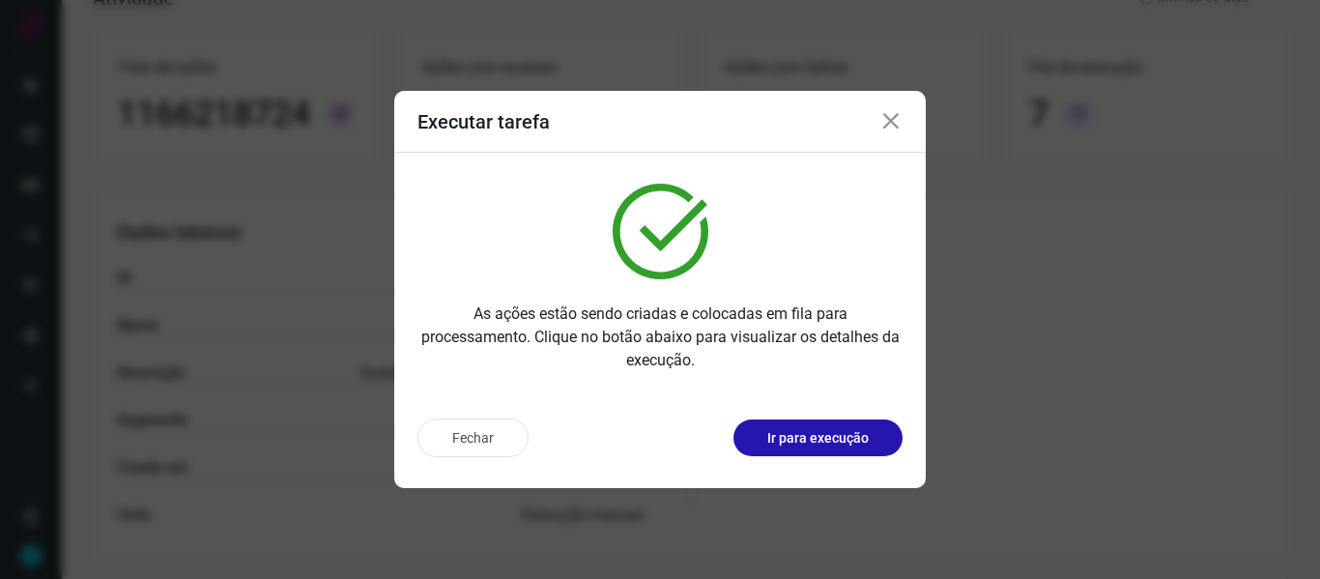
click at [899, 118] on icon at bounding box center [891, 121] width 23 height 23
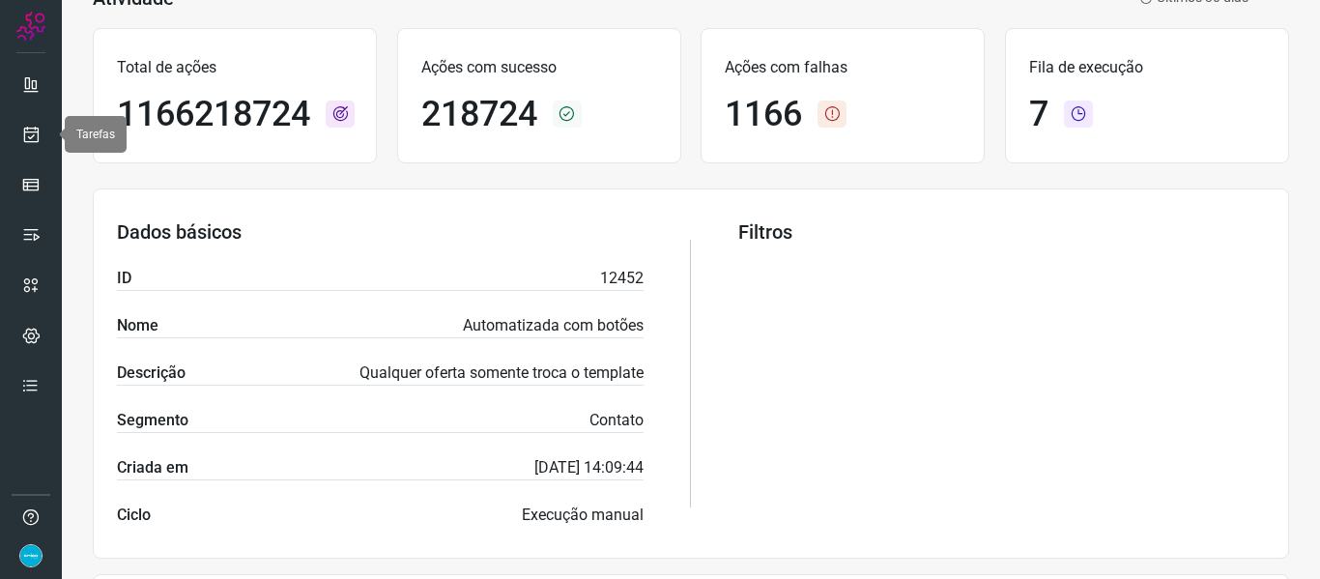
drag, startPoint x: 42, startPoint y: 138, endPoint x: 66, endPoint y: 124, distance: 28.2
click at [42, 138] on link at bounding box center [31, 134] width 39 height 39
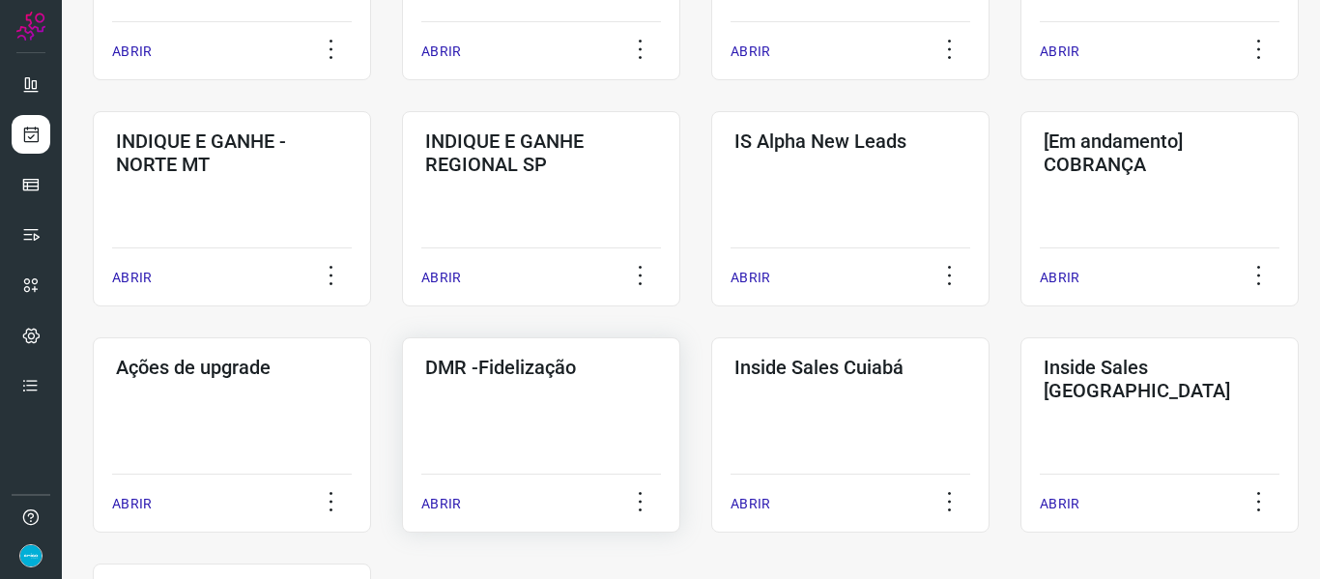
click at [442, 505] on p "ABRIR" at bounding box center [441, 504] width 40 height 20
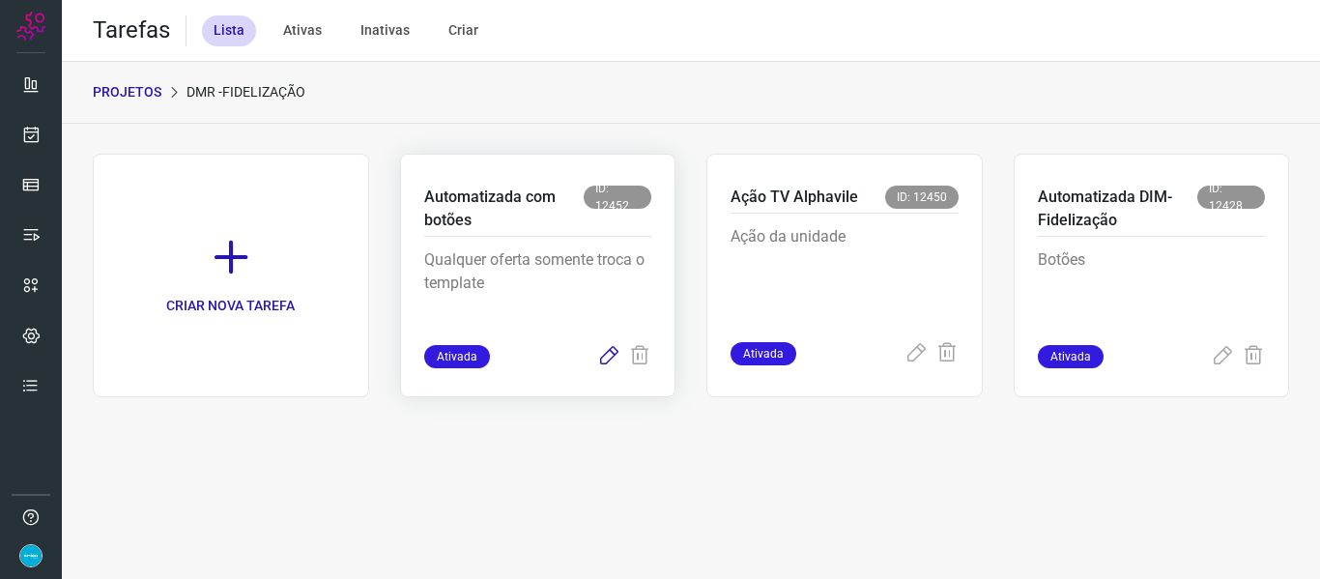
click at [600, 358] on icon at bounding box center [608, 356] width 23 height 23
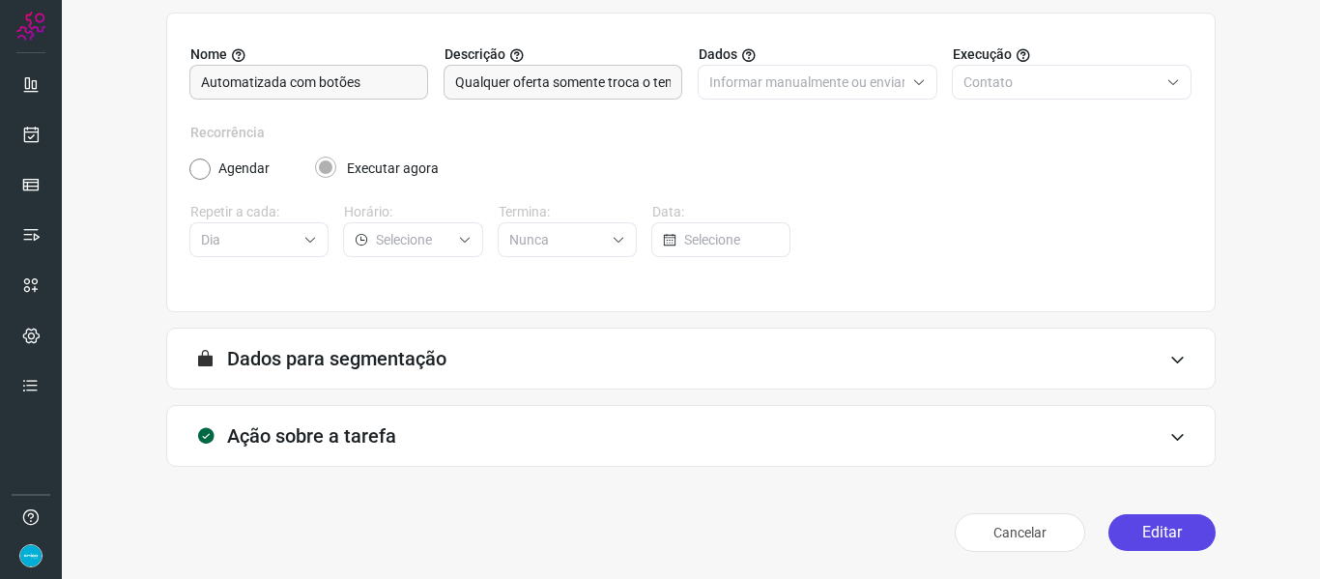
scroll to position [176, 0]
click at [1183, 531] on button "Editar" at bounding box center [1162, 532] width 107 height 37
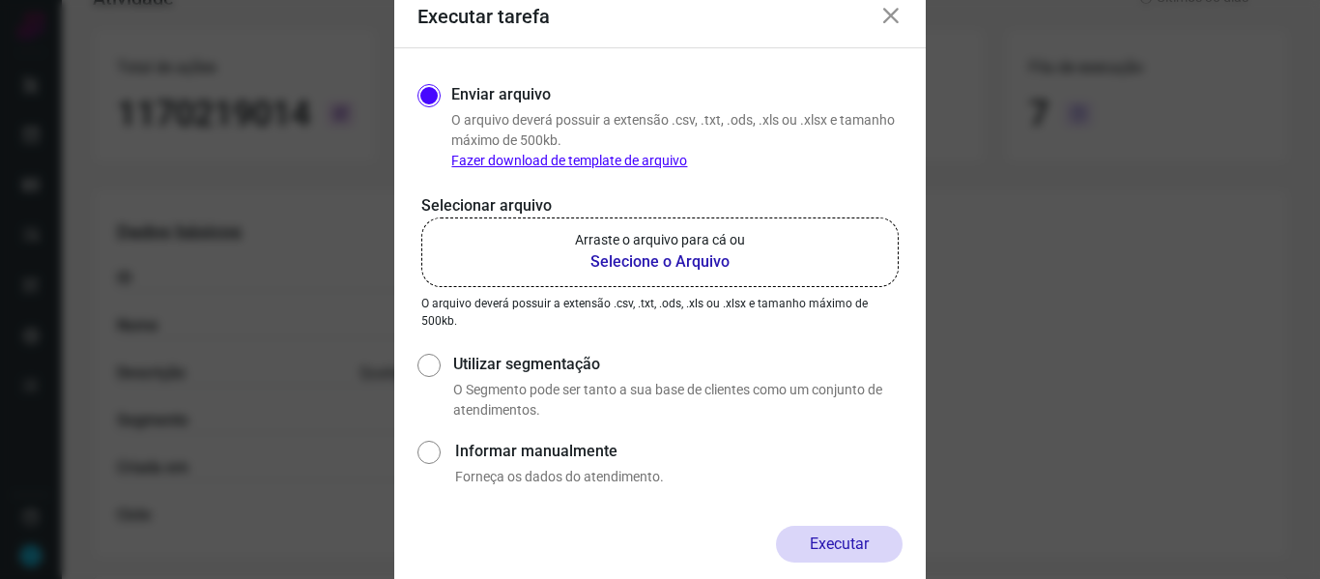
click at [660, 270] on b "Selecione o Arquivo" at bounding box center [660, 261] width 170 height 23
click at [0, 0] on input "Arraste o arquivo para cá ou Selecione o Arquivo" at bounding box center [0, 0] width 0 height 0
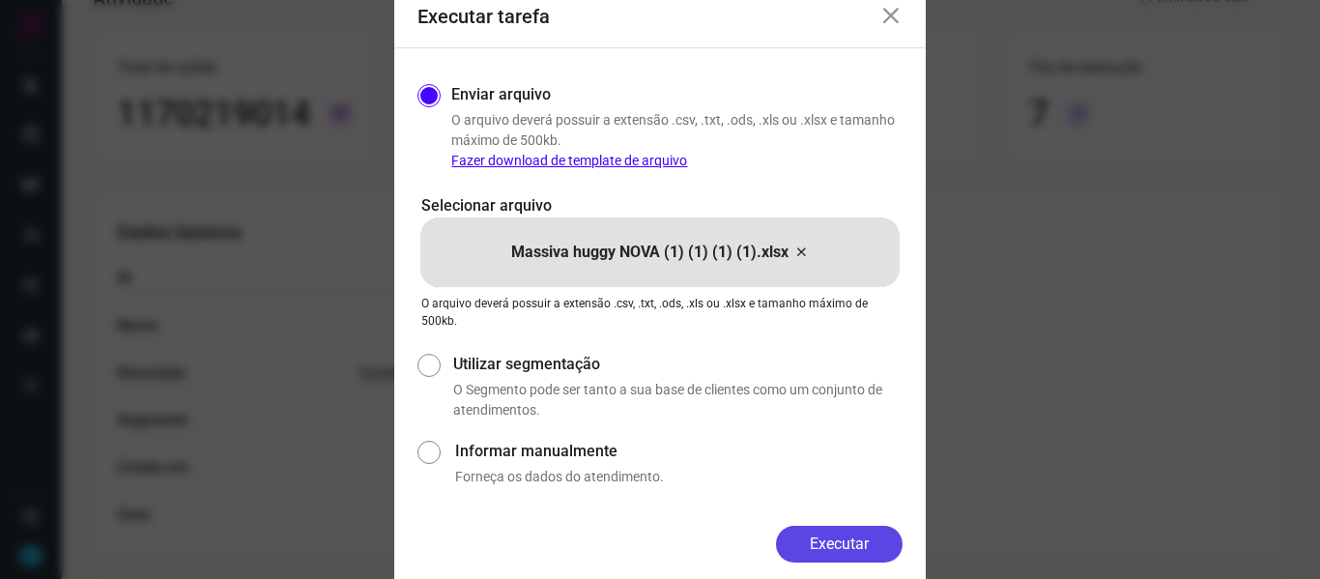
click at [844, 545] on button "Executar" at bounding box center [839, 544] width 127 height 37
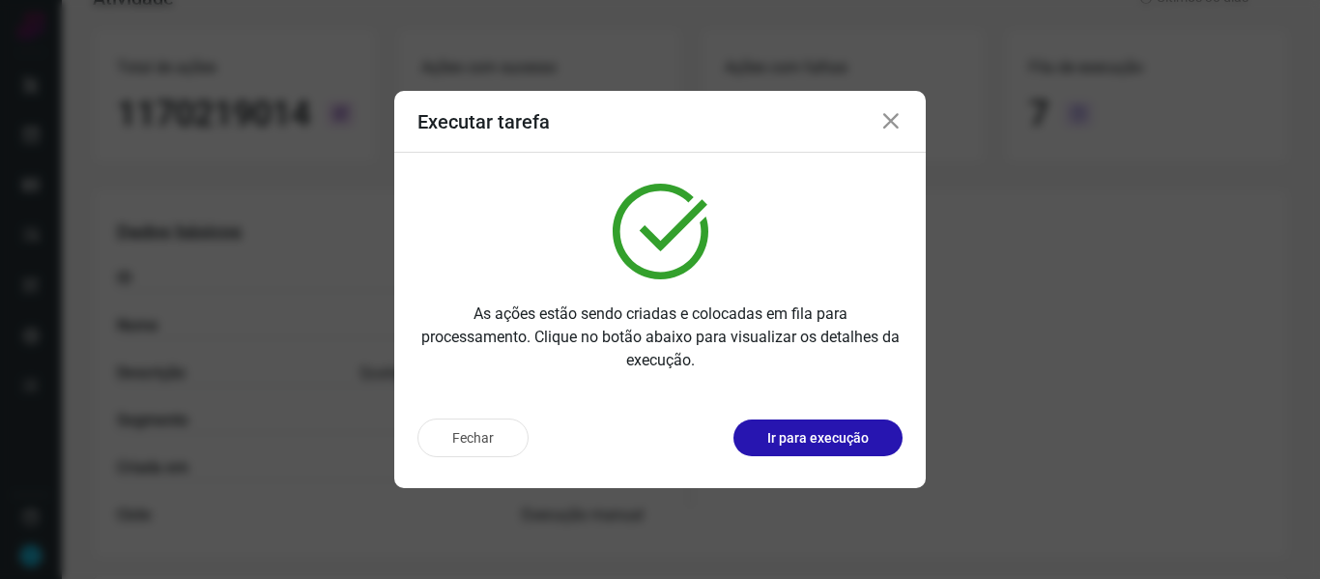
drag, startPoint x: 886, startPoint y: 125, endPoint x: 469, endPoint y: 149, distance: 418.2
click at [886, 124] on icon at bounding box center [891, 121] width 23 height 23
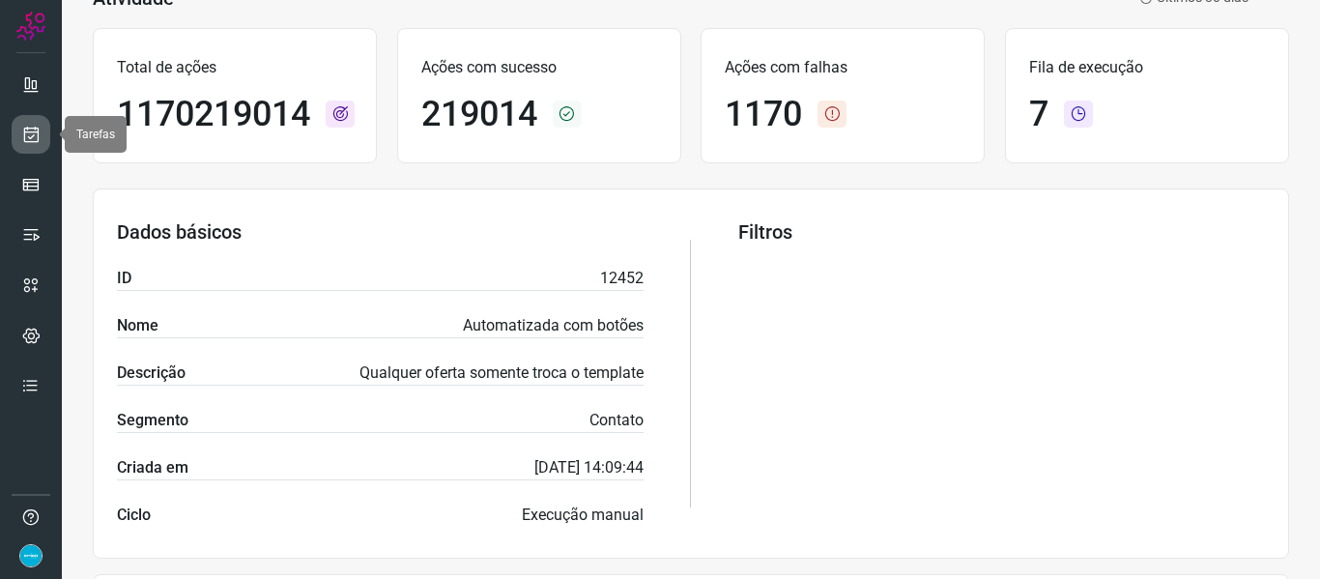
click at [37, 134] on icon at bounding box center [31, 134] width 20 height 19
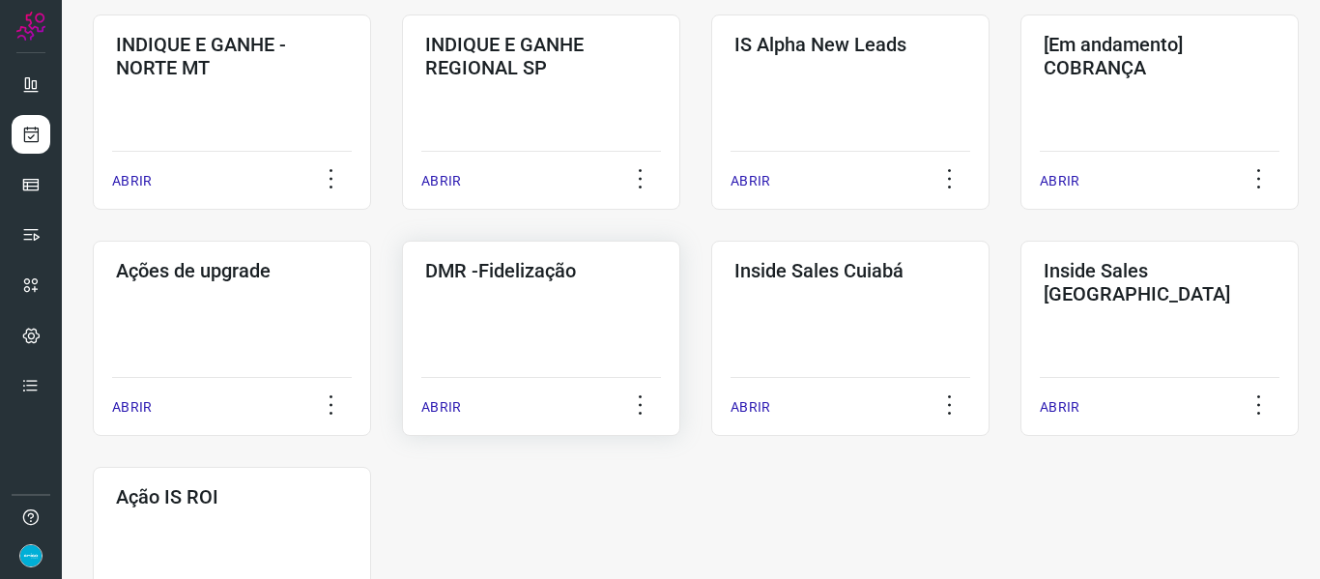
click at [441, 399] on p "ABRIR" at bounding box center [441, 407] width 40 height 20
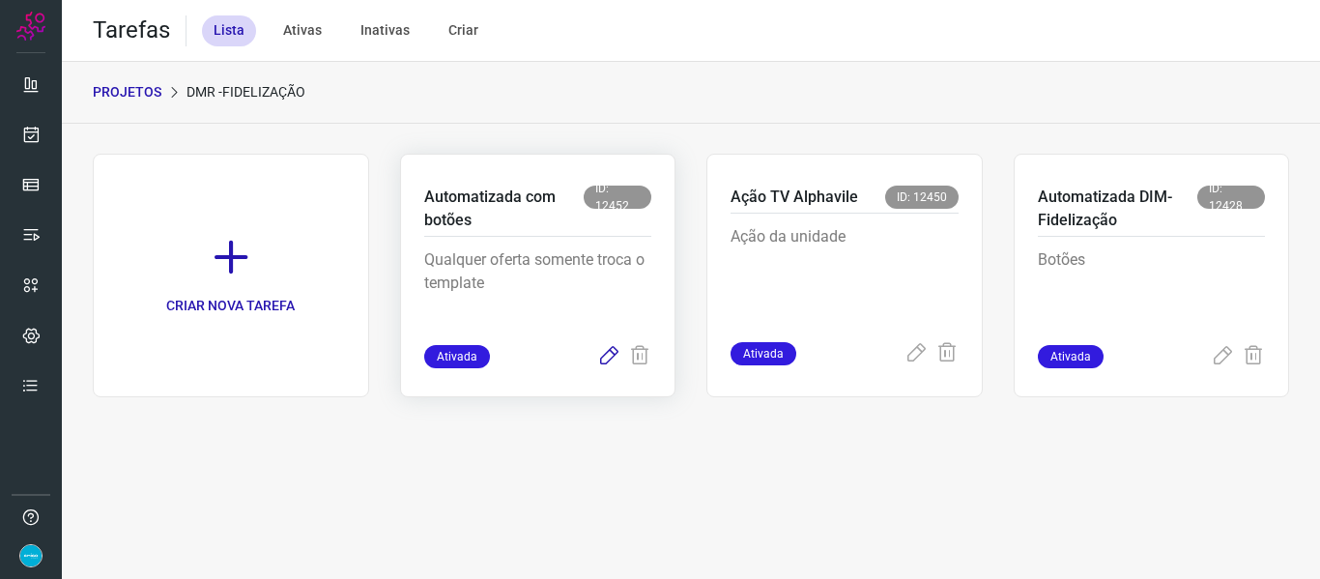
click at [605, 357] on icon at bounding box center [608, 356] width 23 height 23
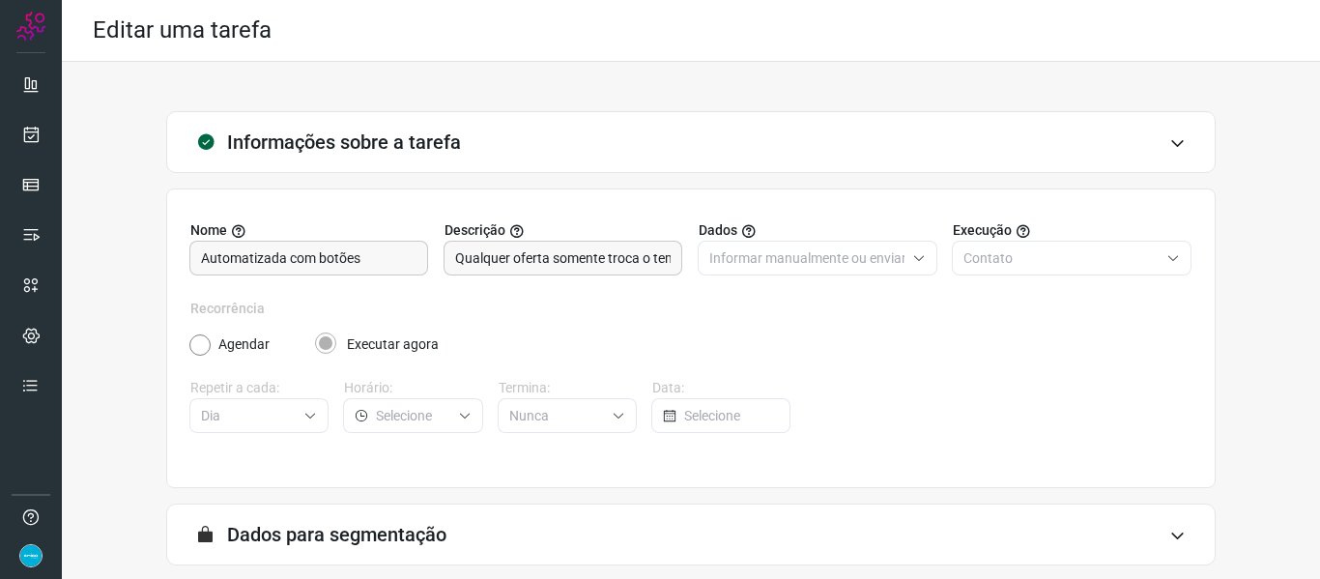
scroll to position [176, 0]
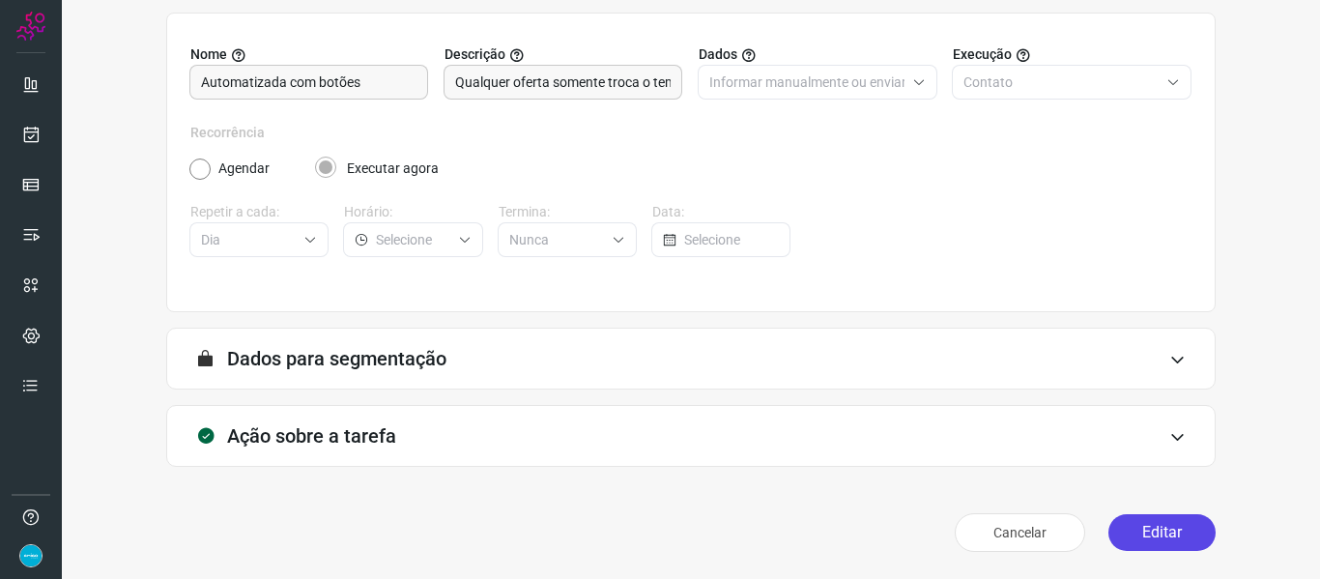
click at [1185, 537] on button "Editar" at bounding box center [1162, 532] width 107 height 37
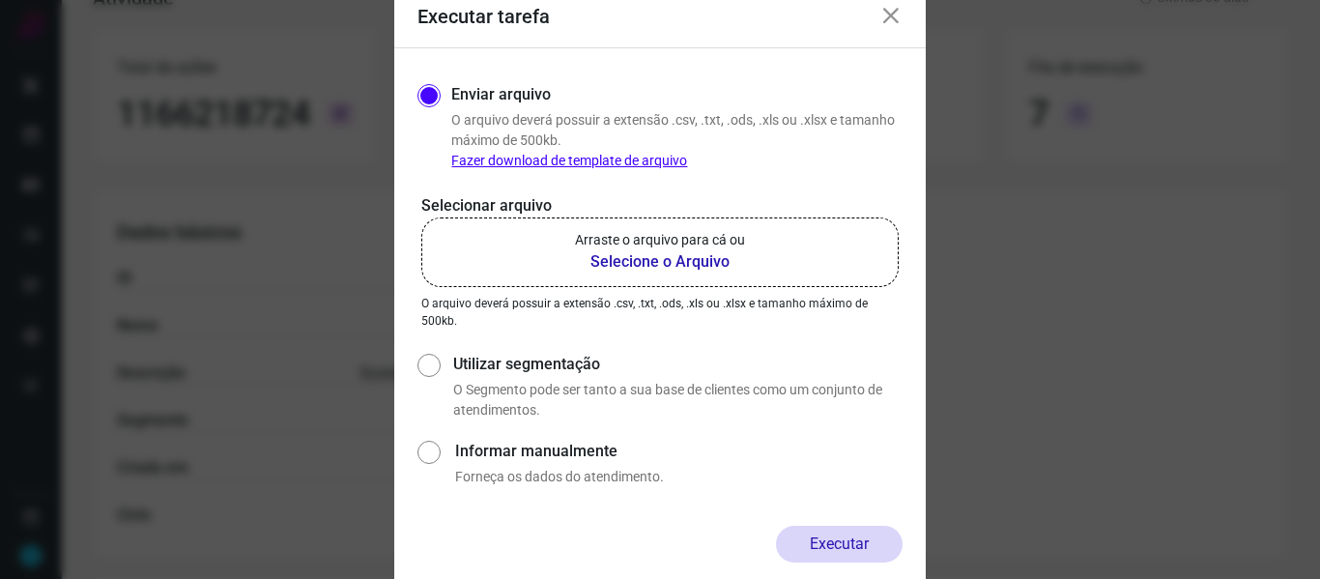
click at [696, 259] on b "Selecione o Arquivo" at bounding box center [660, 261] width 170 height 23
click at [0, 0] on input "Arraste o arquivo para cá ou Selecione o Arquivo" at bounding box center [0, 0] width 0 height 0
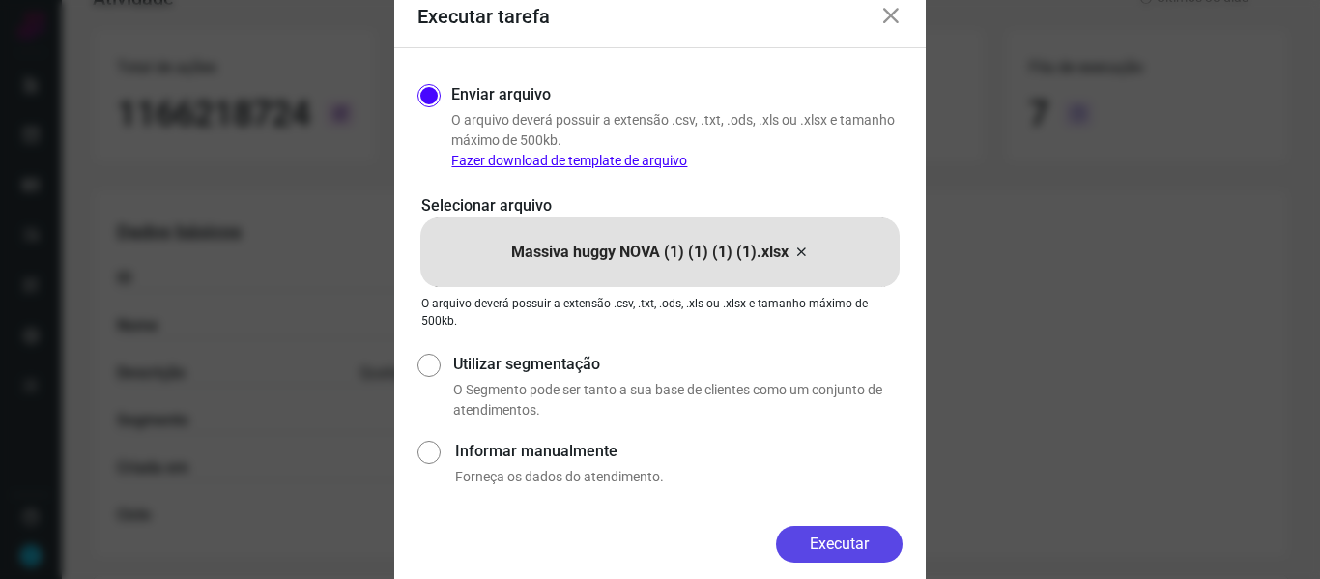
click at [856, 539] on button "Executar" at bounding box center [839, 544] width 127 height 37
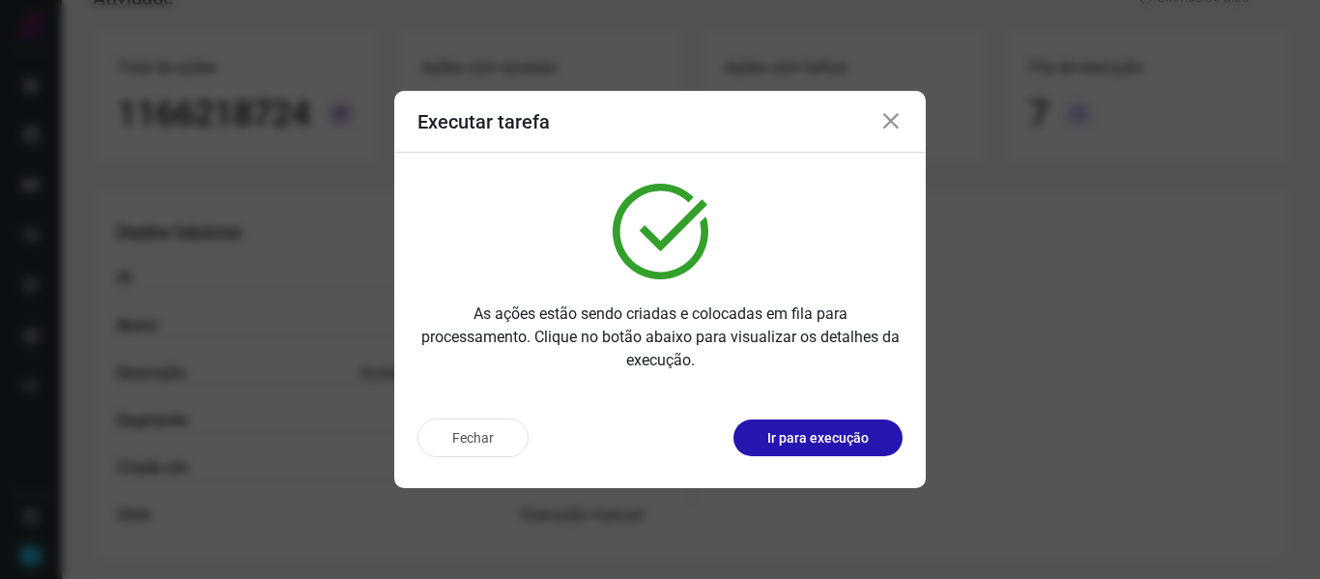
click at [875, 126] on div "Executar tarefa" at bounding box center [660, 122] width 532 height 62
click at [883, 124] on icon at bounding box center [891, 121] width 23 height 23
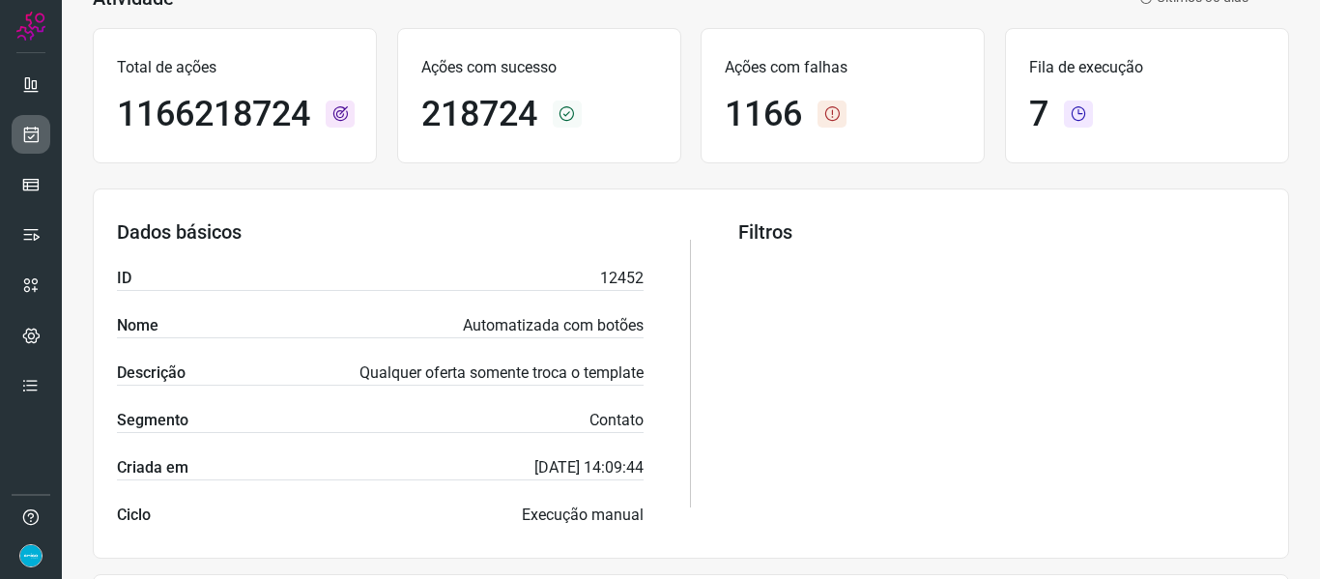
click at [9, 131] on div at bounding box center [31, 289] width 62 height 579
click at [26, 130] on icon at bounding box center [31, 134] width 20 height 19
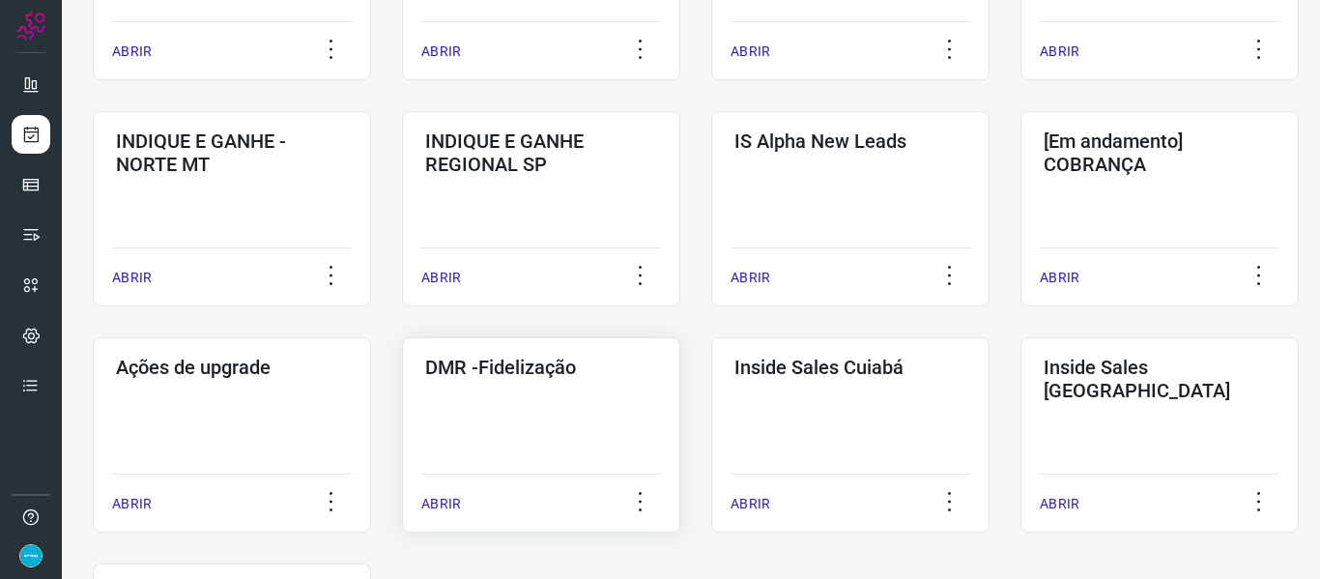
click at [449, 506] on p "ABRIR" at bounding box center [441, 504] width 40 height 20
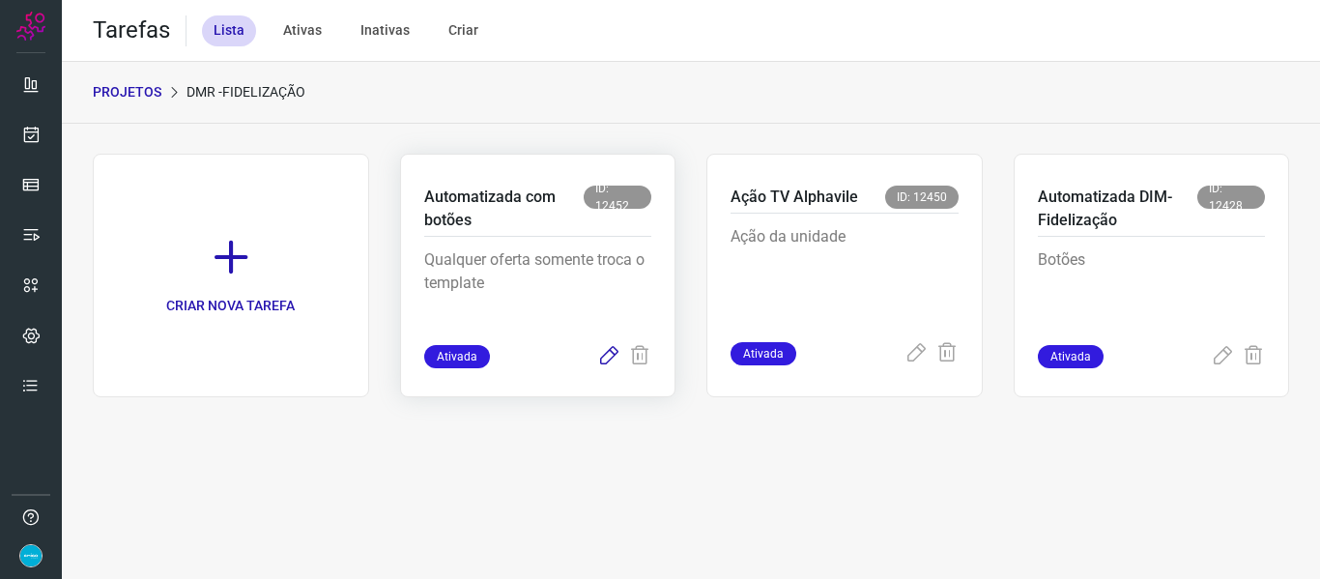
click at [607, 358] on icon at bounding box center [608, 356] width 23 height 23
